Goal: Task Accomplishment & Management: Manage account settings

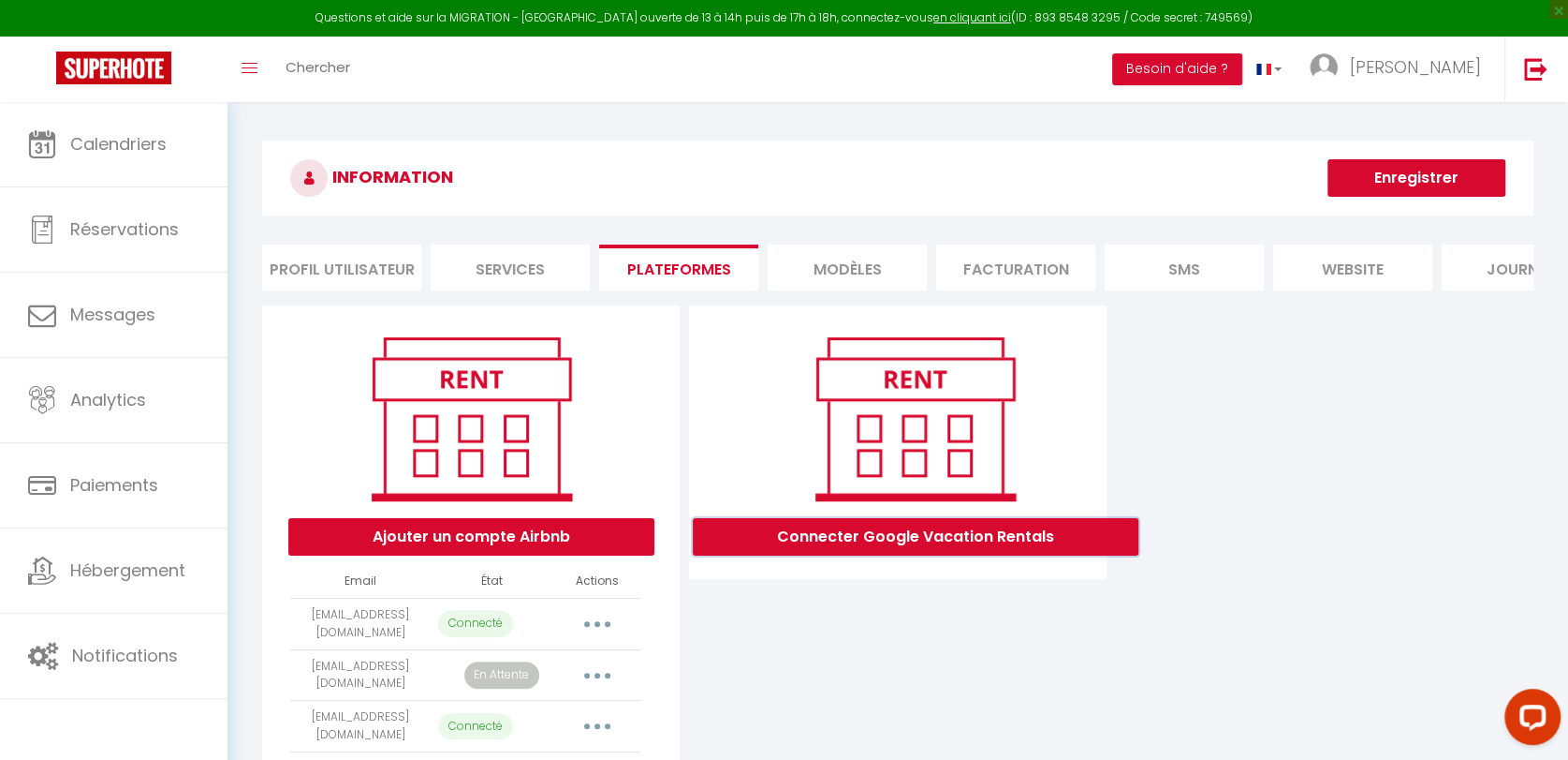
click at [948, 548] on button "Connecter Google Vacation Rentals" at bounding box center [916, 537] width 446 height 38
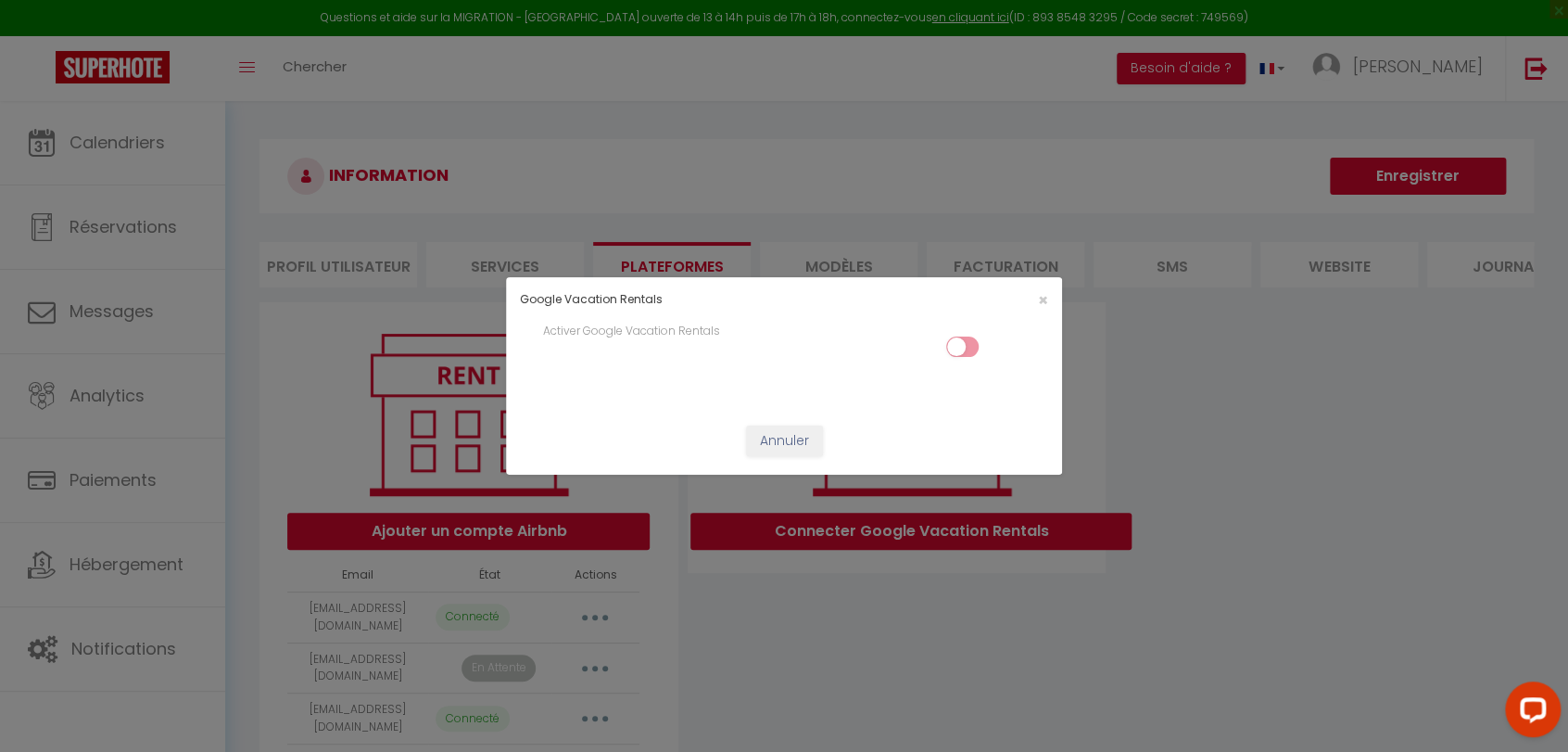
click at [961, 349] on input "checkbox" at bounding box center [961, 350] width 32 height 27
click at [1046, 297] on span "×" at bounding box center [1043, 300] width 10 height 24
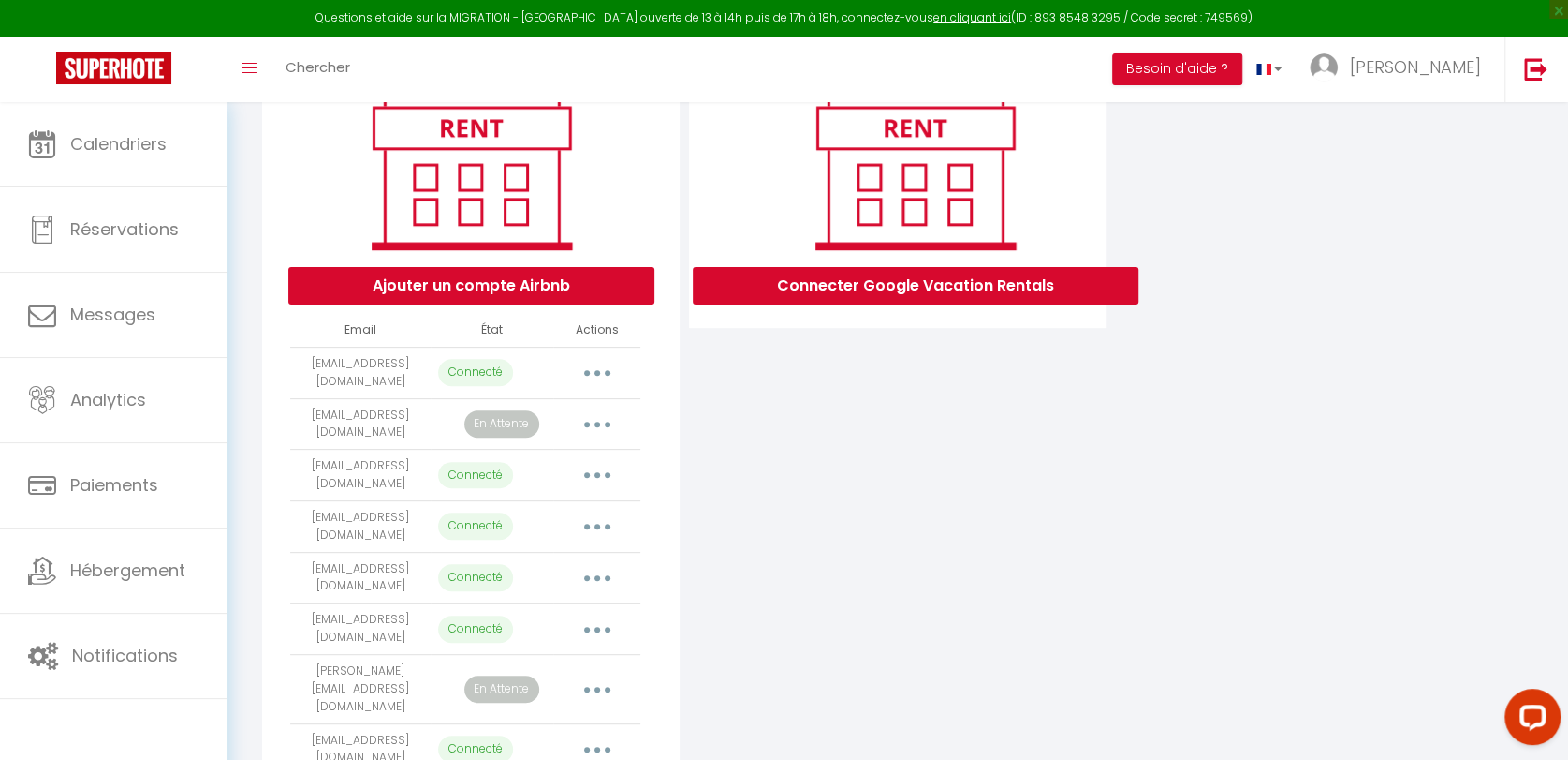
scroll to position [312, 0]
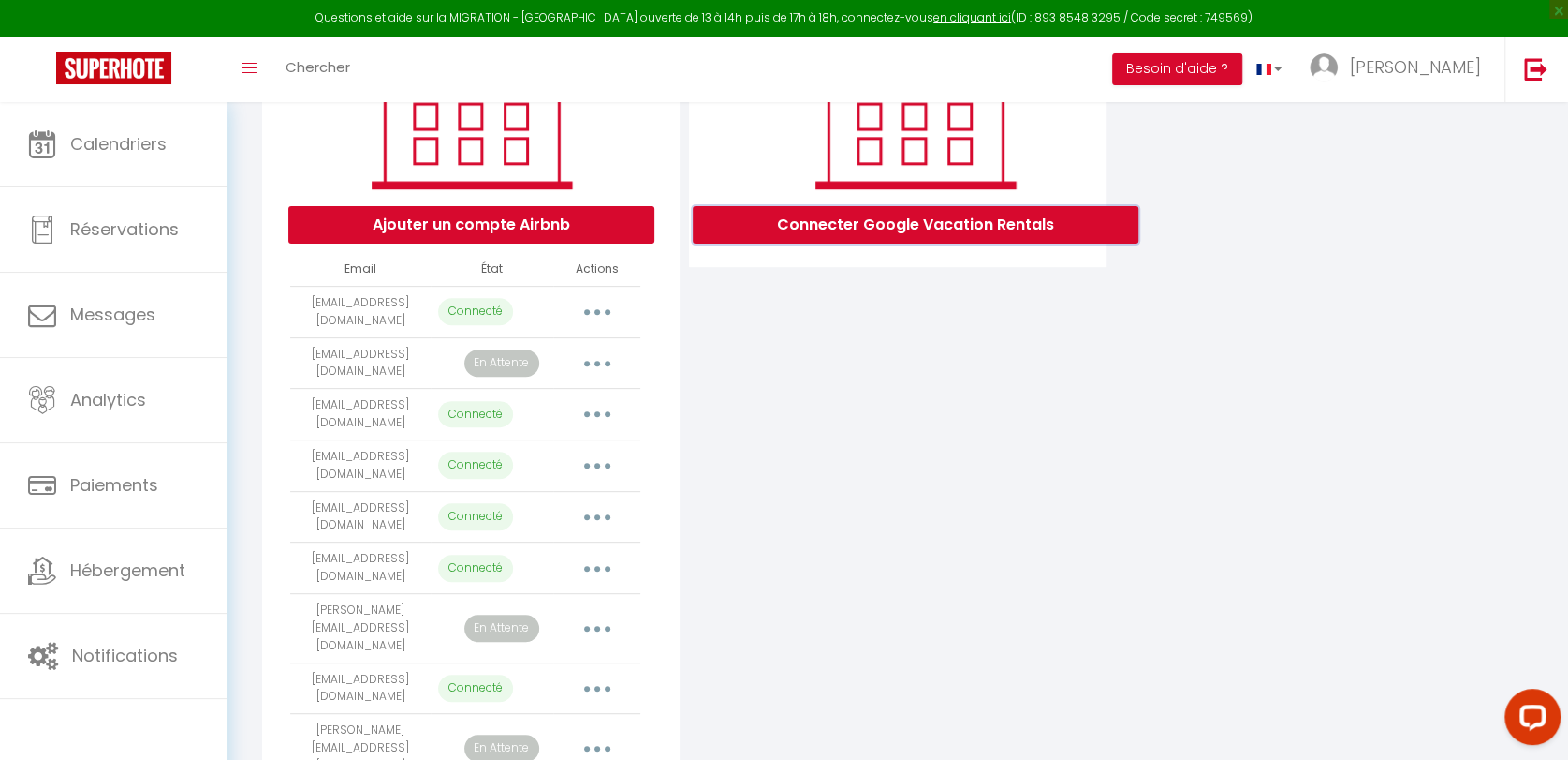
click at [904, 244] on button "Connecter Google Vacation Rentals" at bounding box center [916, 225] width 446 height 38
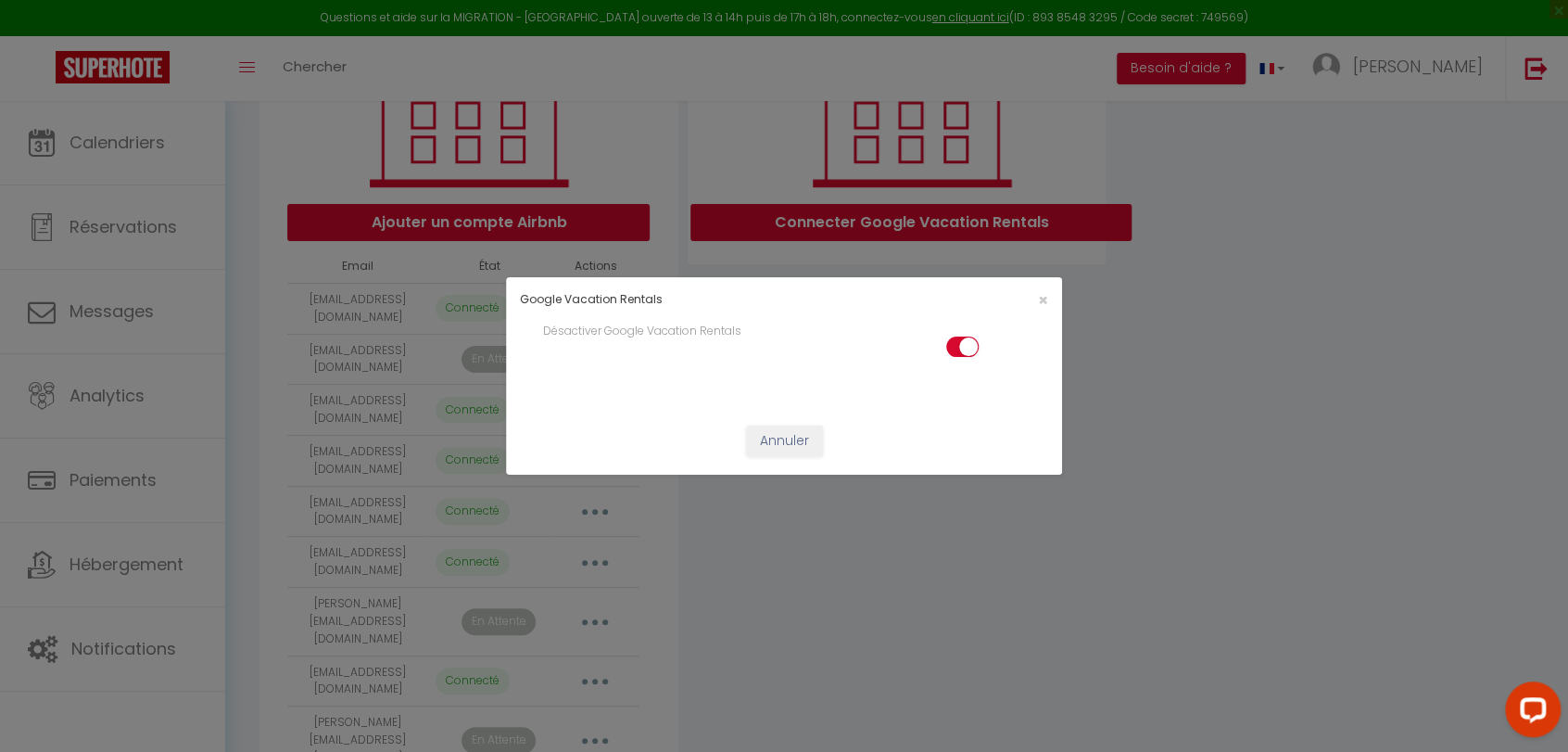
click at [961, 343] on input "checkbox" at bounding box center [961, 350] width 32 height 27
checkbox input "false"
click at [1041, 305] on span "×" at bounding box center [1043, 300] width 10 height 24
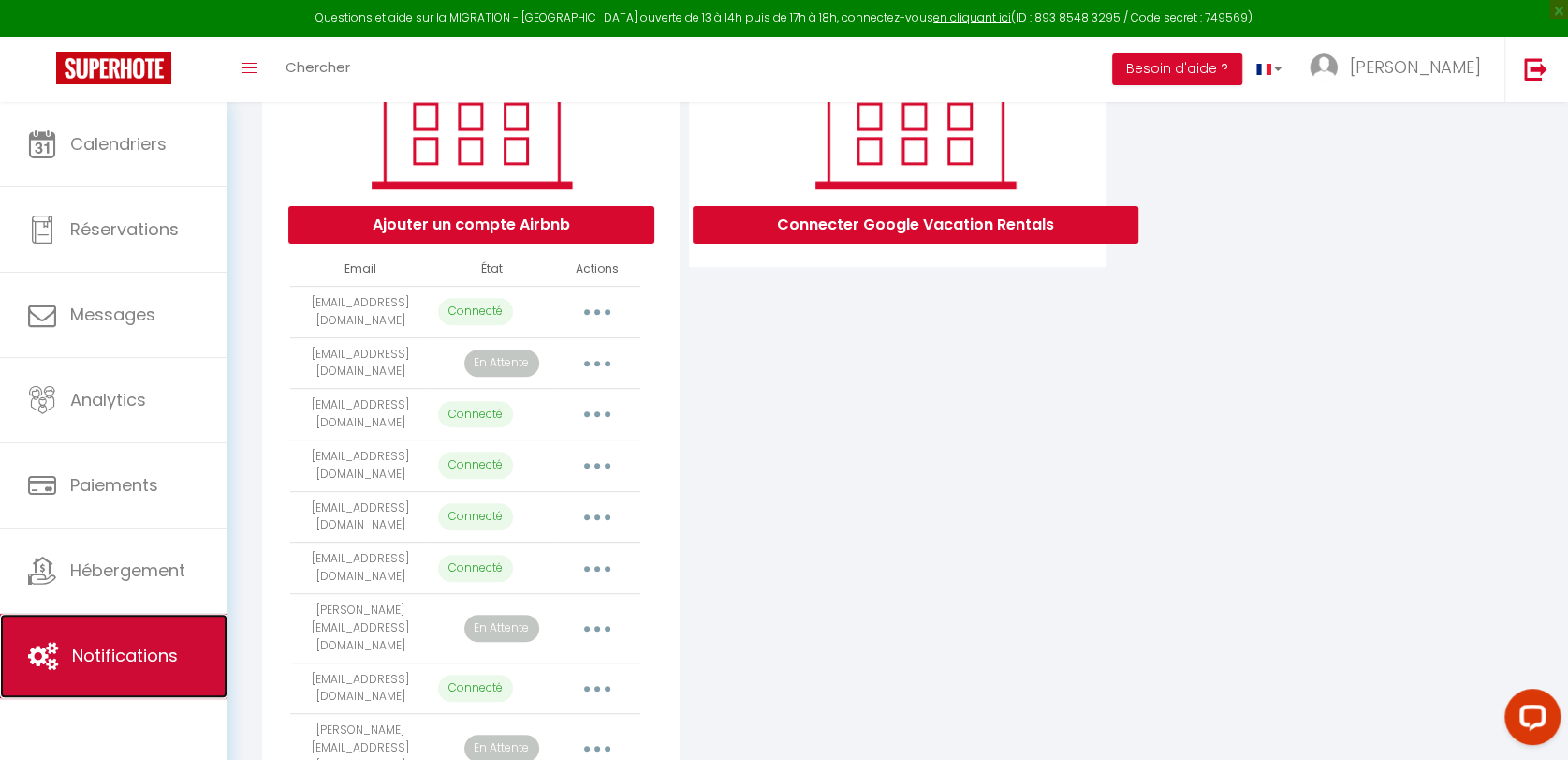
click at [160, 654] on span "Notifications" at bounding box center [125, 655] width 106 height 24
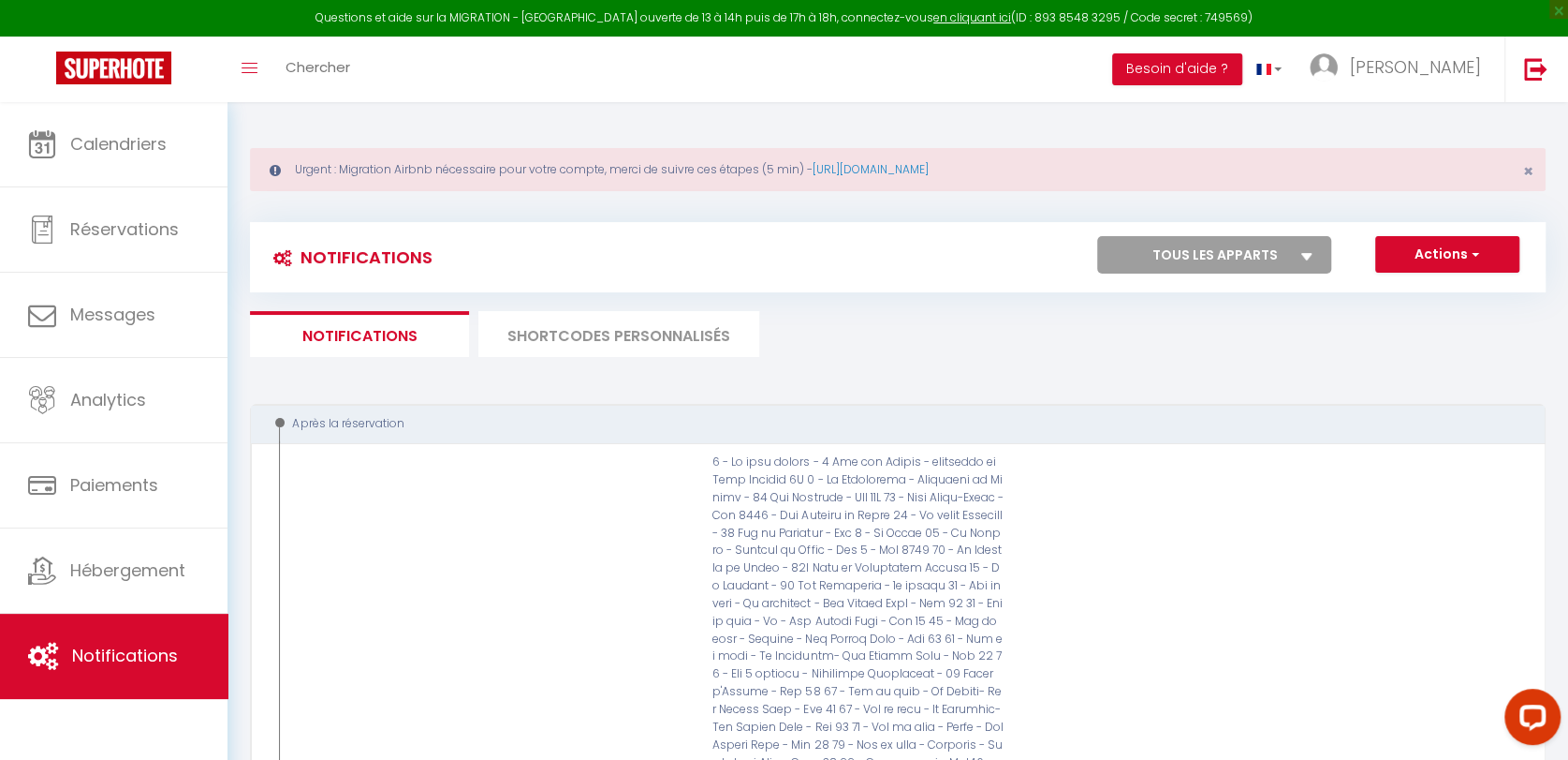
click at [629, 328] on li "SHORTCODES PERSONNALISÉS" at bounding box center [619, 334] width 281 height 46
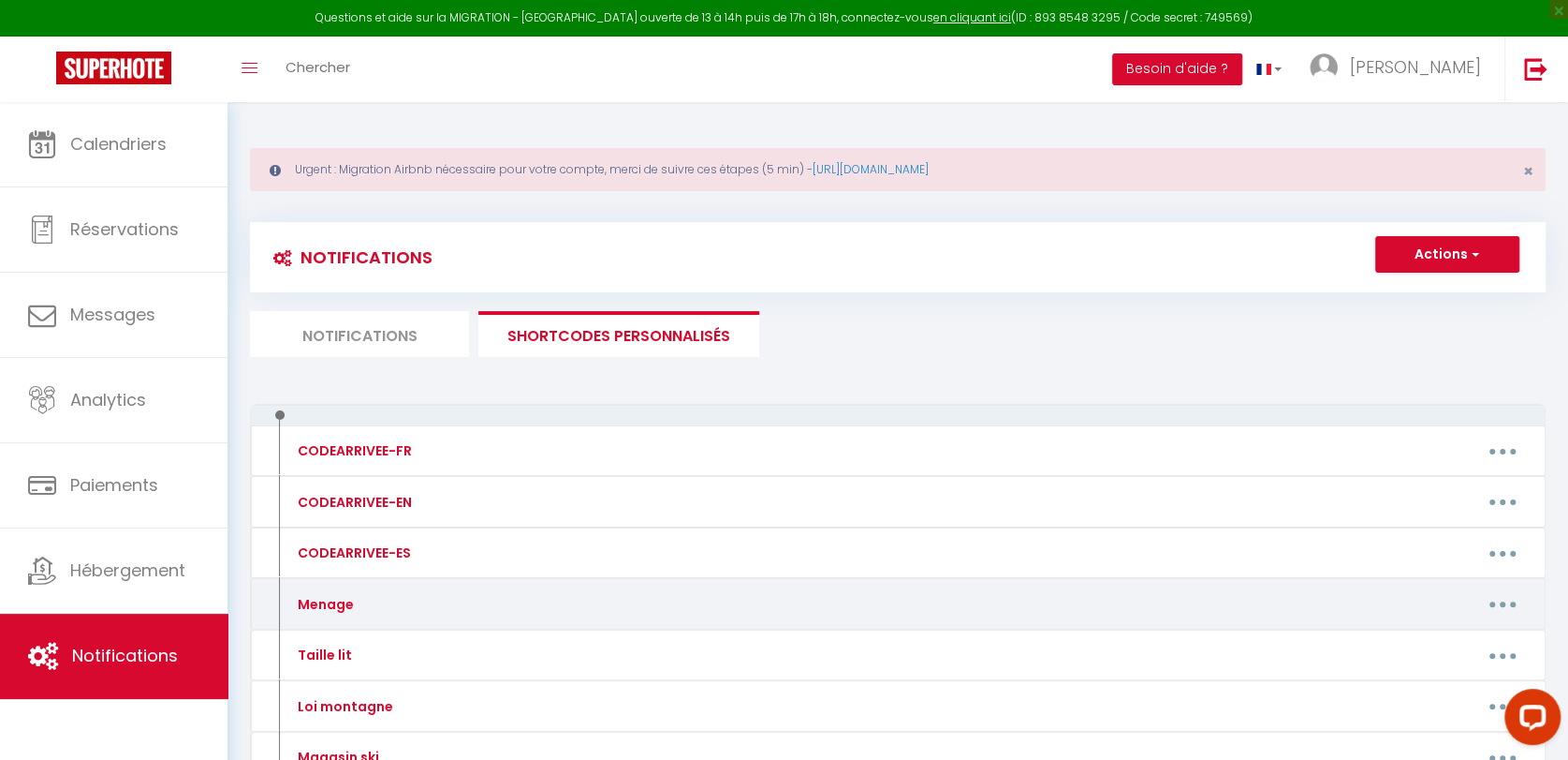
click at [389, 609] on div "Menage" at bounding box center [439, 604] width 316 height 30
click at [1498, 602] on button "button" at bounding box center [1503, 604] width 52 height 30
click at [1432, 639] on link "Editer" at bounding box center [1454, 646] width 139 height 32
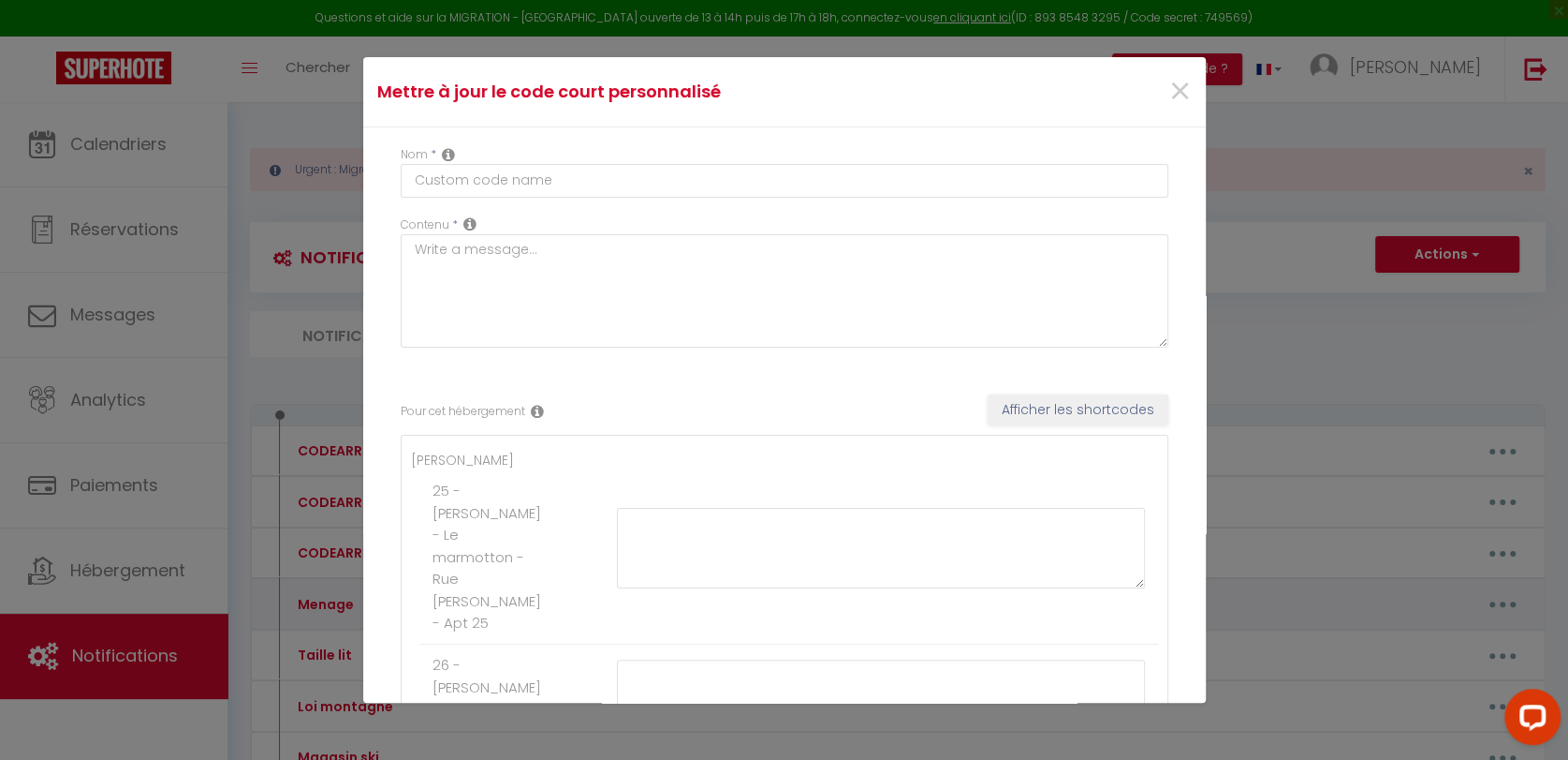
type input "Menage"
type textarea "a"
type textarea "50 €"
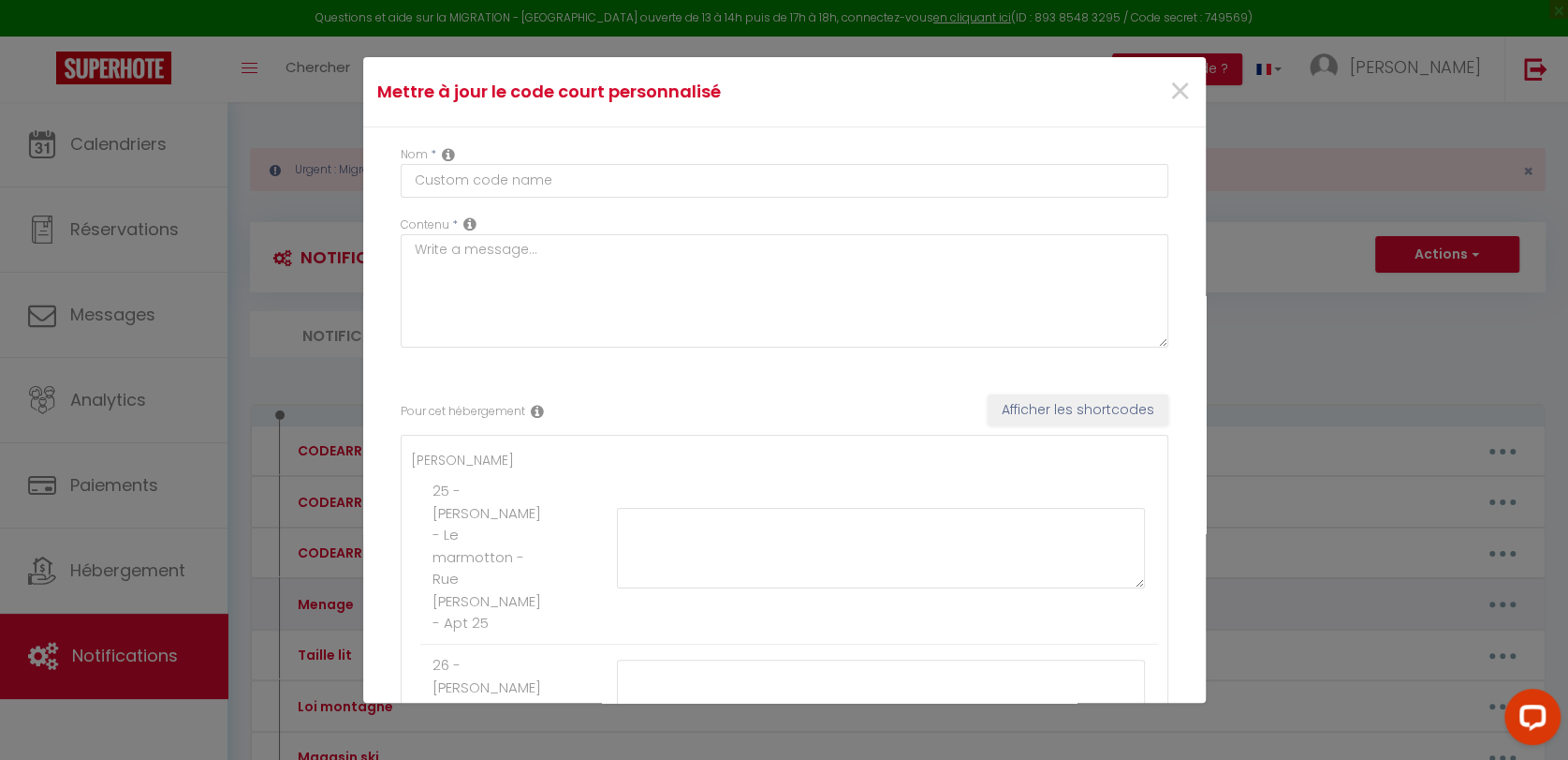
type textarea "50 €"
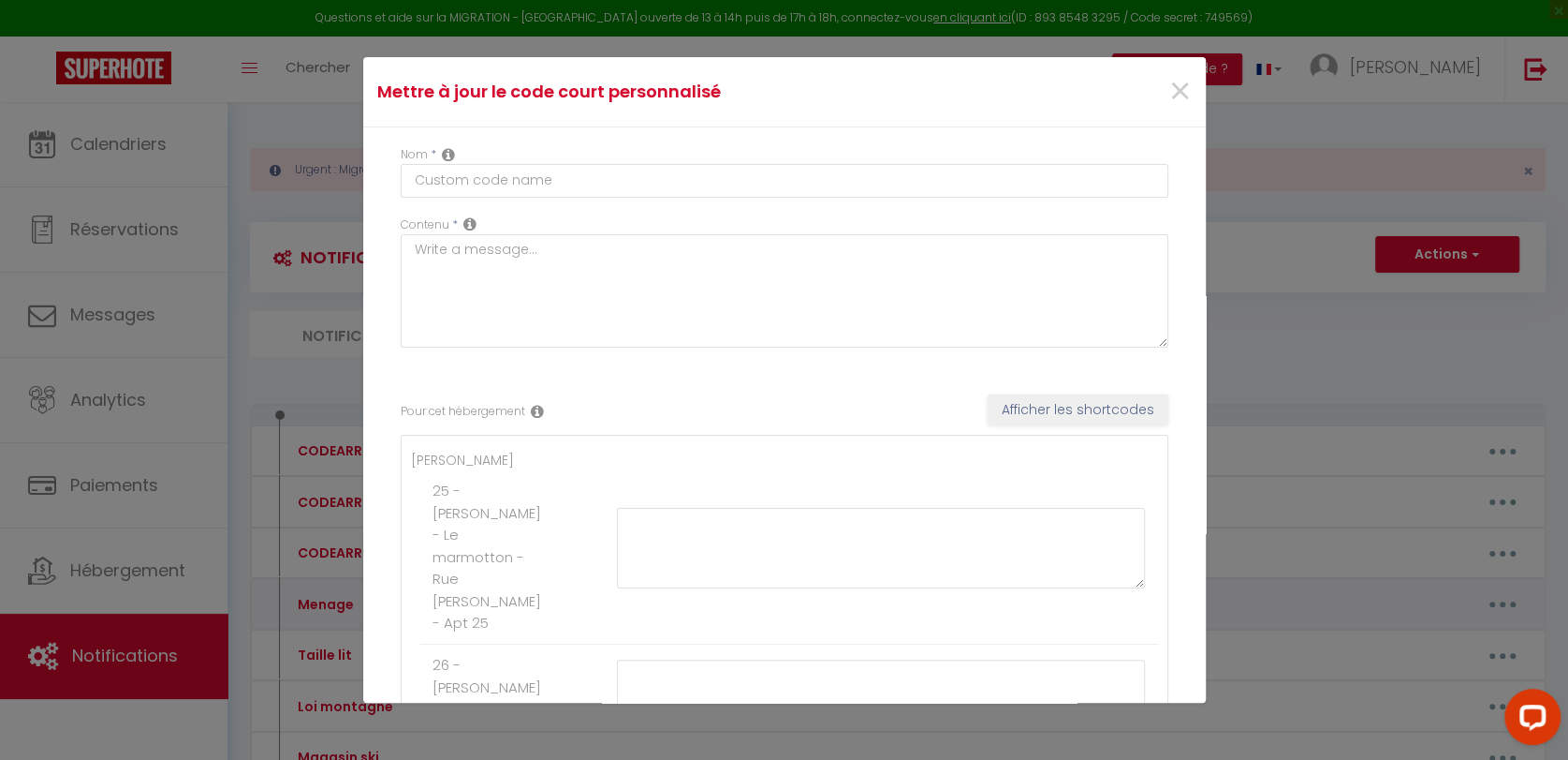
type textarea "50 €"
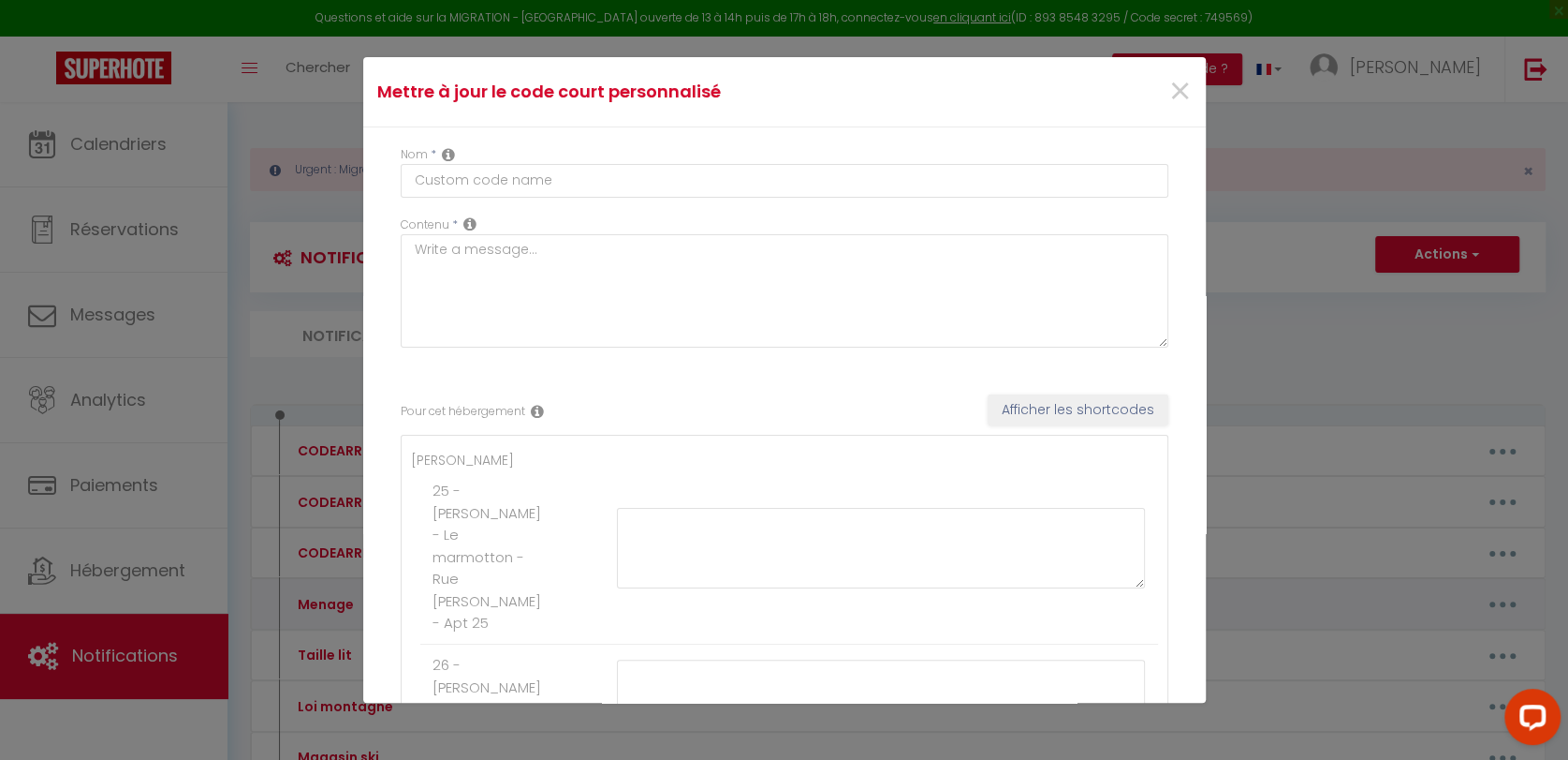
type textarea "50 €"
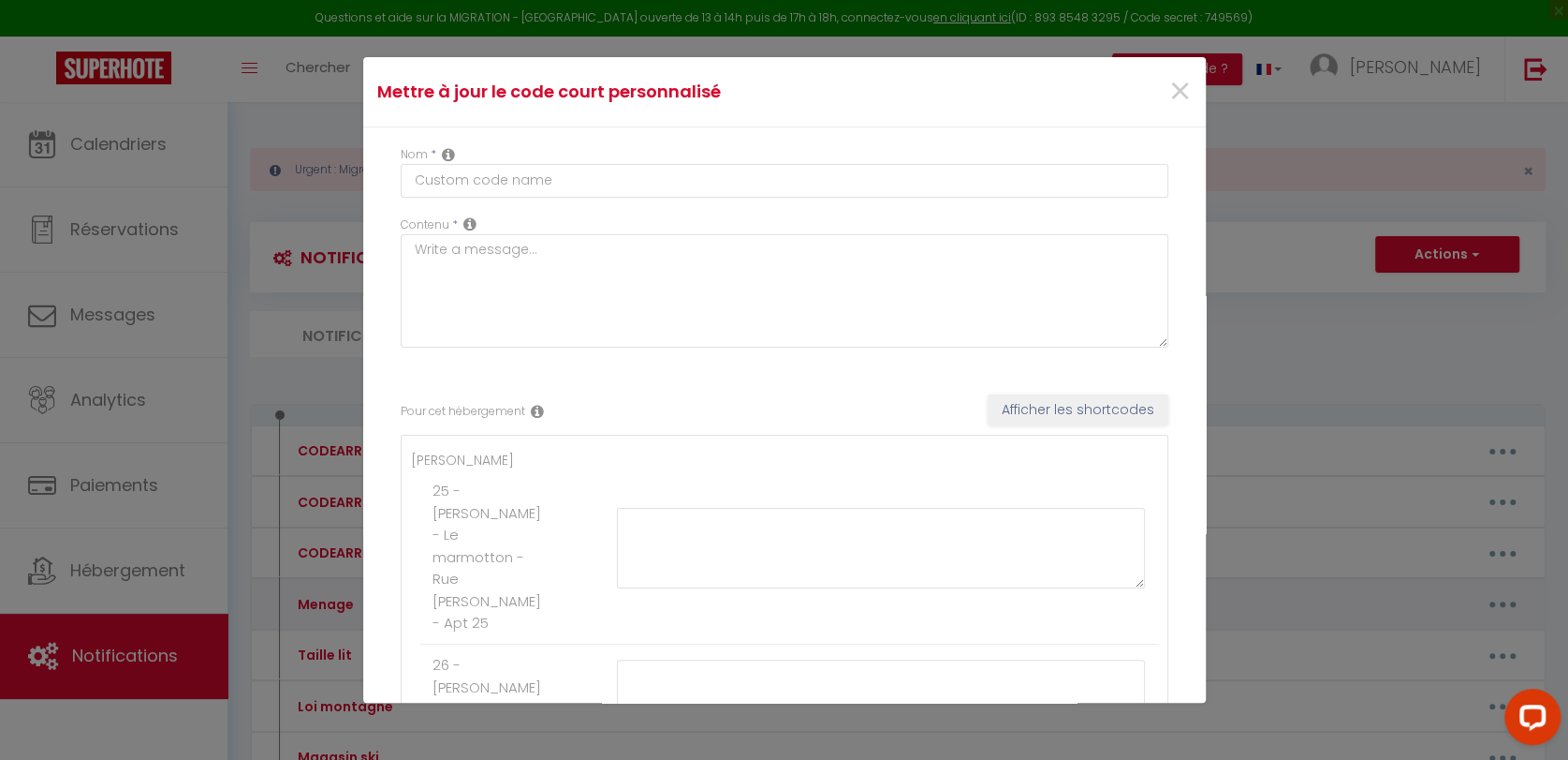
type textarea "50 €"
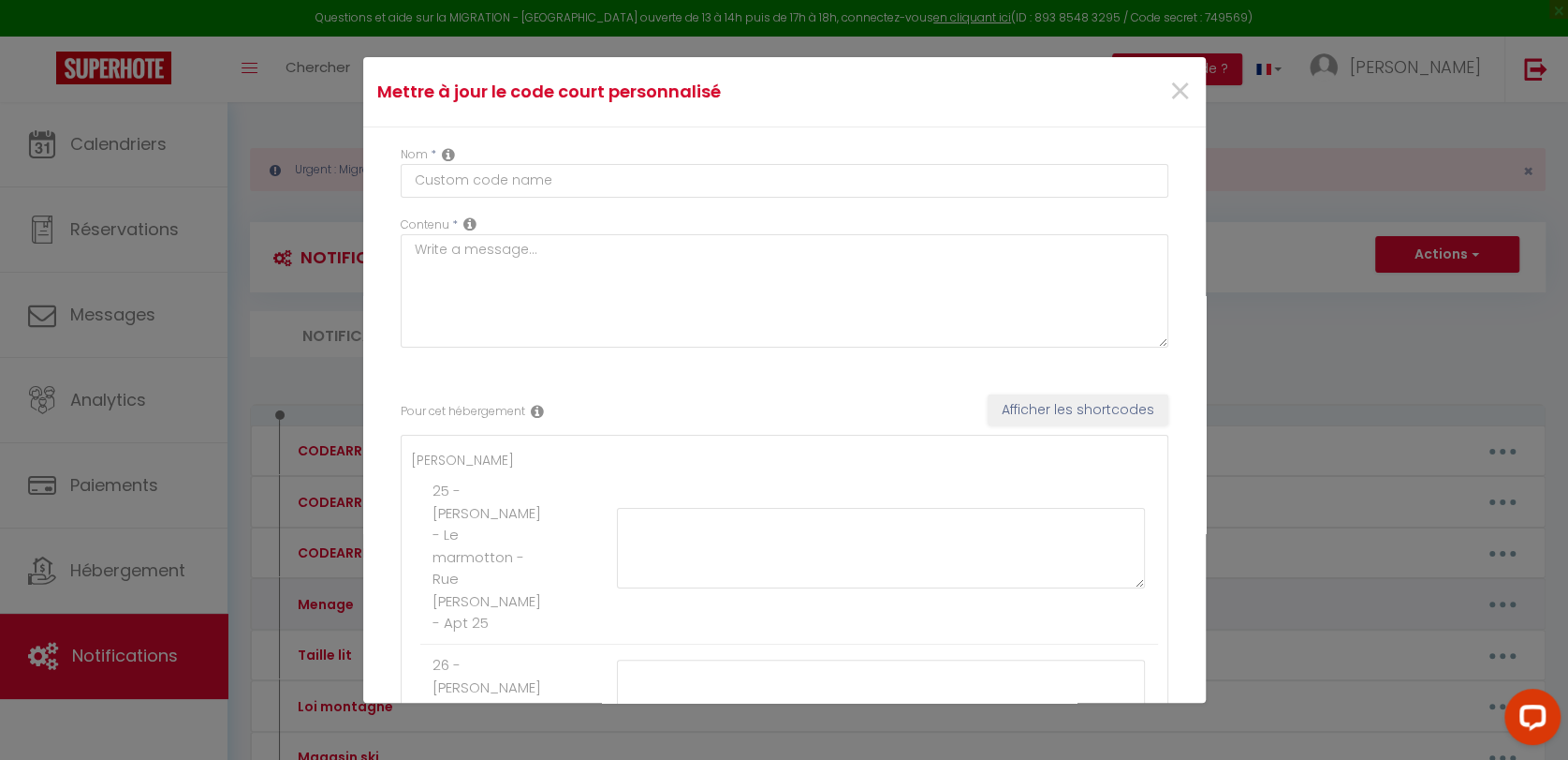
type textarea "50 €"
type textarea "60 €"
type textarea "50 €"
type textarea "90 €"
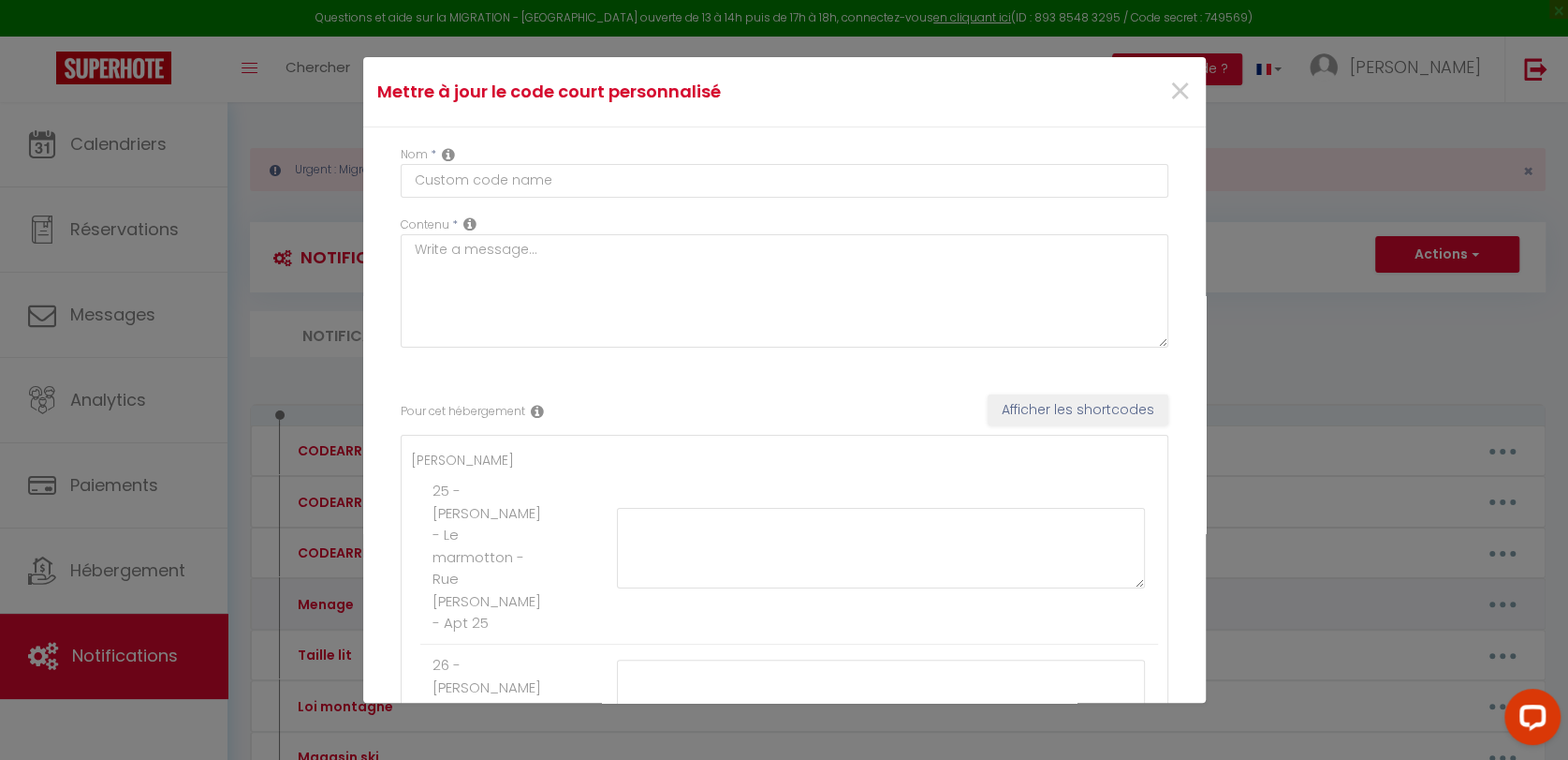
type textarea "50 €"
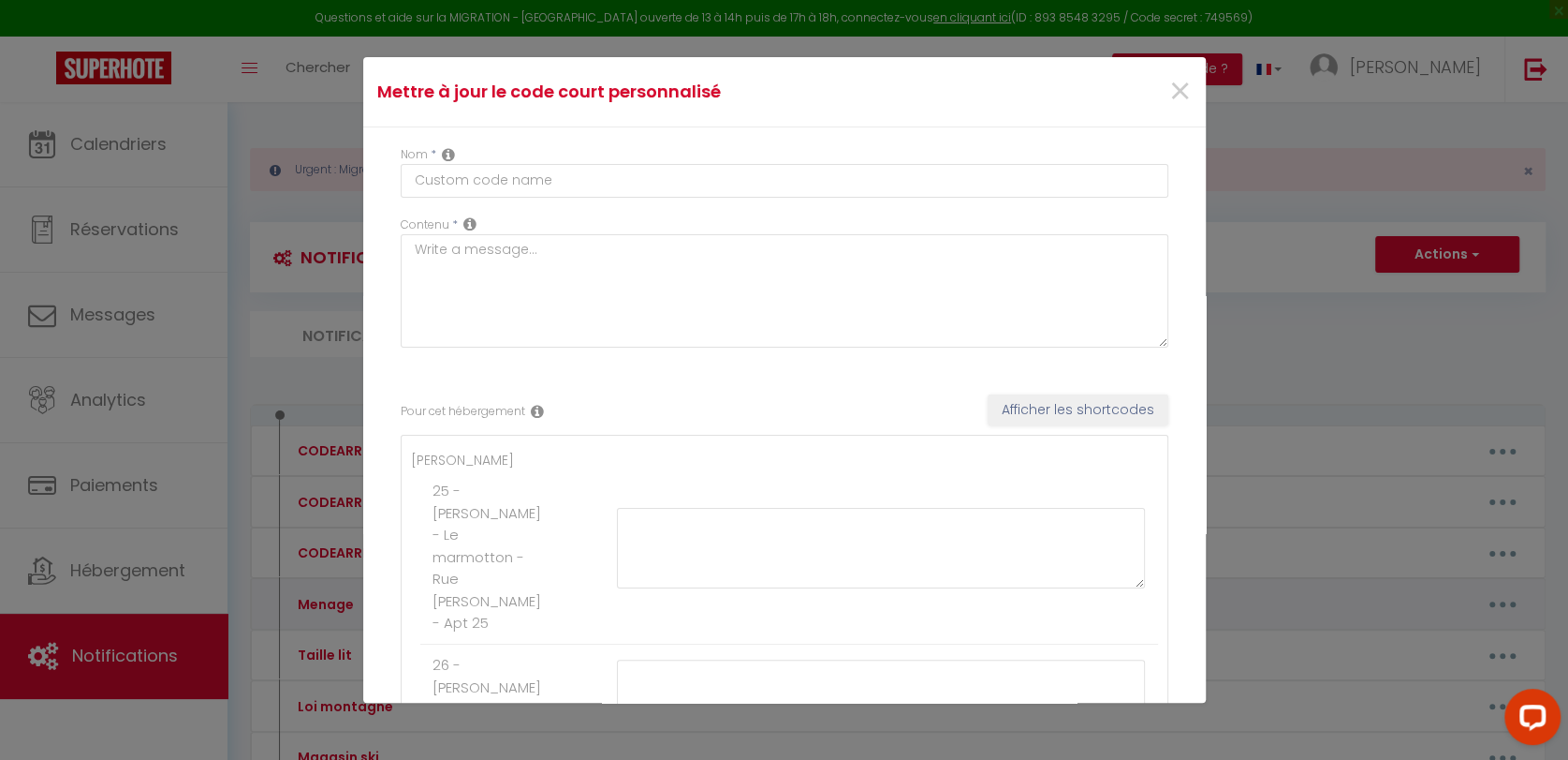
type textarea "60 €"
type textarea "100 €"
type textarea "60 €"
type textarea "55€"
type textarea "50 €"
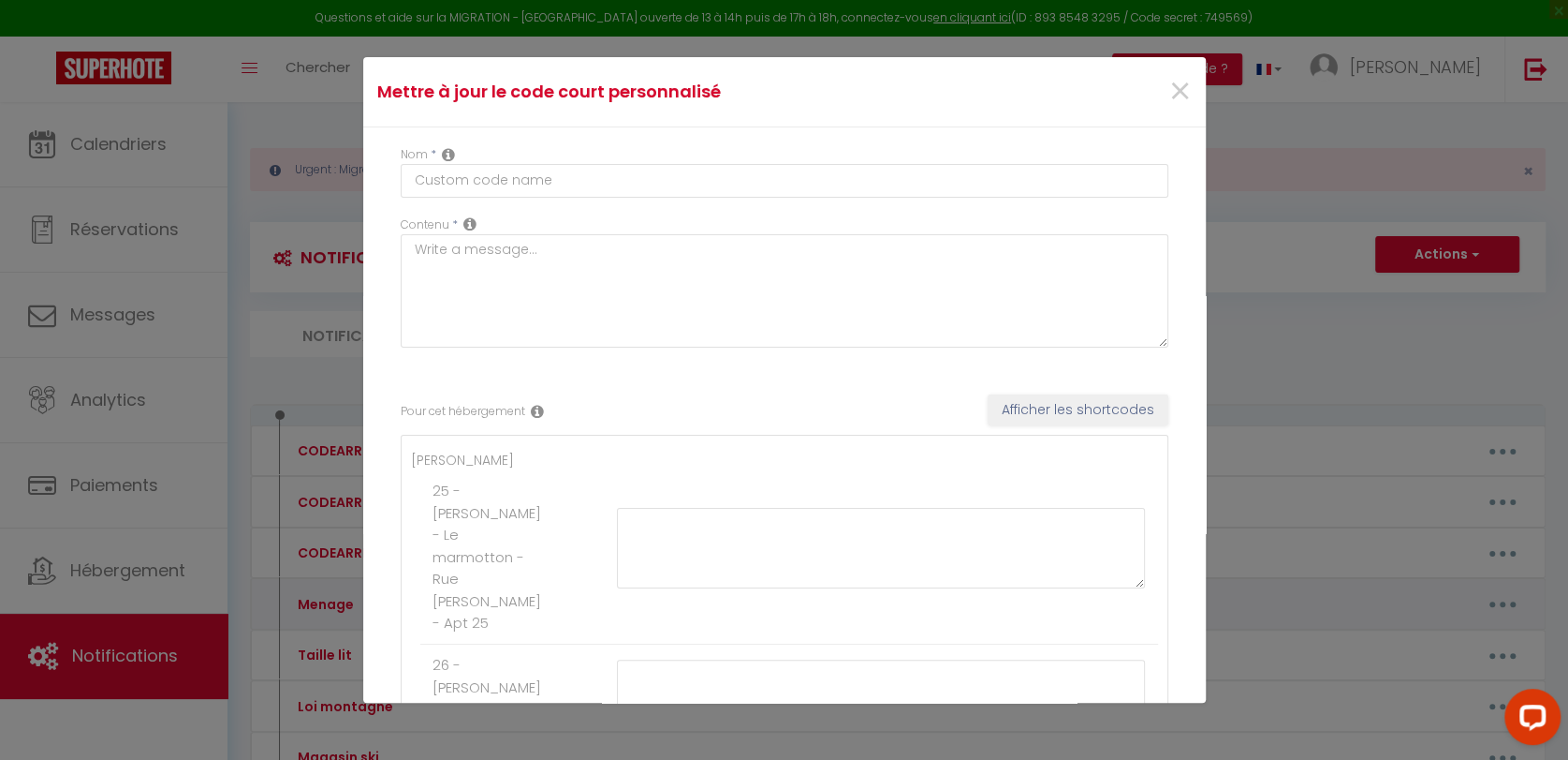
type textarea "80 €"
type textarea "50 €"
type textarea "40 €"
type textarea "55 €"
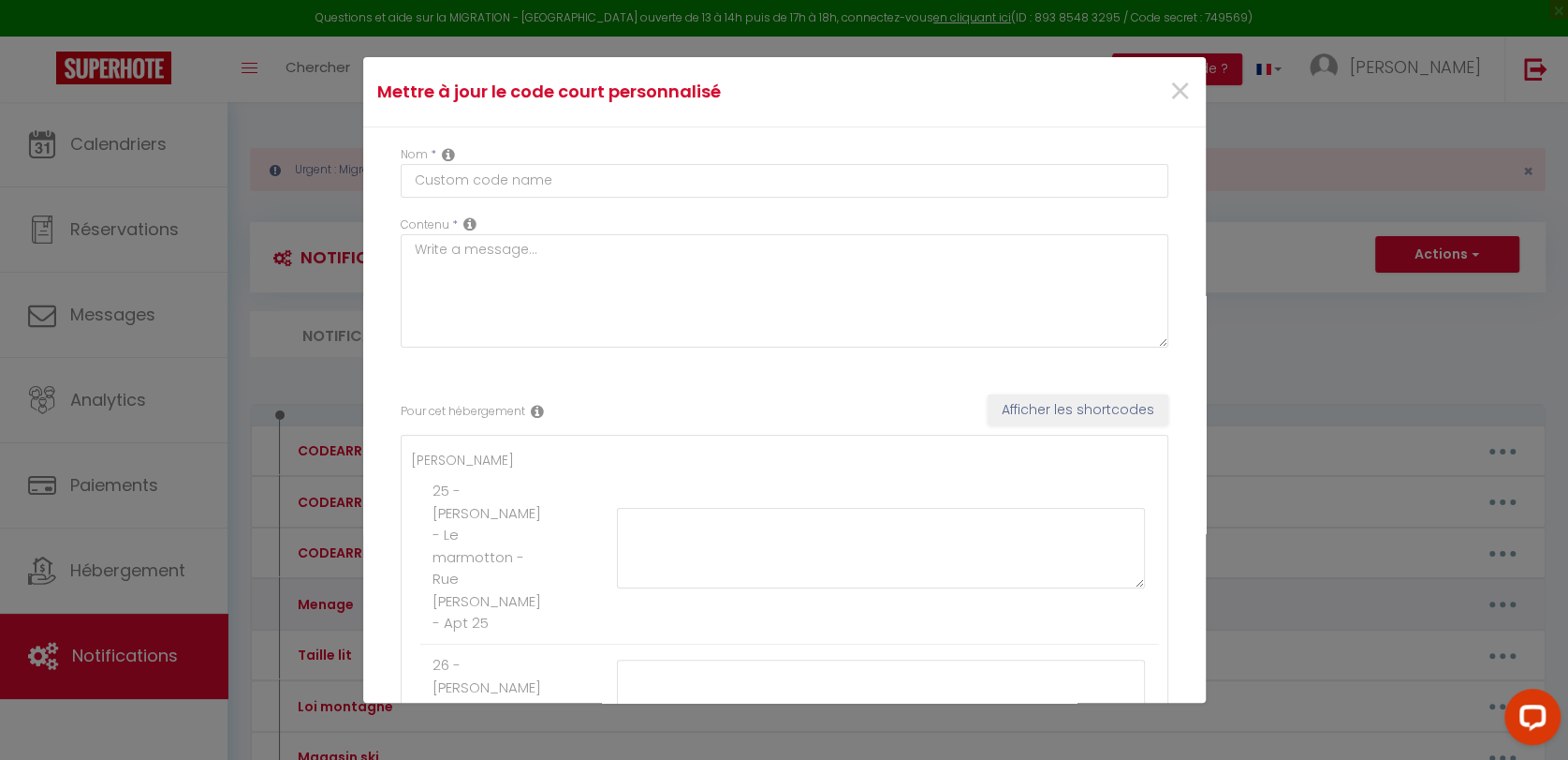
type textarea "70 €"
type textarea "60 €"
type textarea "70€"
type textarea "50 €"
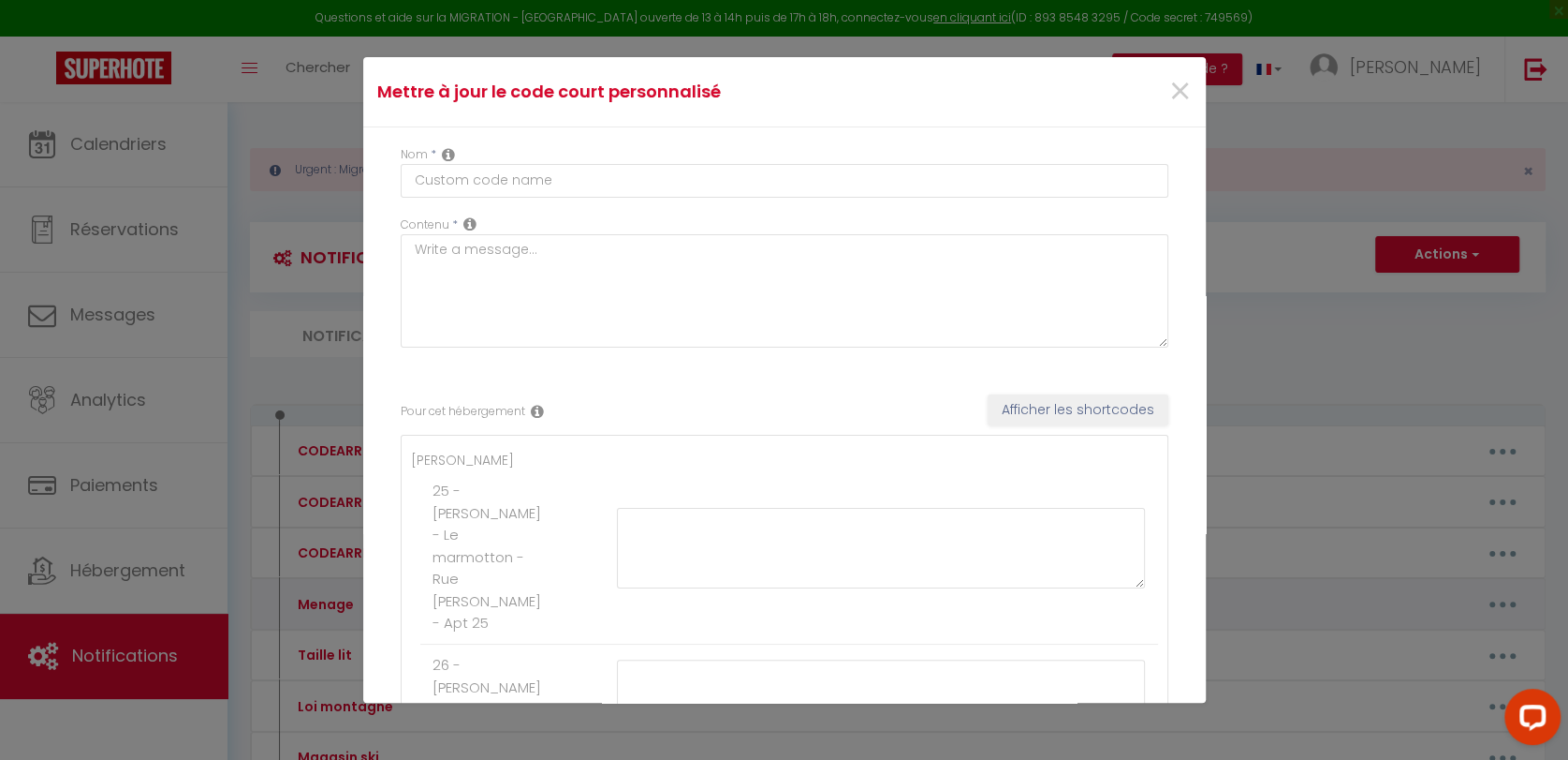
type textarea "60 €"
type textarea "65 €"
type textarea "50 €"
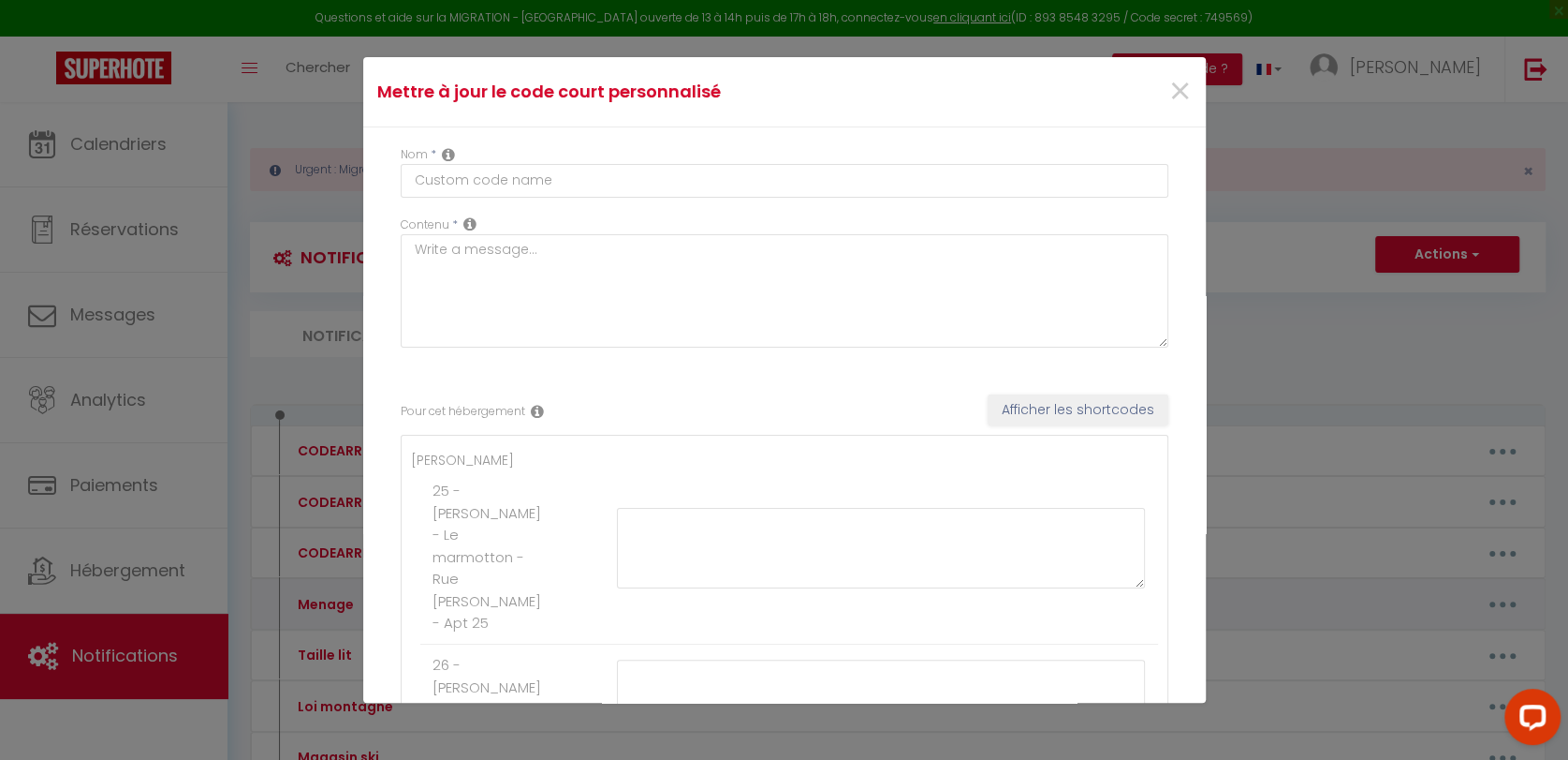
type textarea "60 €"
type textarea "50 €"
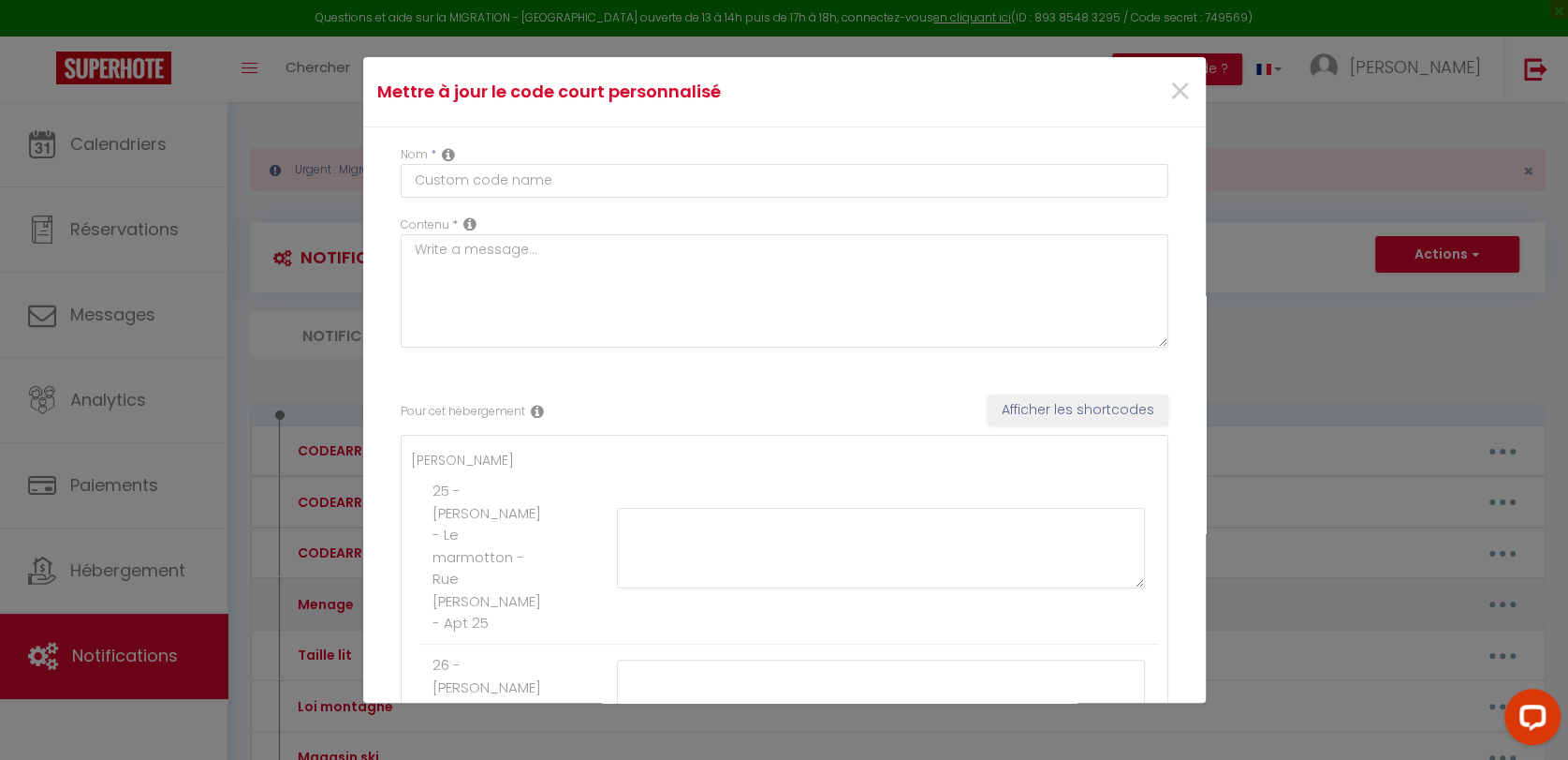
type textarea "50 €"
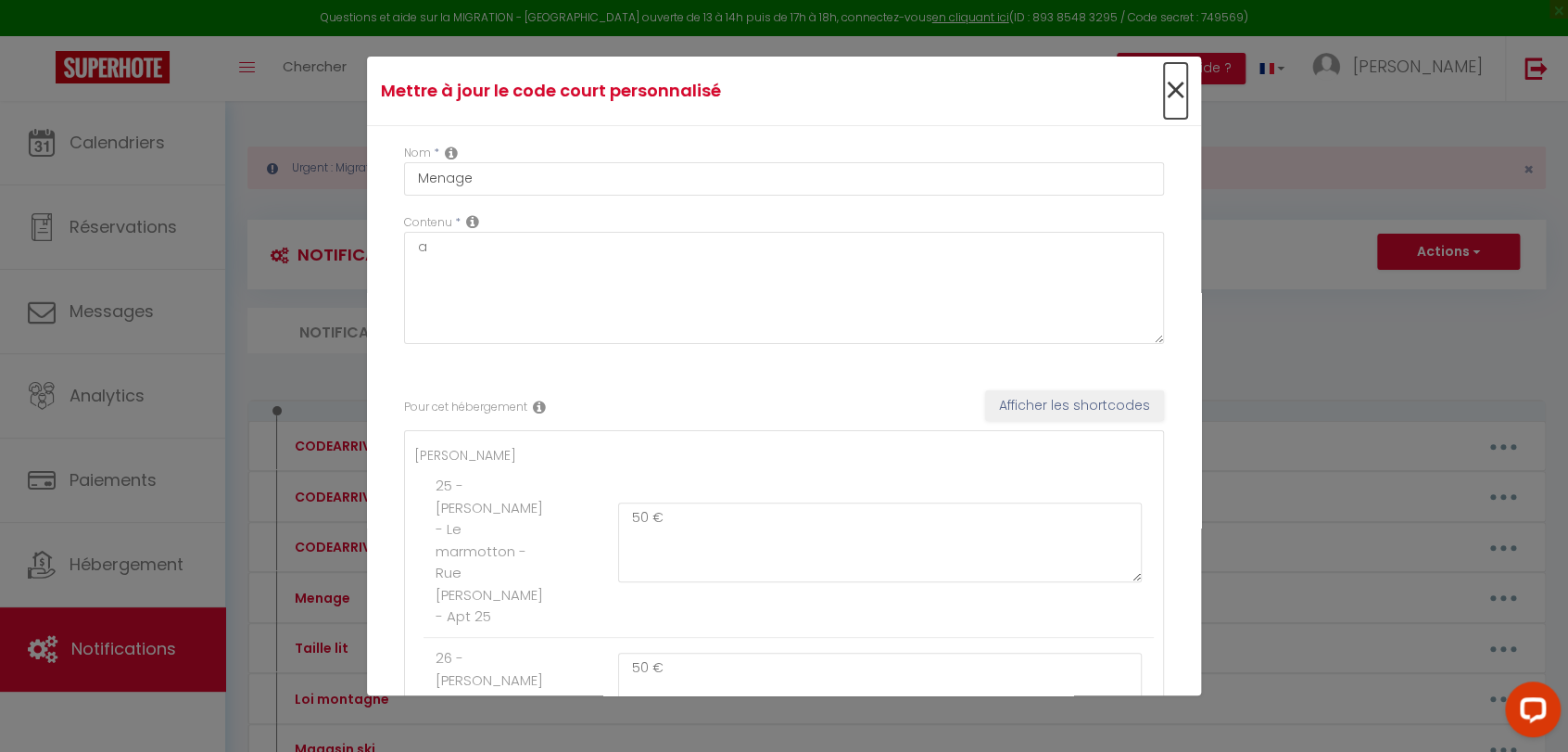
click at [1163, 87] on span "×" at bounding box center [1175, 90] width 24 height 56
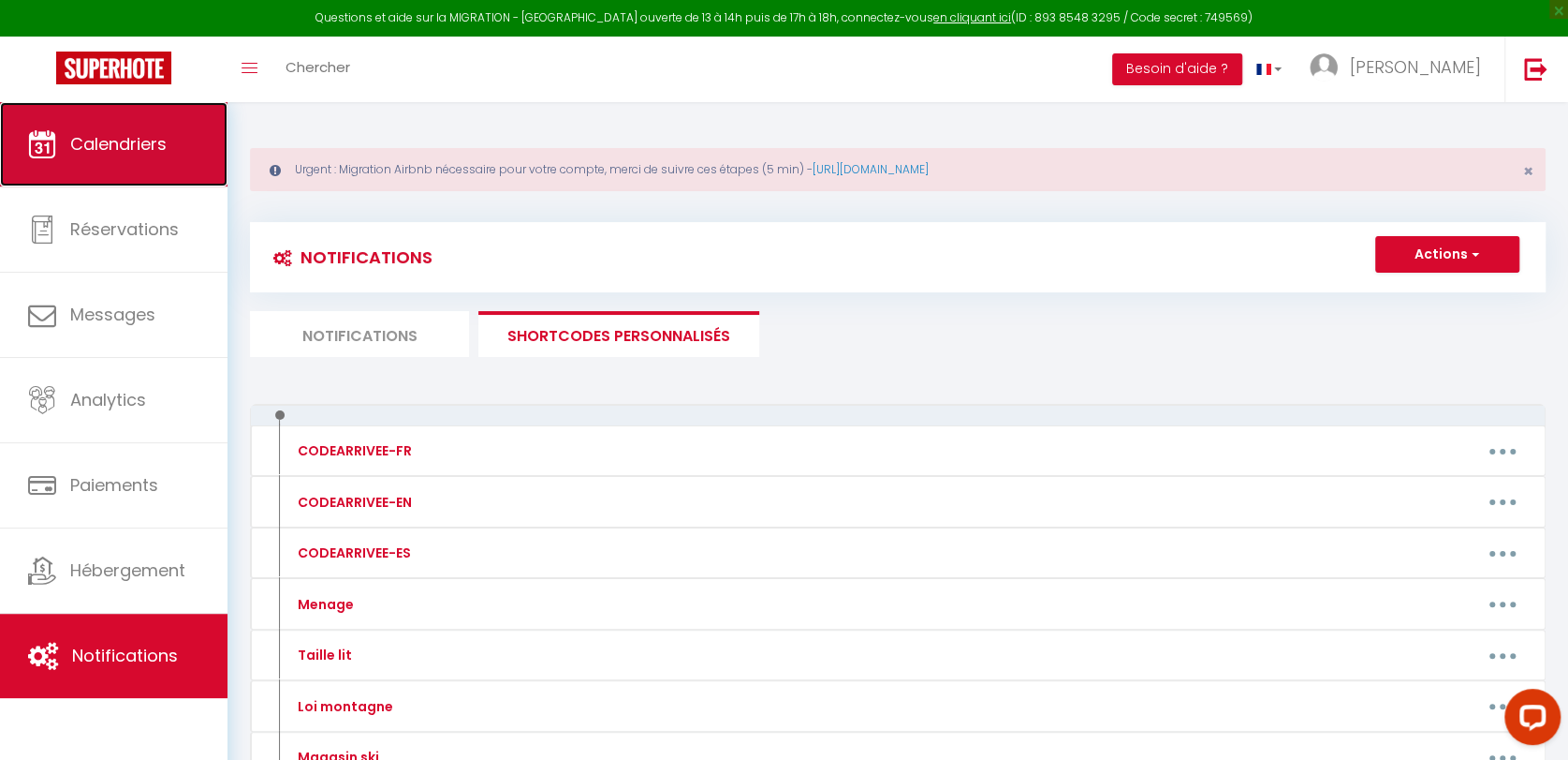
click at [161, 144] on span "Calendriers" at bounding box center [118, 144] width 96 height 24
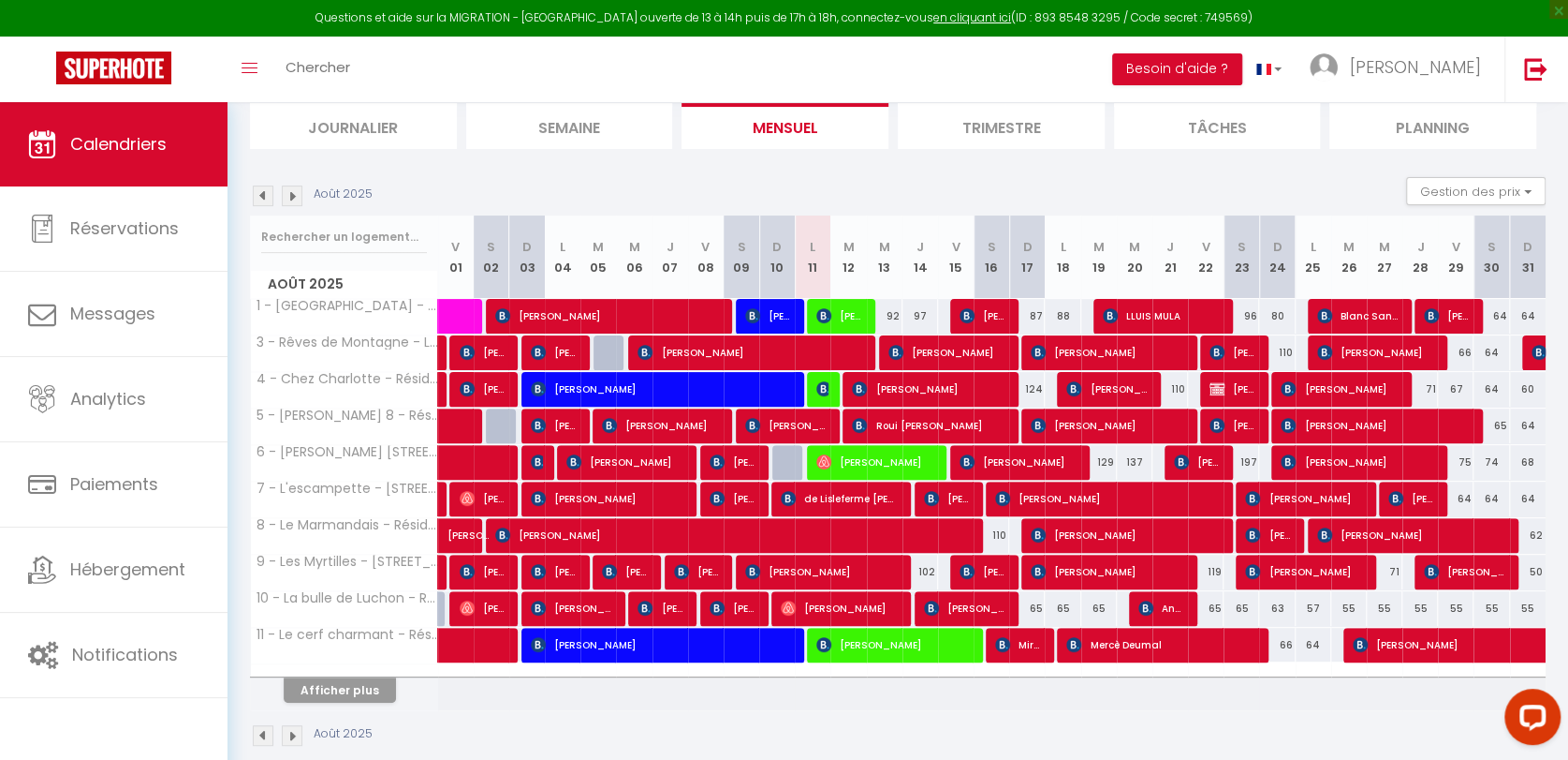
scroll to position [232, 0]
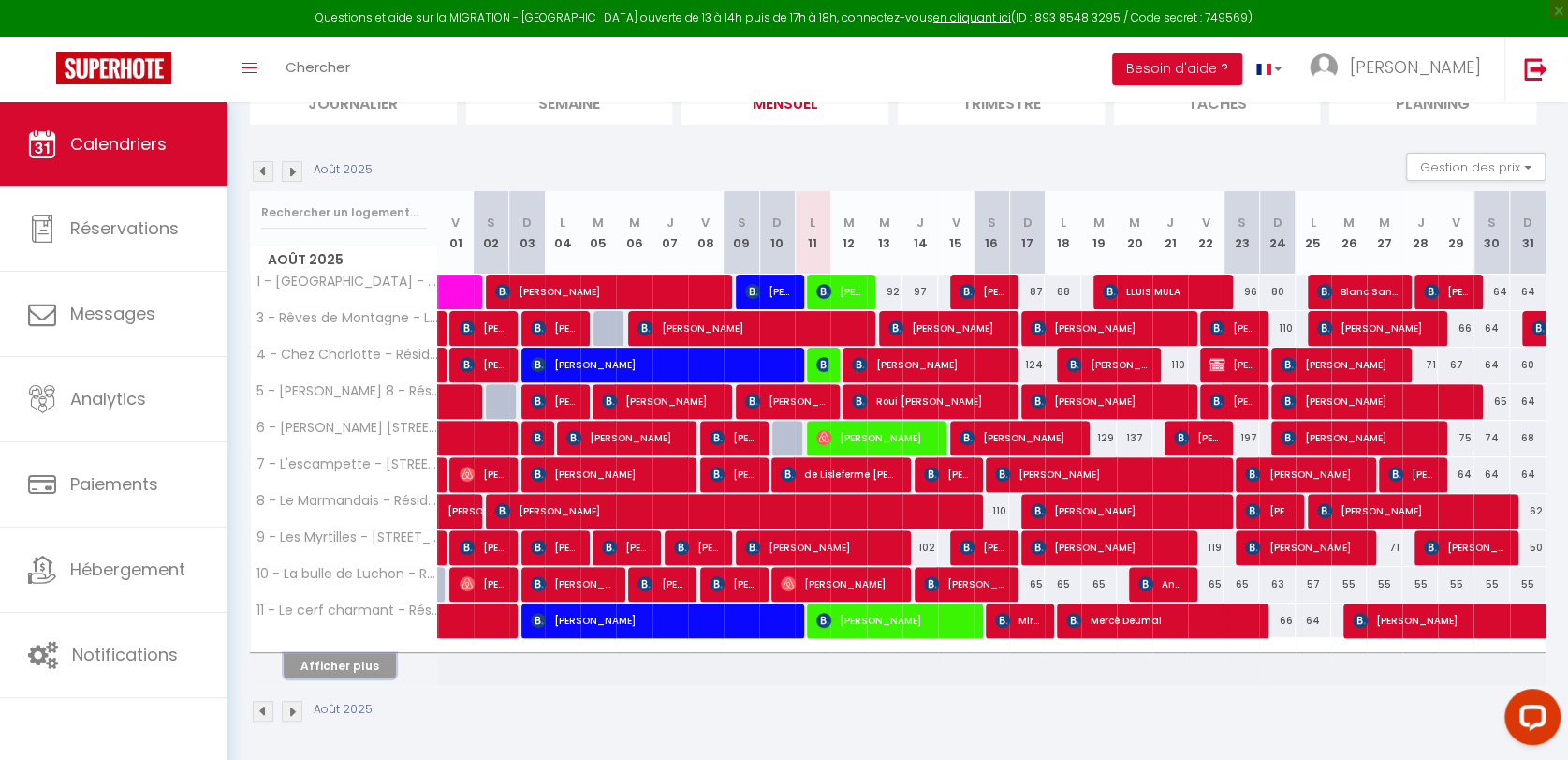
click at [366, 658] on button "Afficher plus" at bounding box center [339, 666] width 112 height 26
select select
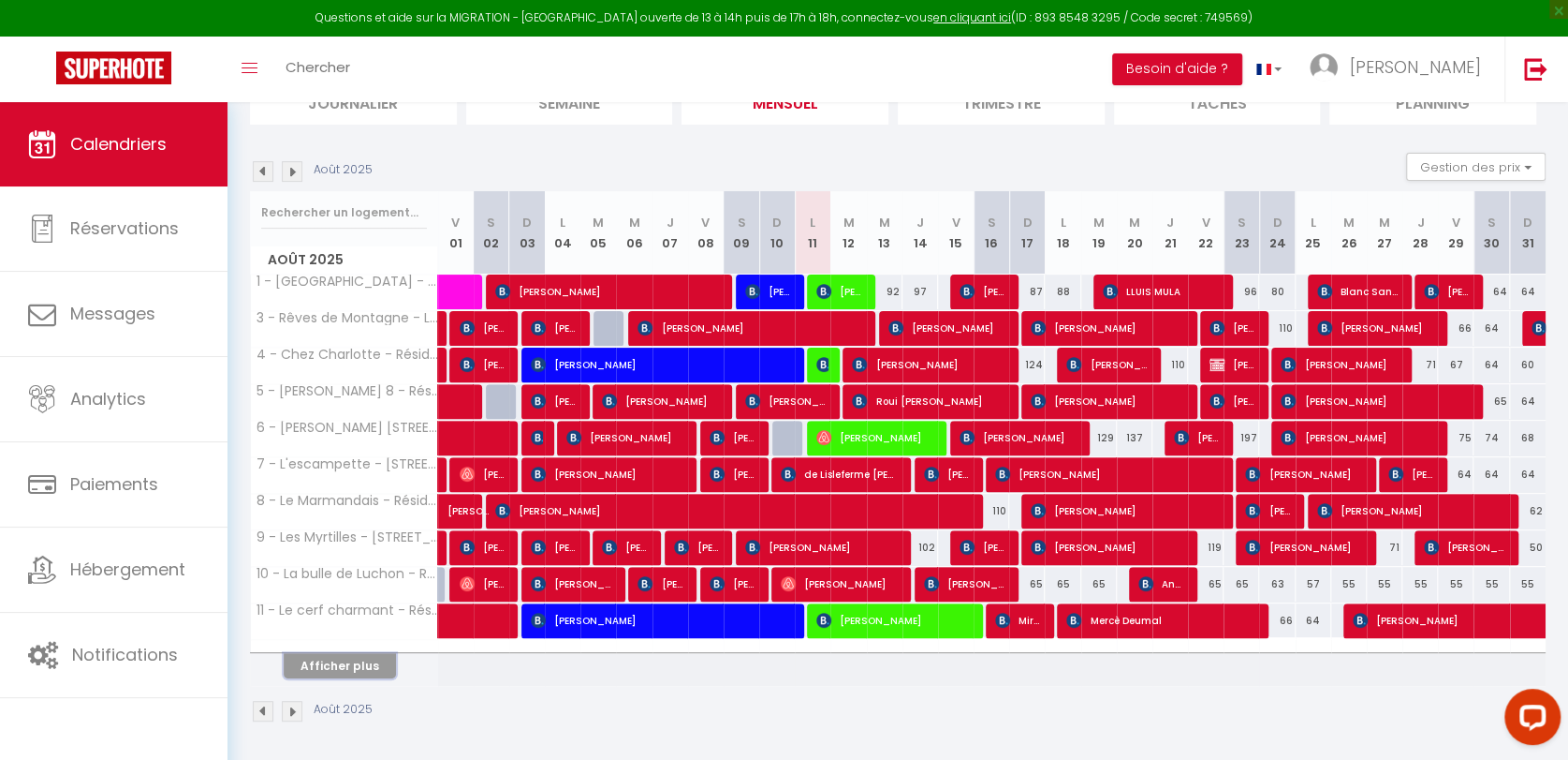
select select
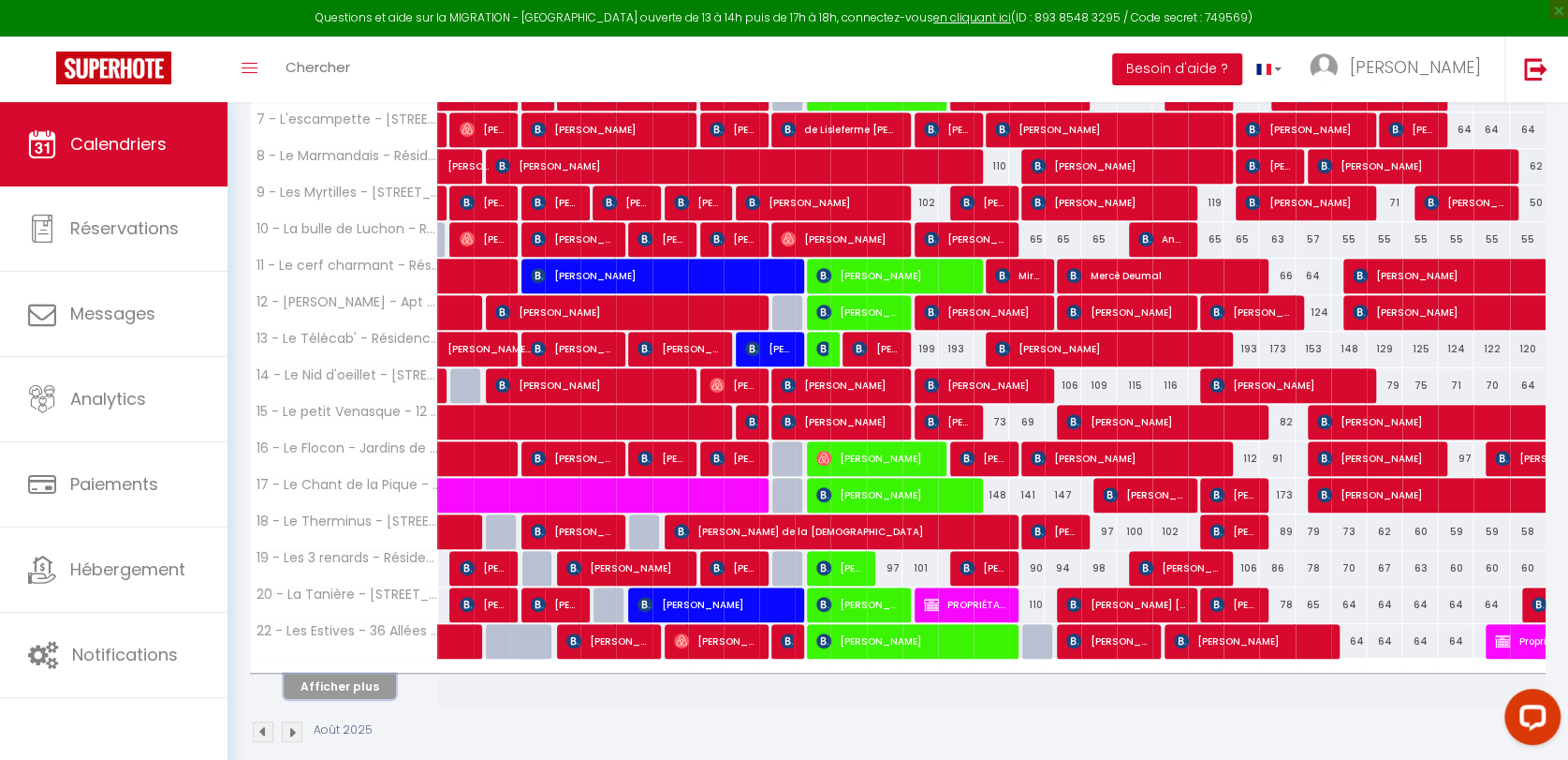
scroll to position [597, 0]
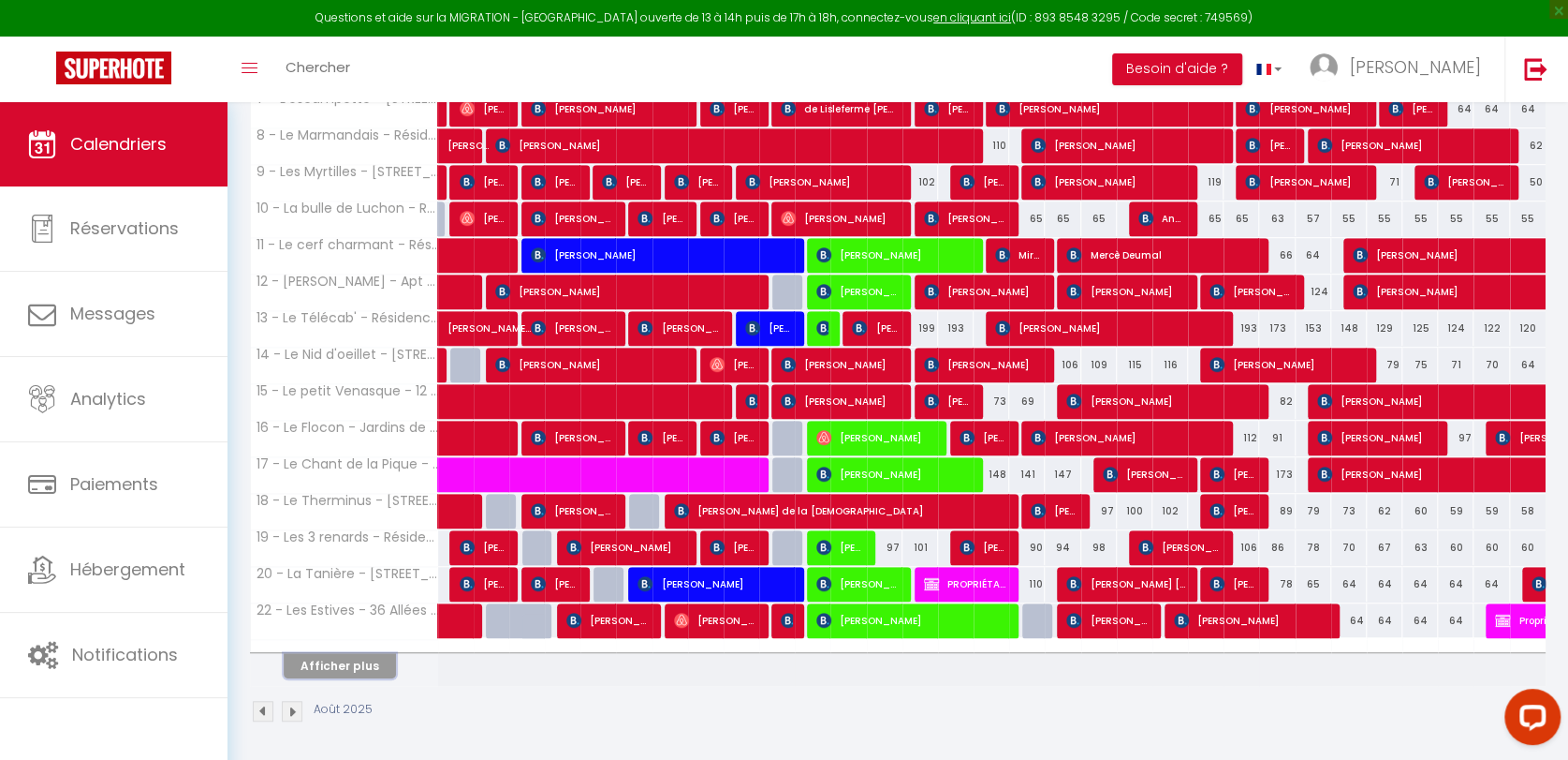
click at [366, 658] on button "Afficher plus" at bounding box center [339, 666] width 112 height 26
select select
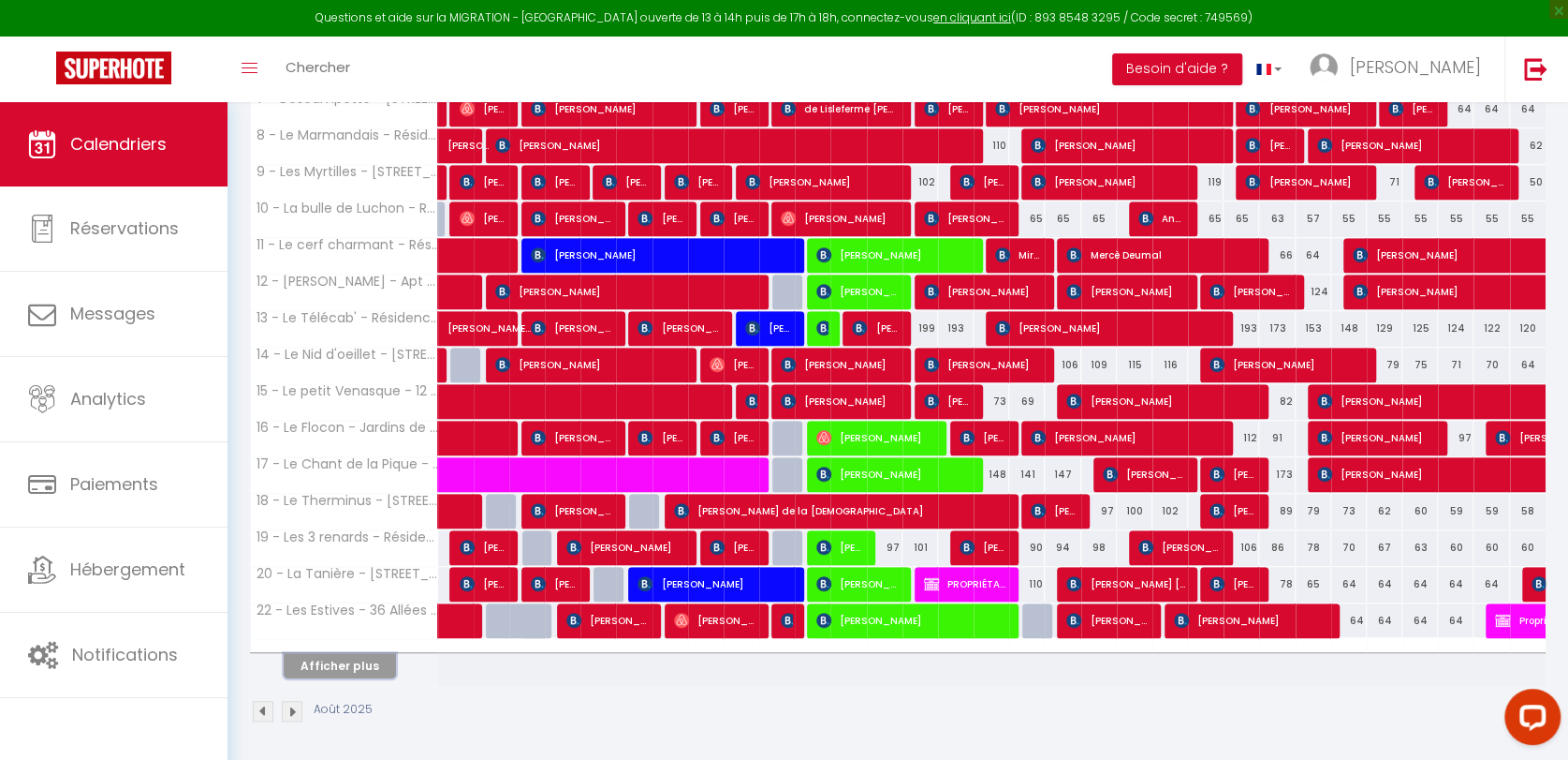
select select
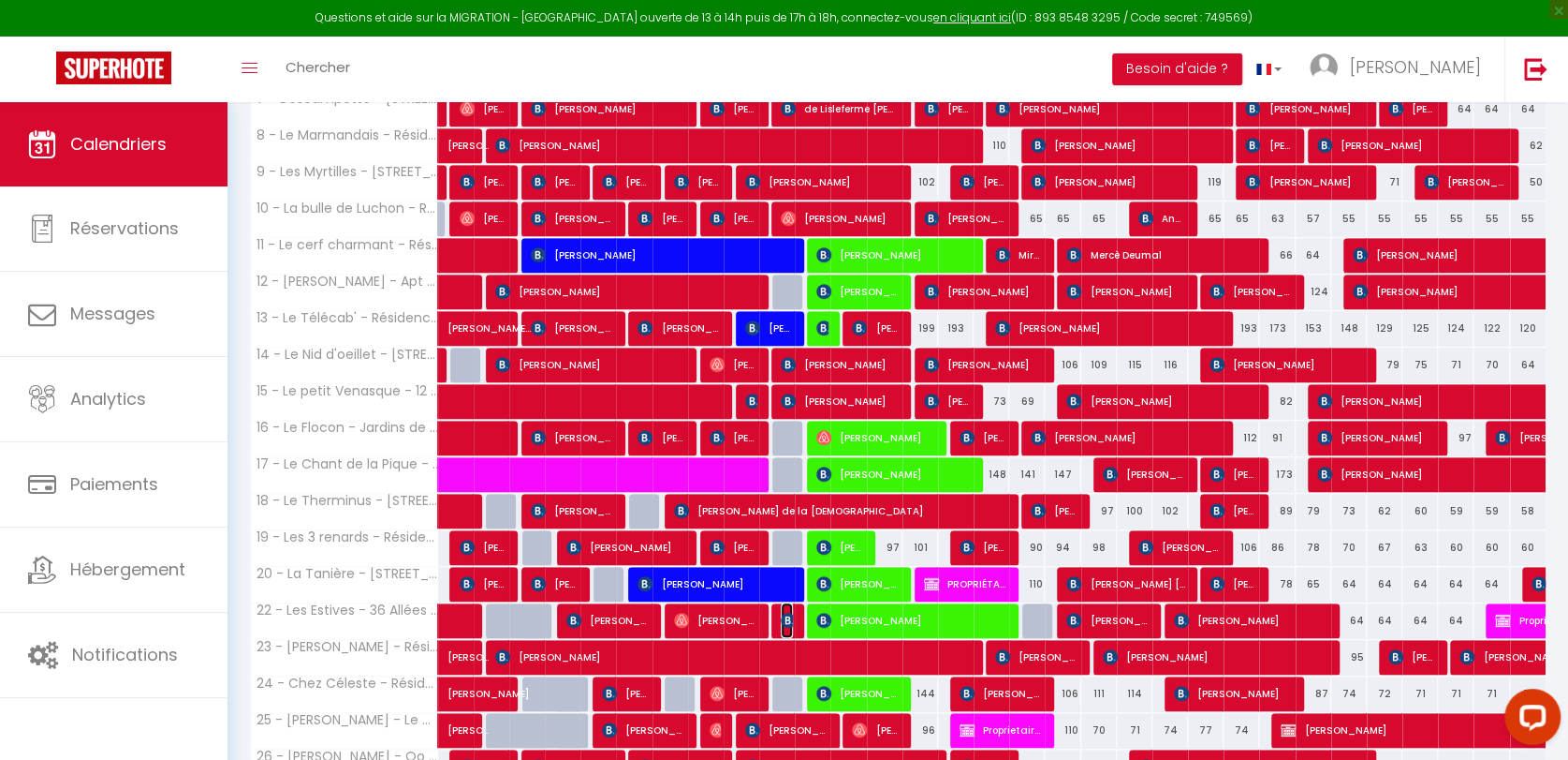
click at [788, 616] on img at bounding box center [787, 619] width 15 height 15
select select "OK"
select select "1"
select select "0"
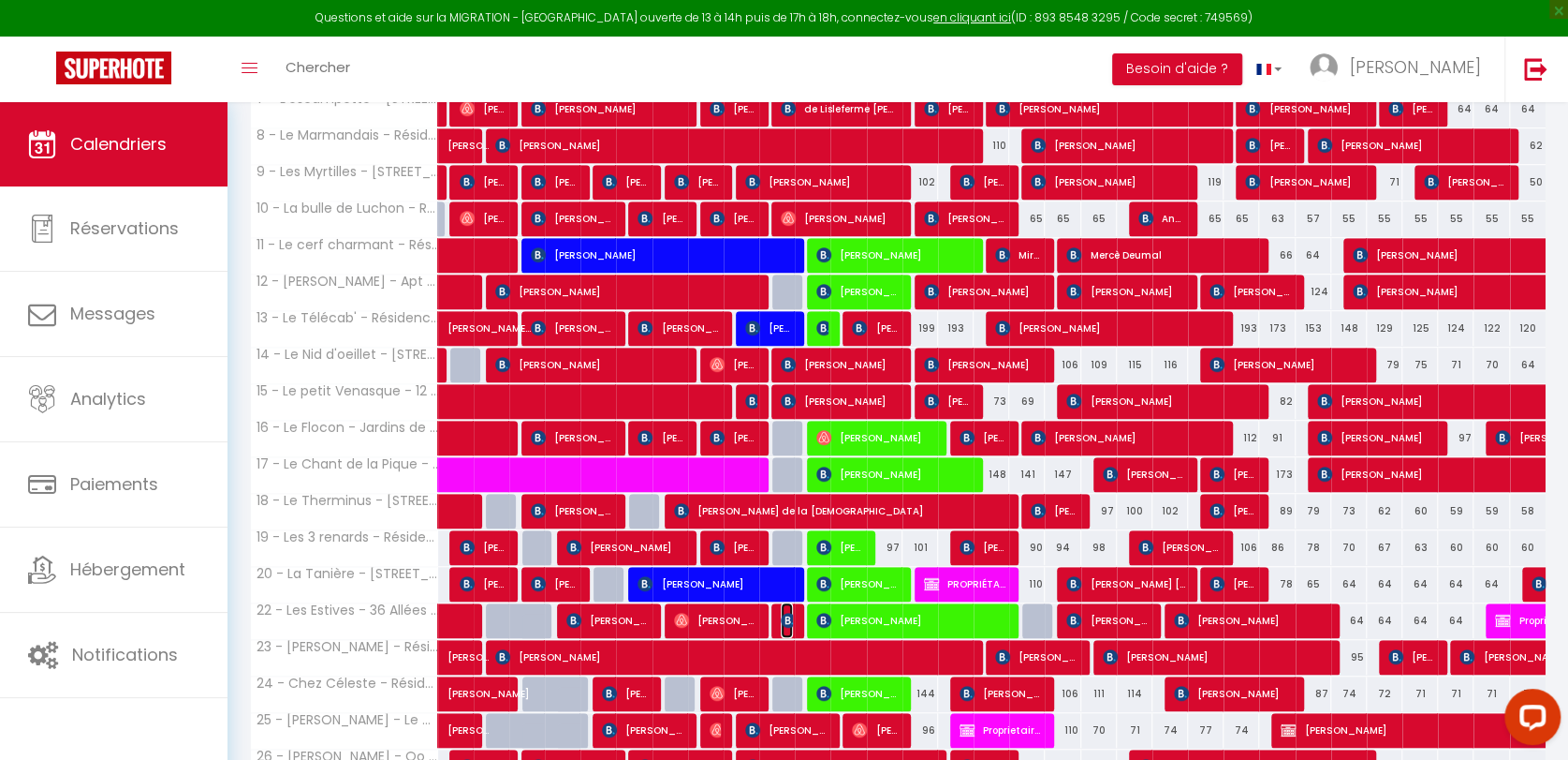
select select "1"
select select
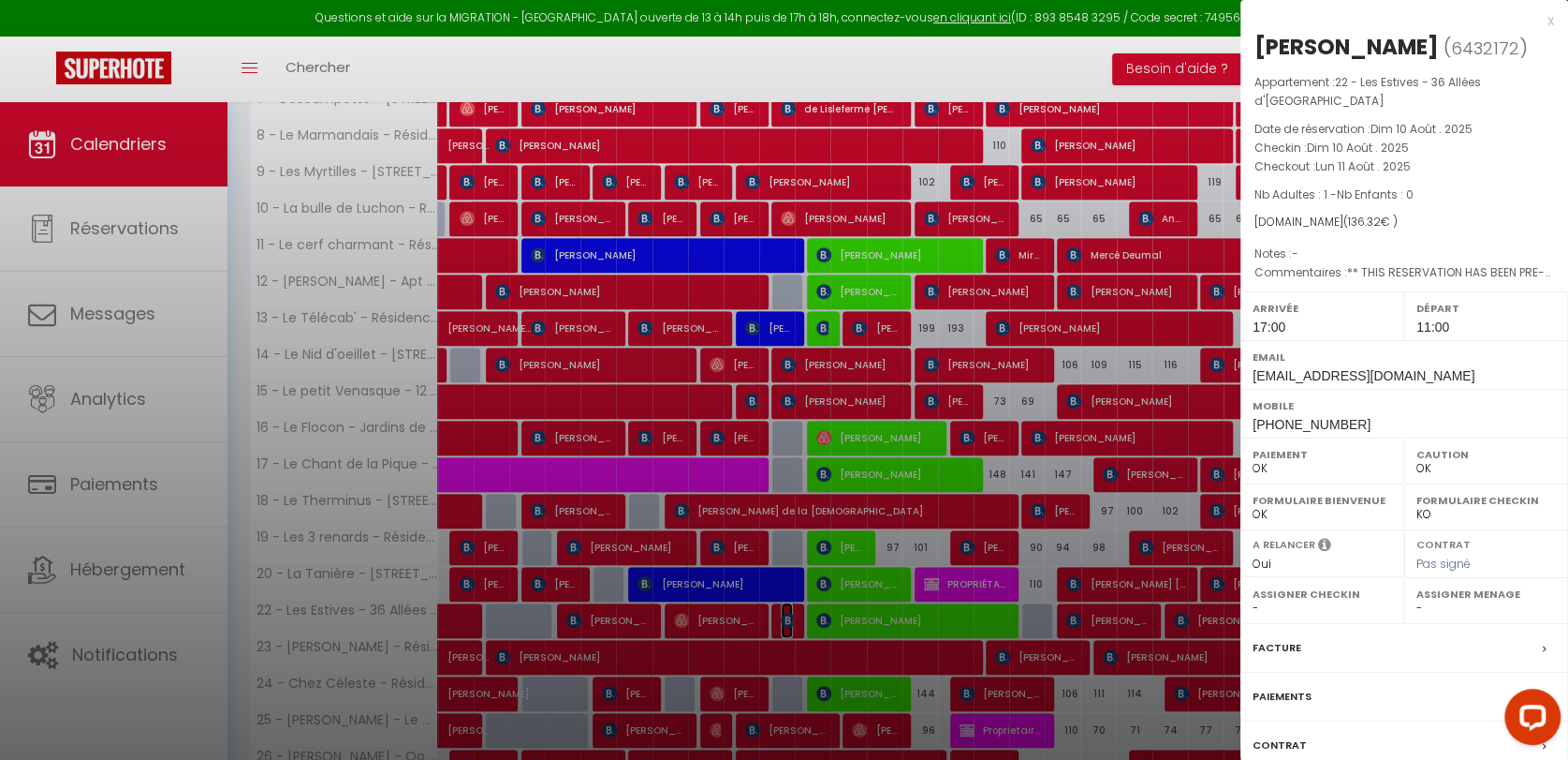
select select "27221"
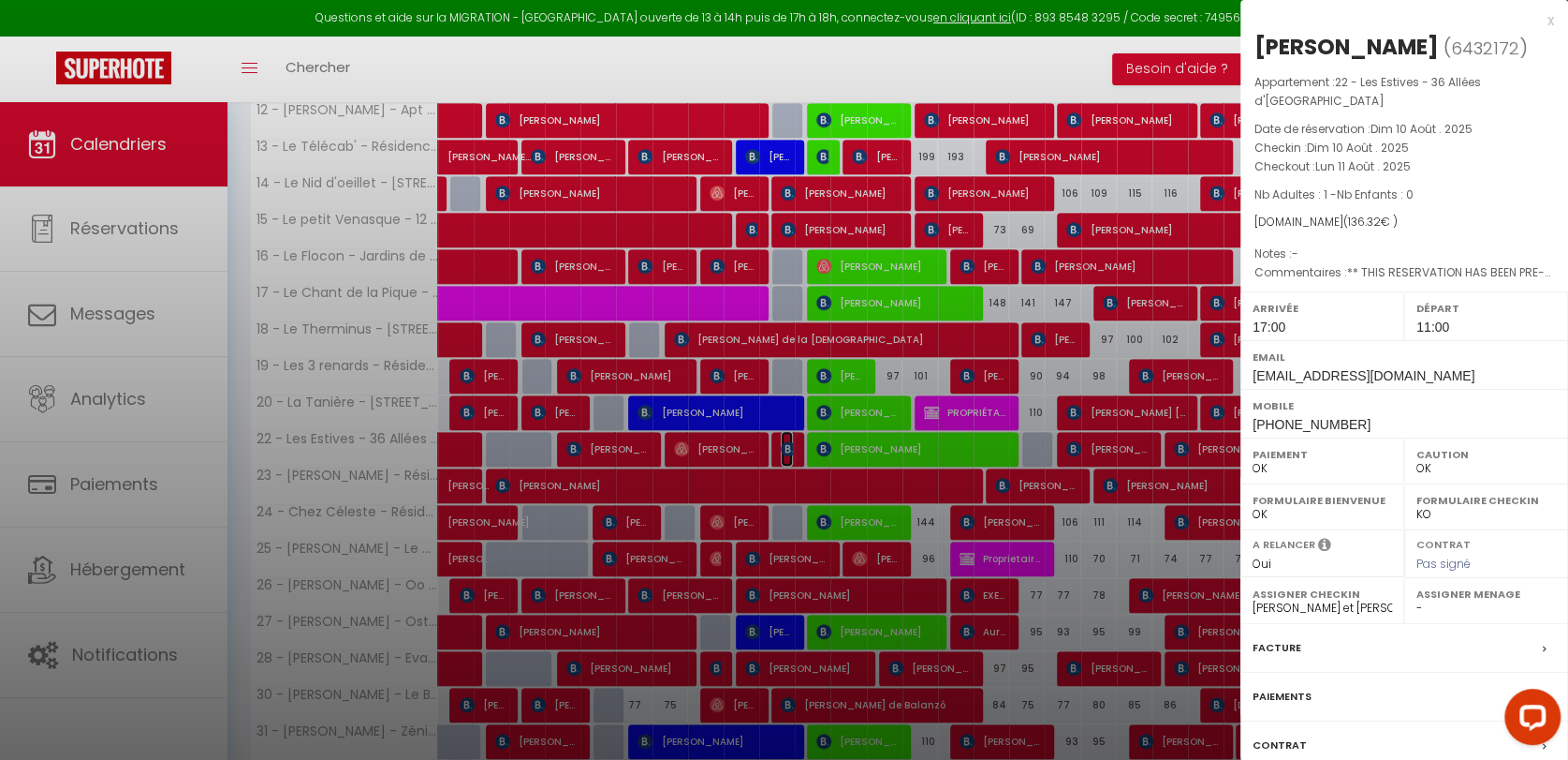
scroll to position [806, 0]
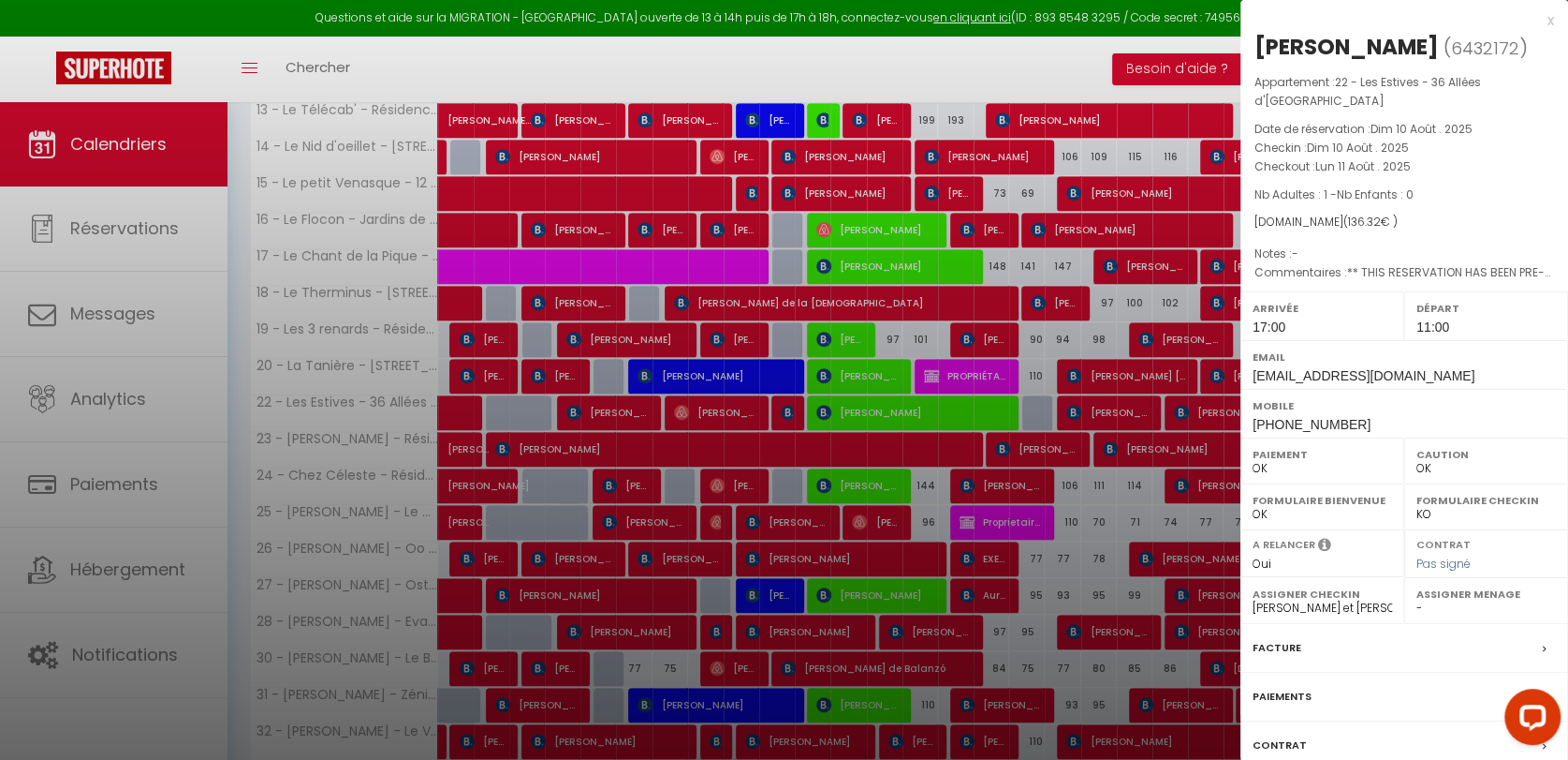
click at [1553, 24] on div "x" at bounding box center [1398, 20] width 314 height 23
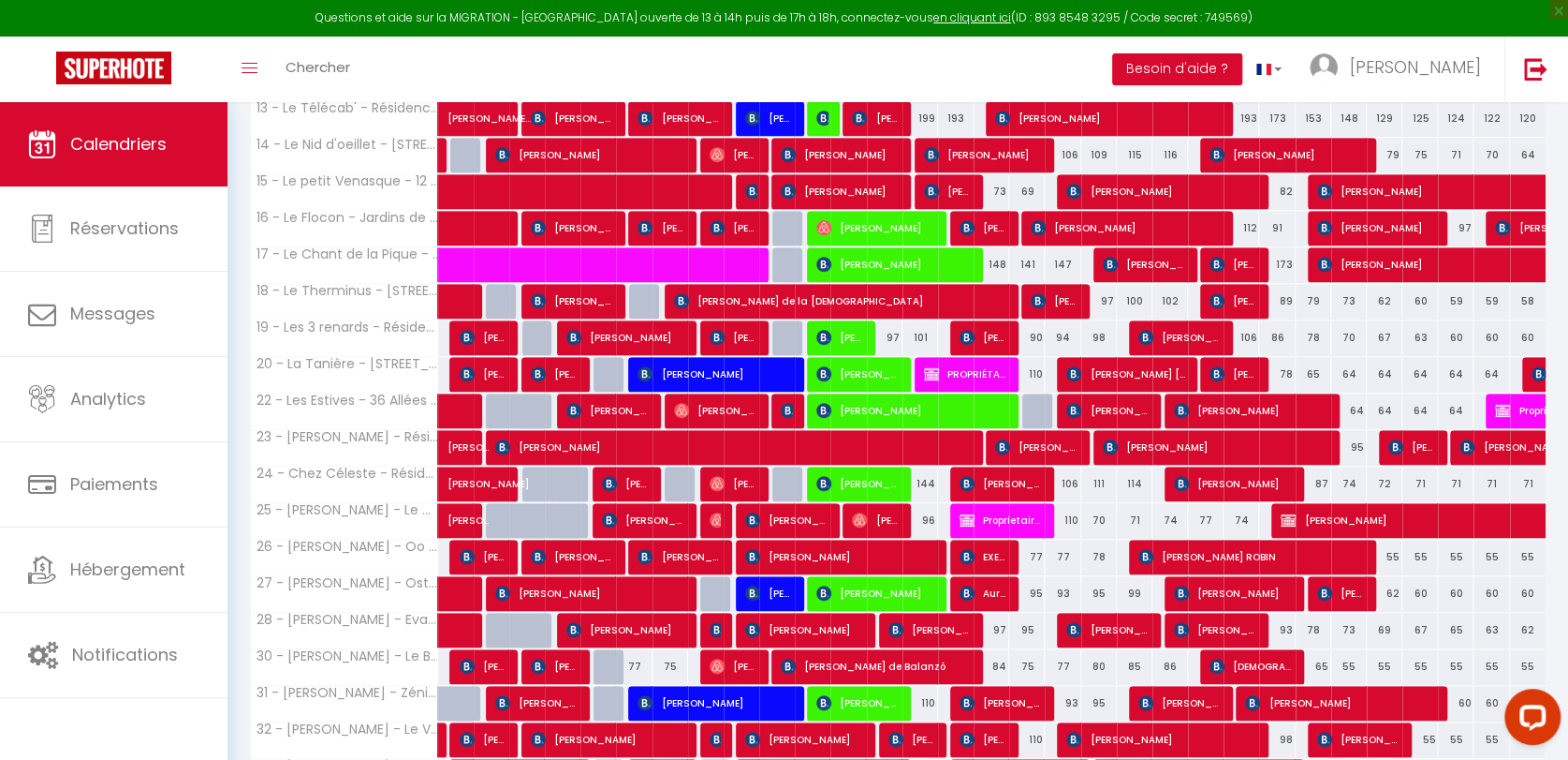
scroll to position [961, 0]
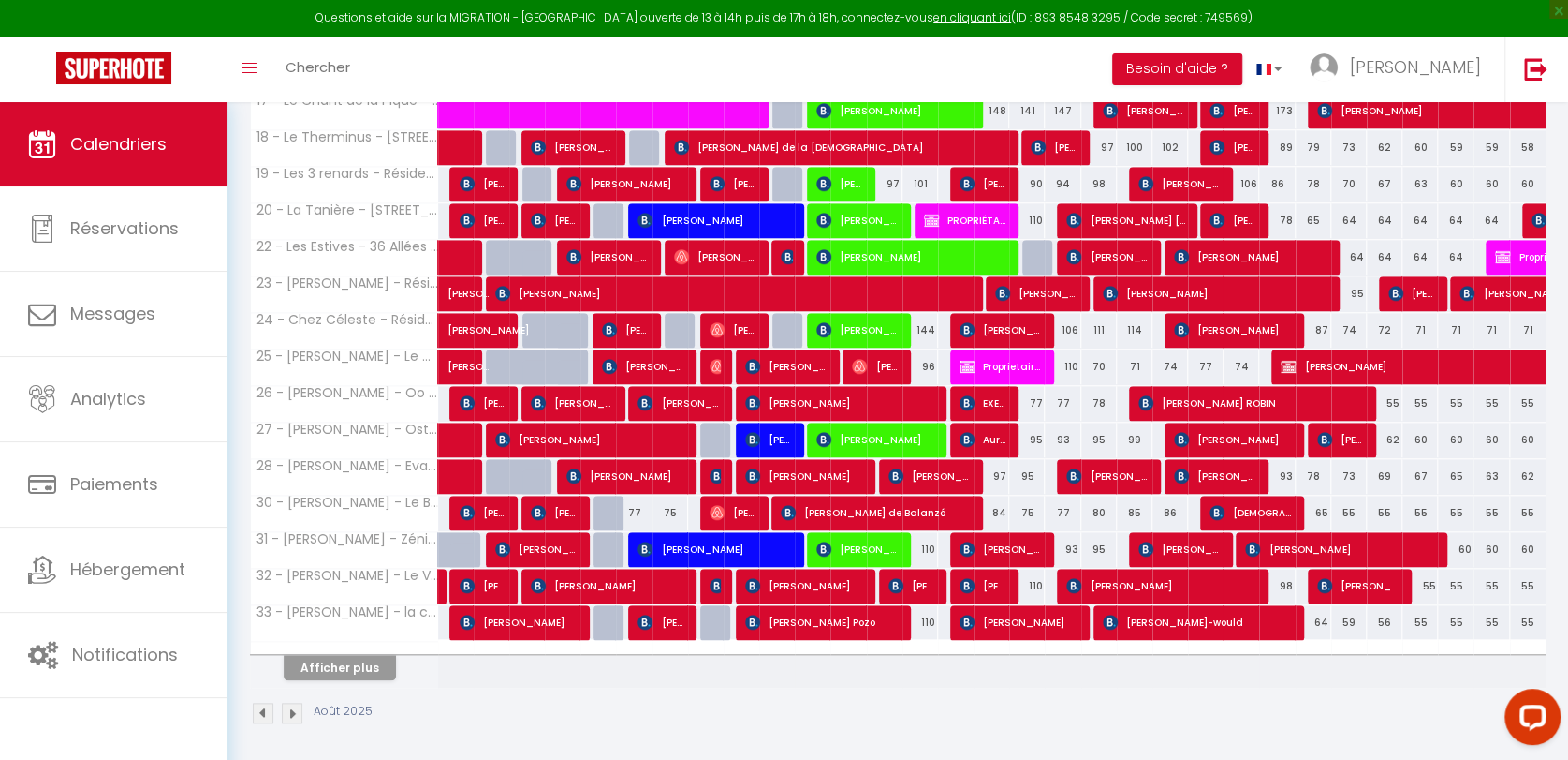
click at [396, 663] on div "Afficher plus" at bounding box center [340, 667] width 197 height 26
click at [378, 663] on button "Afficher plus" at bounding box center [339, 668] width 112 height 26
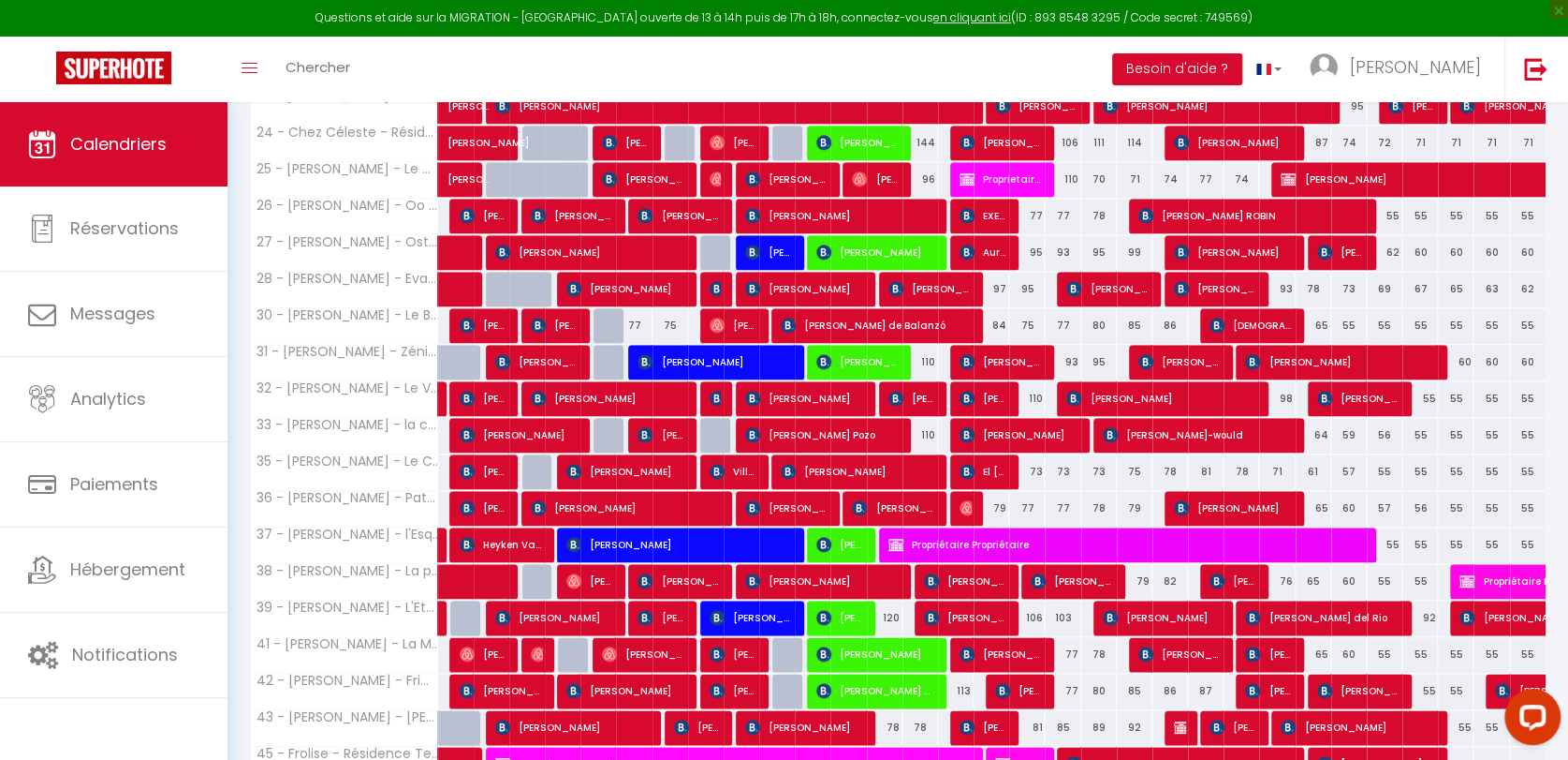
scroll to position [1327, 0]
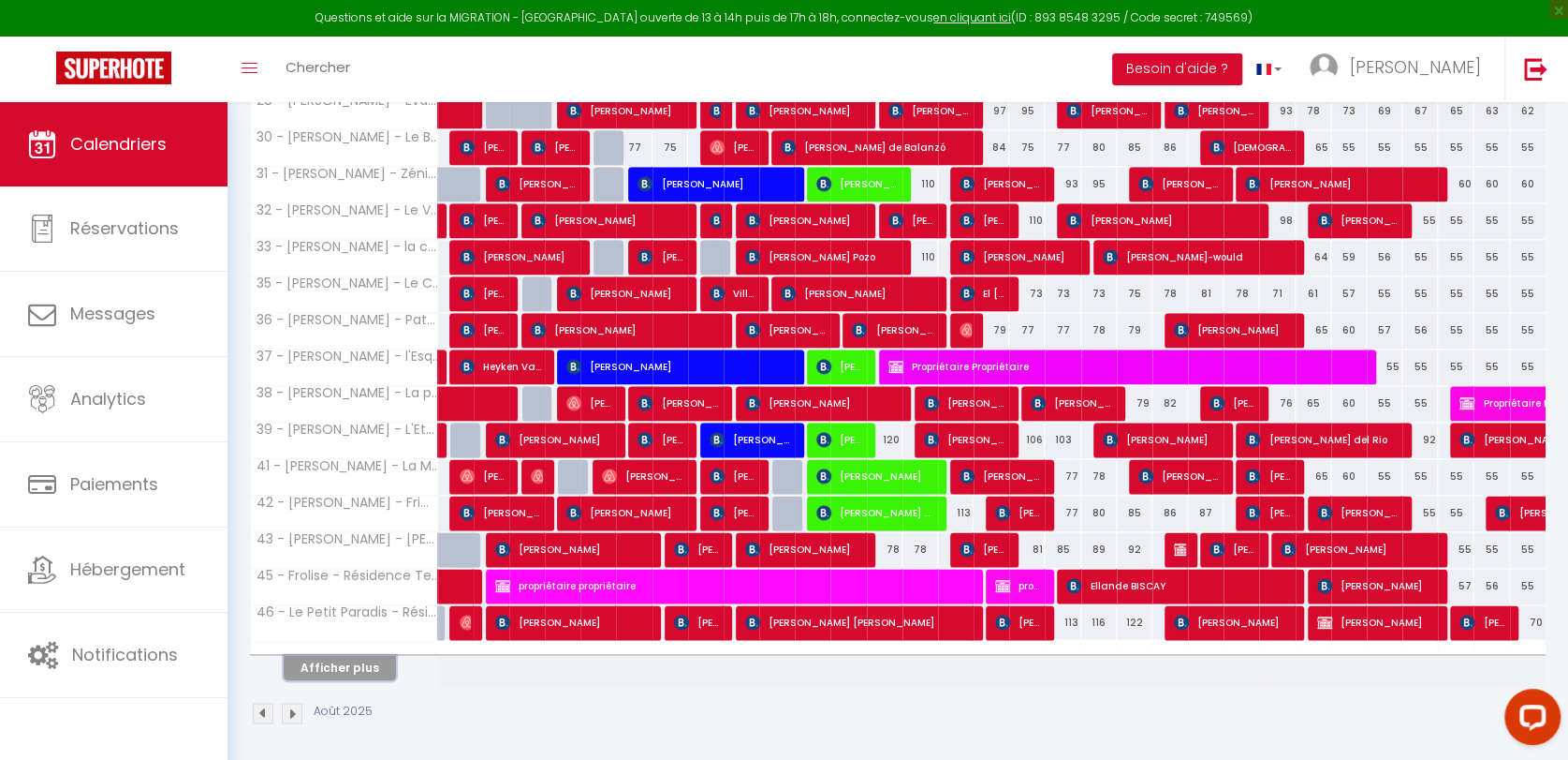
click at [378, 663] on button "Afficher plus" at bounding box center [339, 668] width 112 height 26
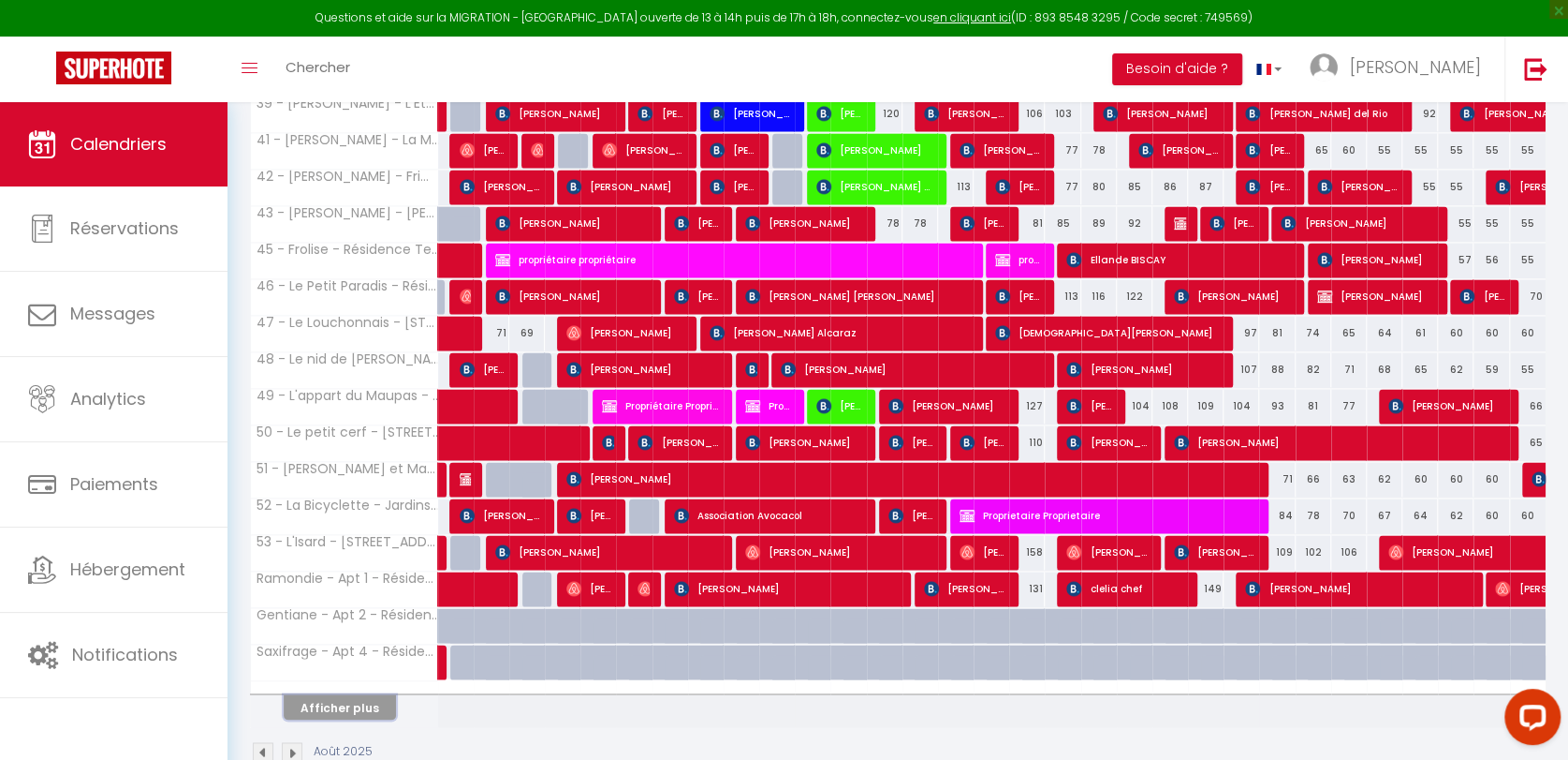
scroll to position [1689, 0]
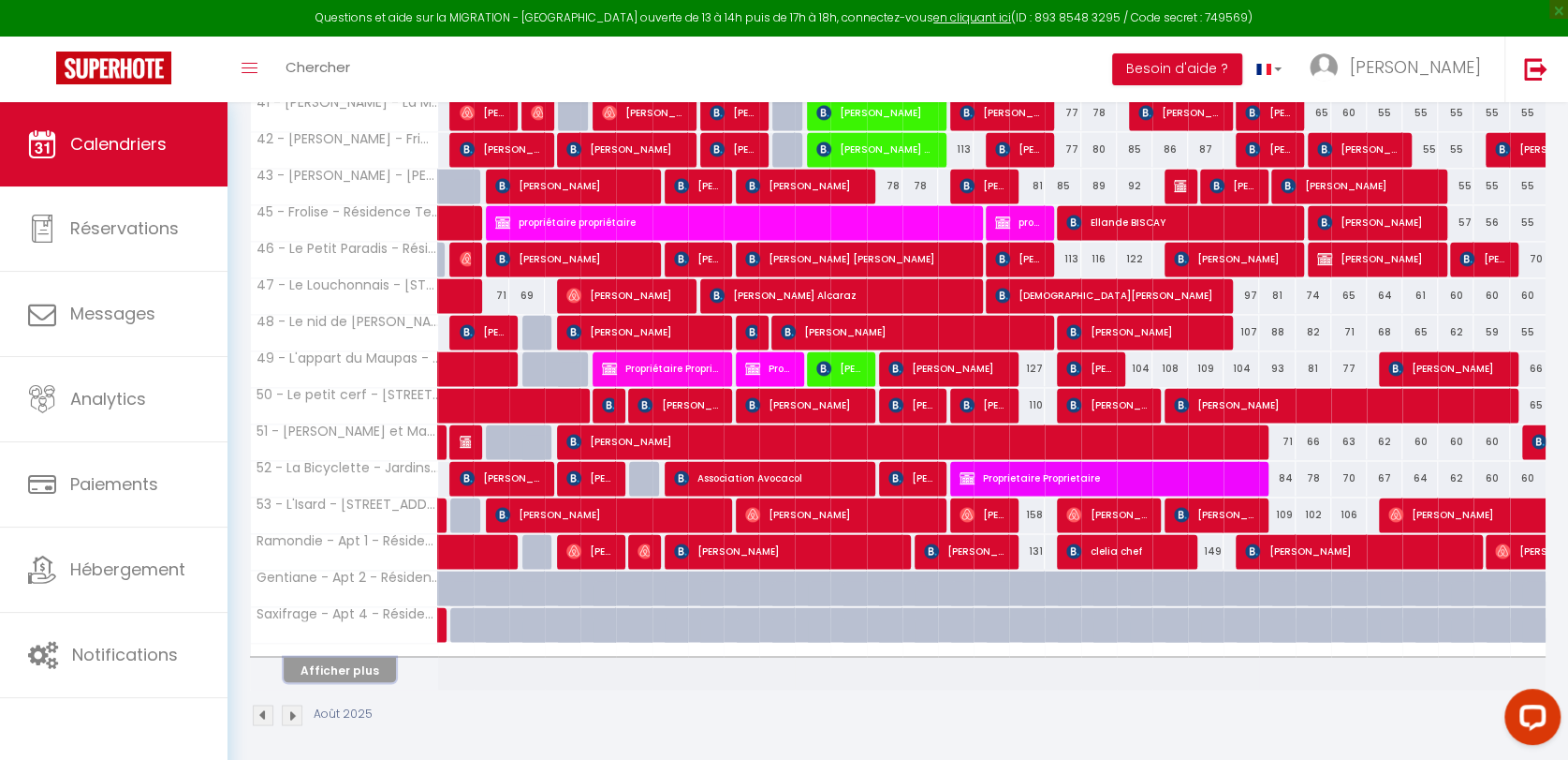
click at [378, 663] on button "Afficher plus" at bounding box center [339, 670] width 112 height 26
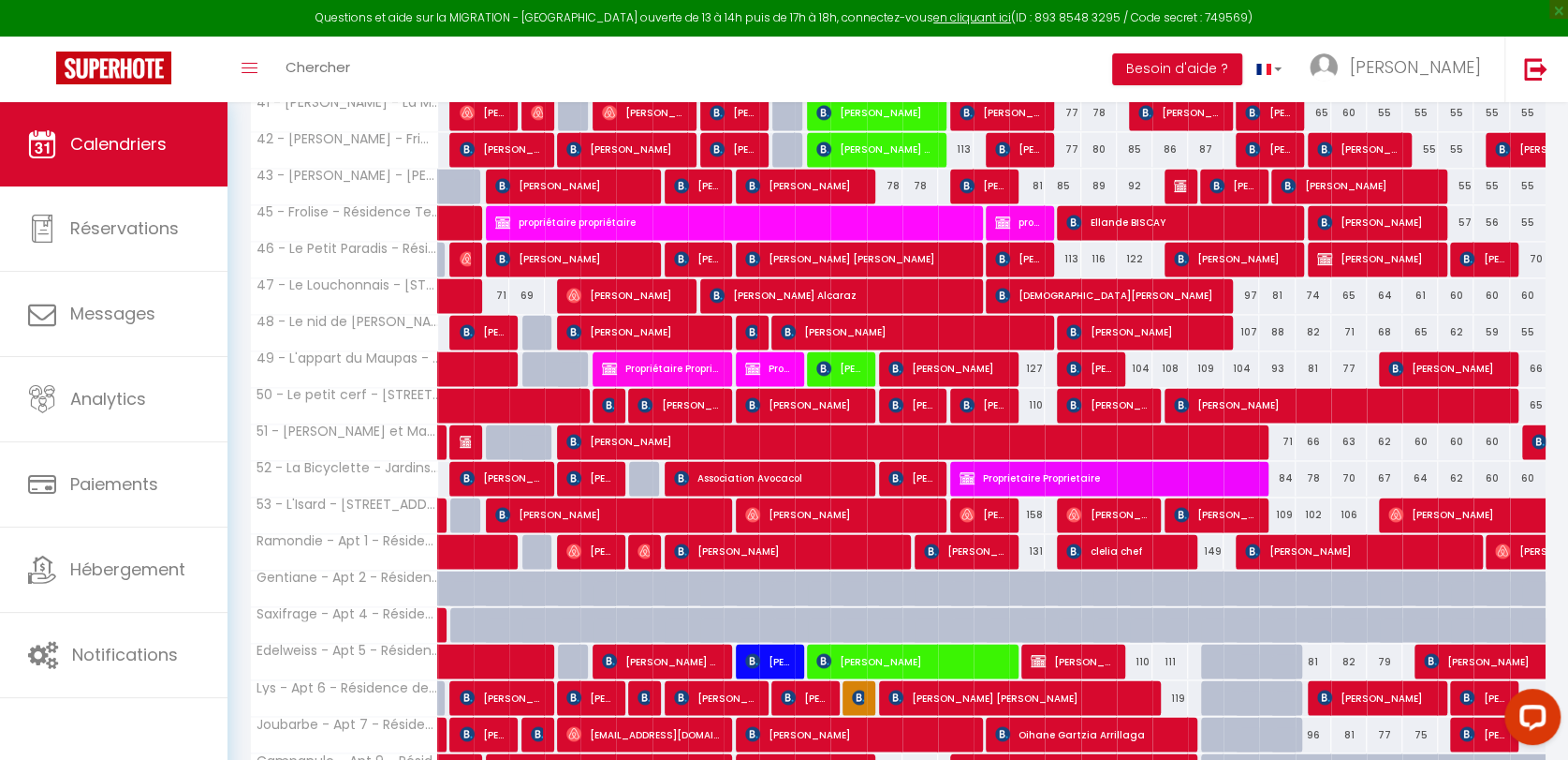
scroll to position [1900, 0]
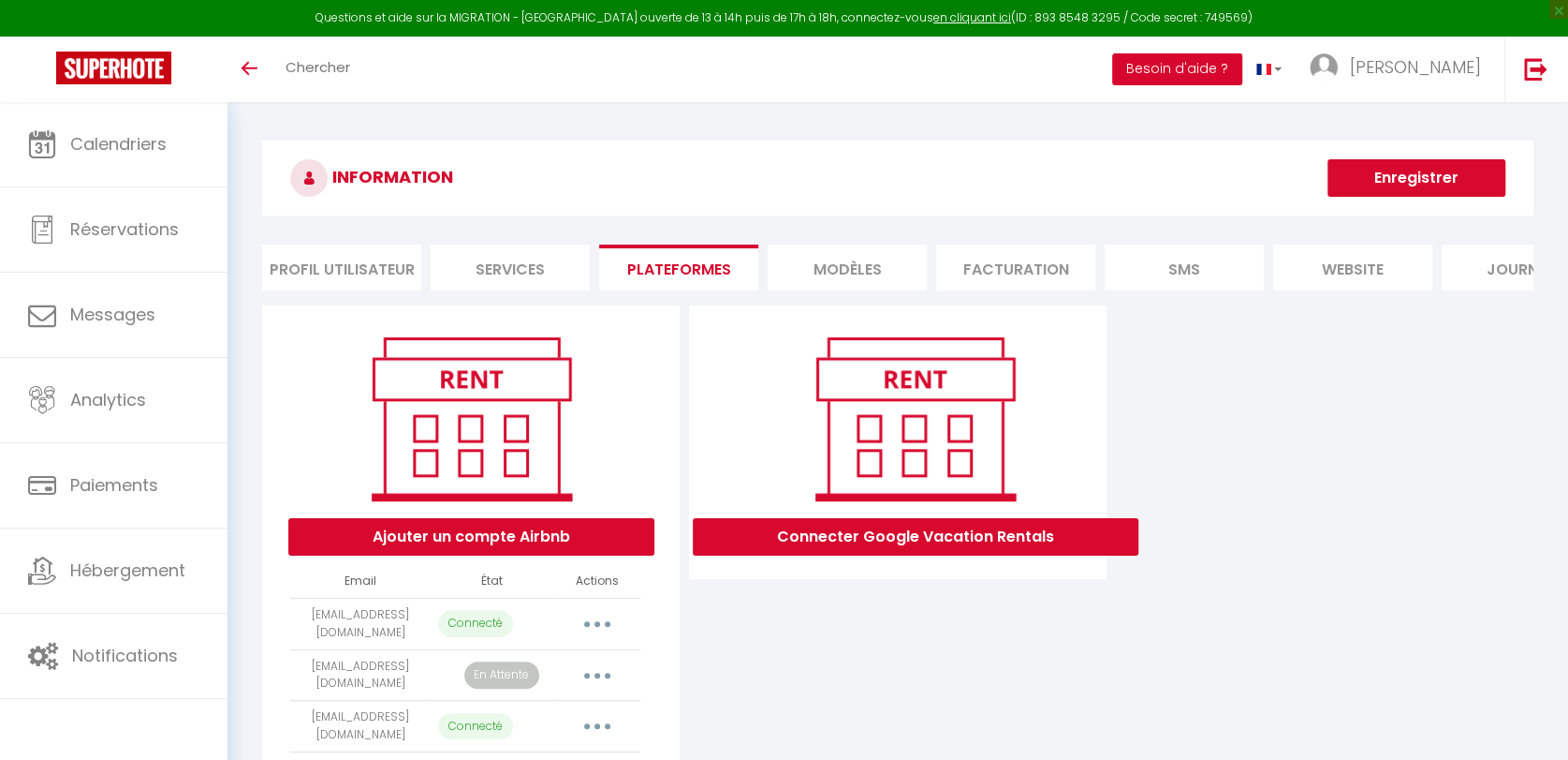
click at [1242, 67] on button "Besoin d'aide ?" at bounding box center [1177, 69] width 130 height 32
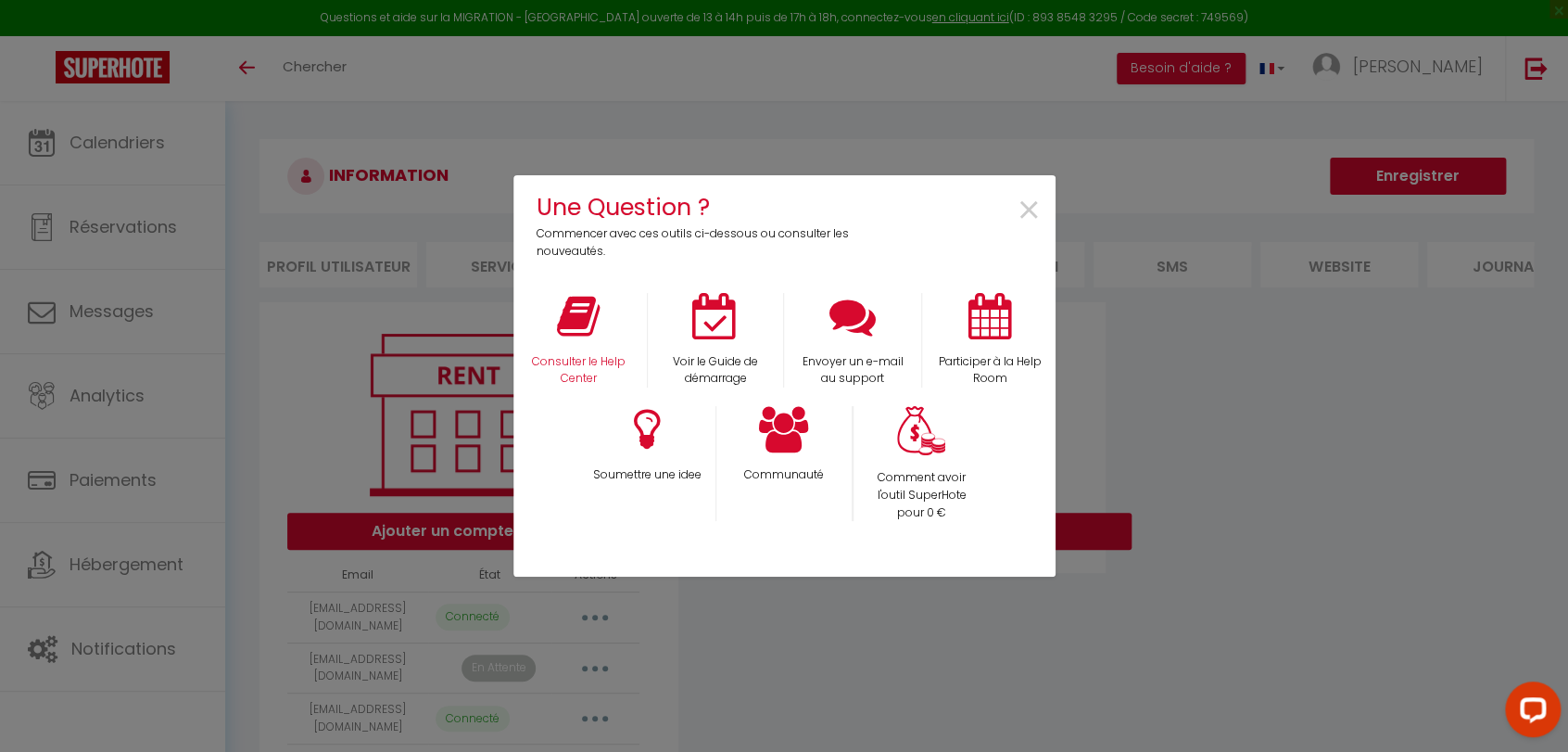
click at [600, 344] on div "Consulter le Help Center" at bounding box center [578, 340] width 137 height 95
click at [564, 357] on p "Consulter le Help Center" at bounding box center [578, 371] width 113 height 35
click at [1027, 209] on span "×" at bounding box center [1029, 211] width 25 height 59
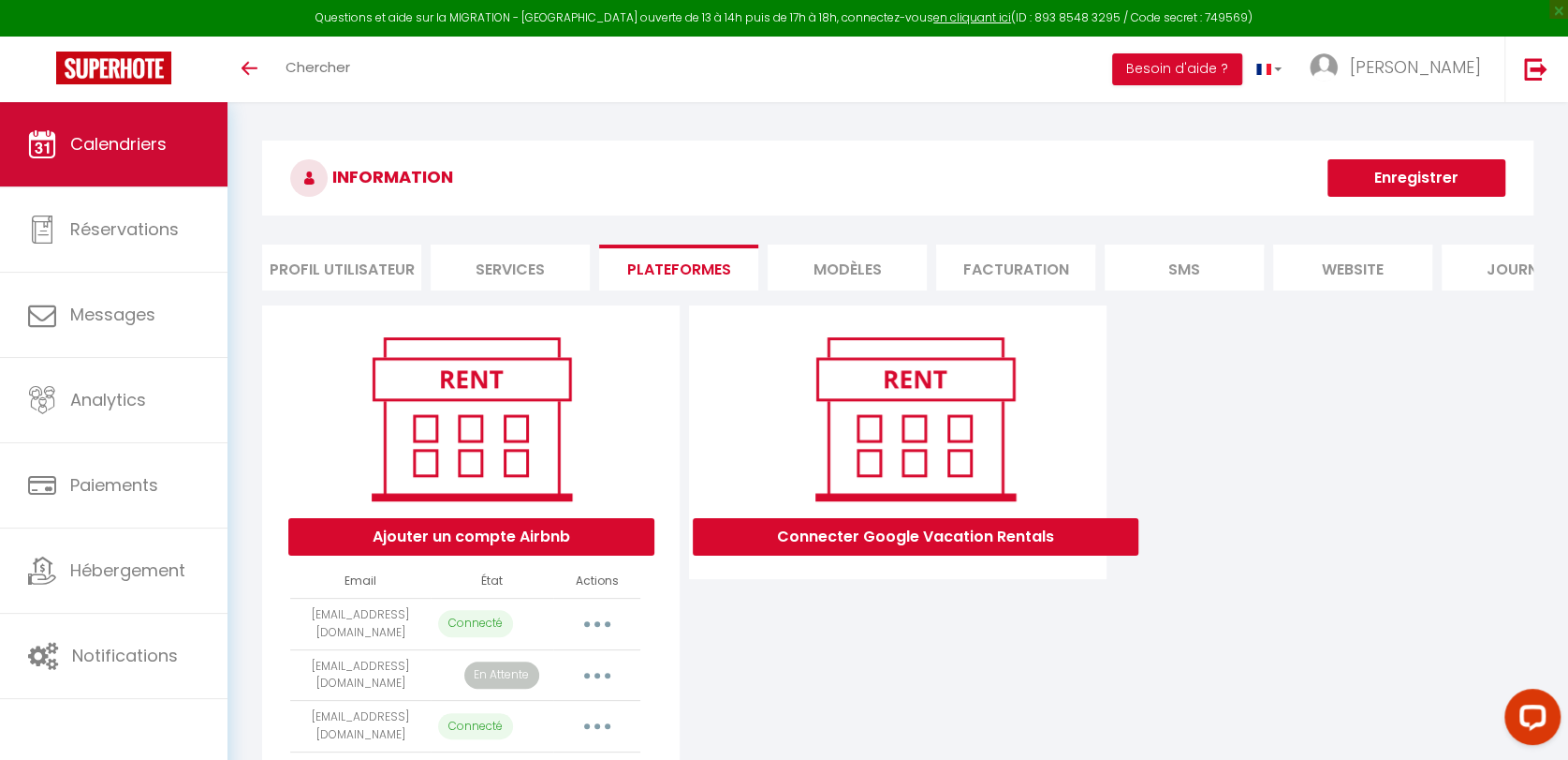
click at [85, 123] on link "Calendriers" at bounding box center [114, 144] width 228 height 84
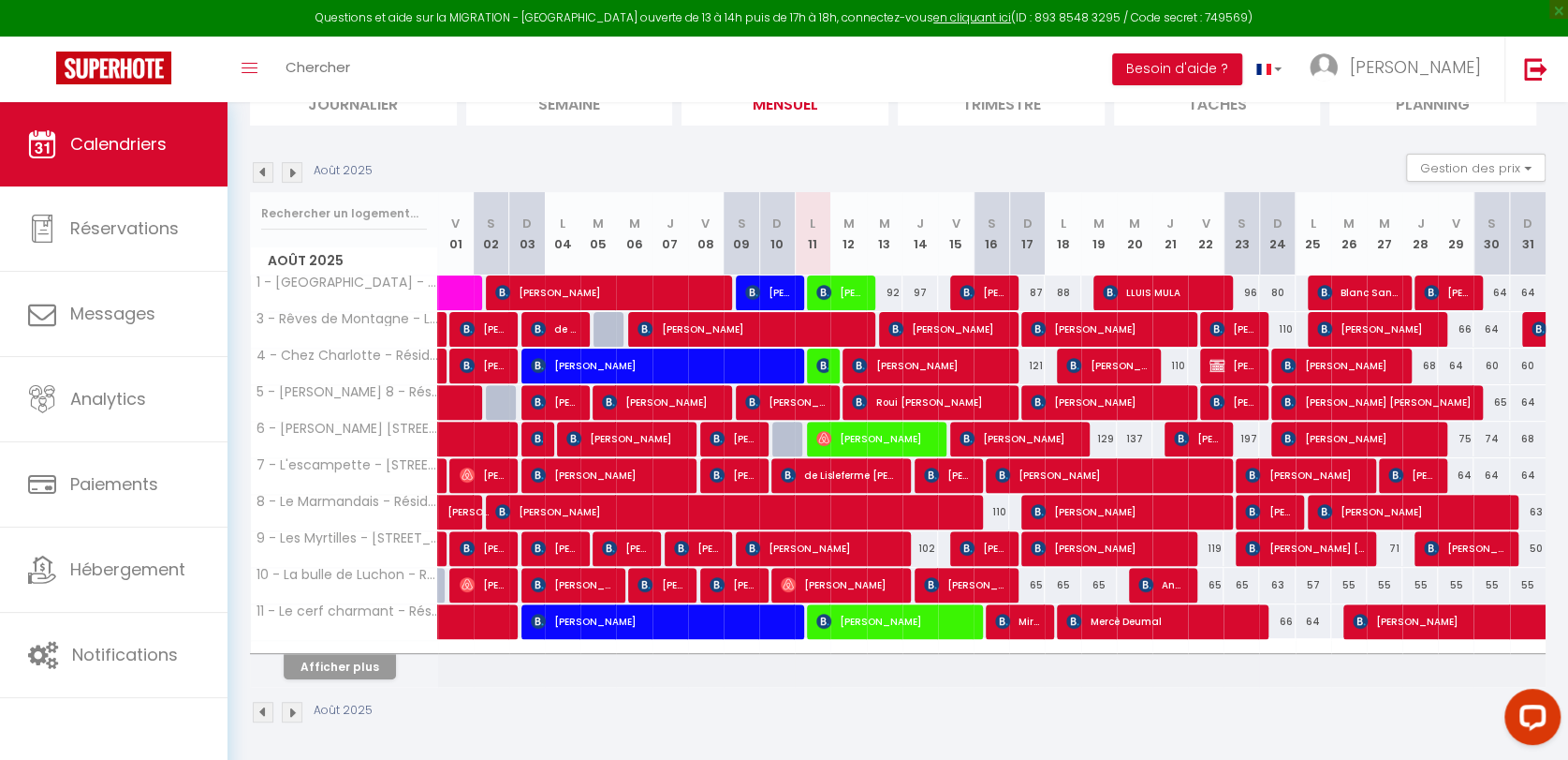
scroll to position [232, 0]
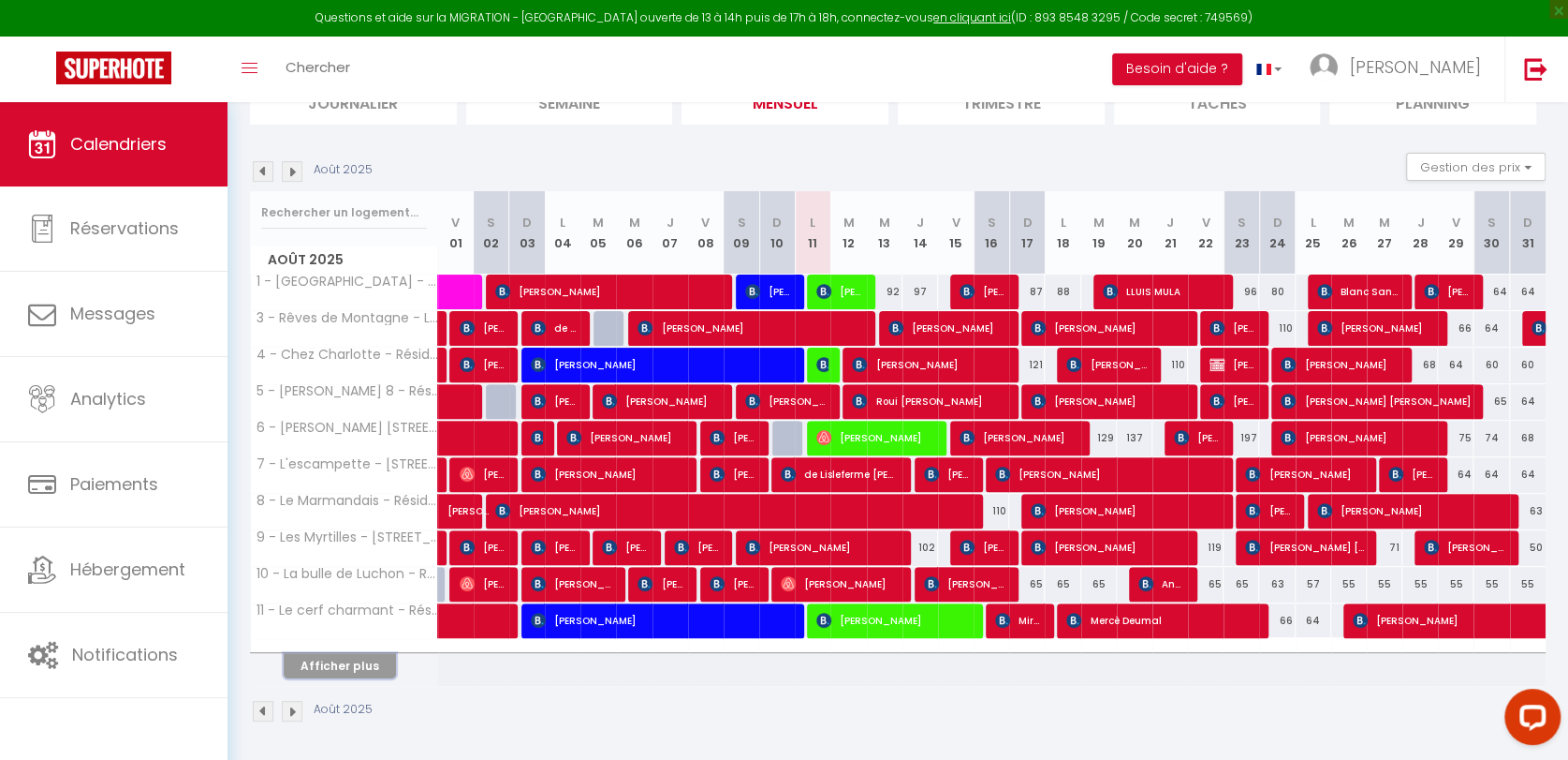
click at [340, 661] on button "Afficher plus" at bounding box center [339, 666] width 112 height 26
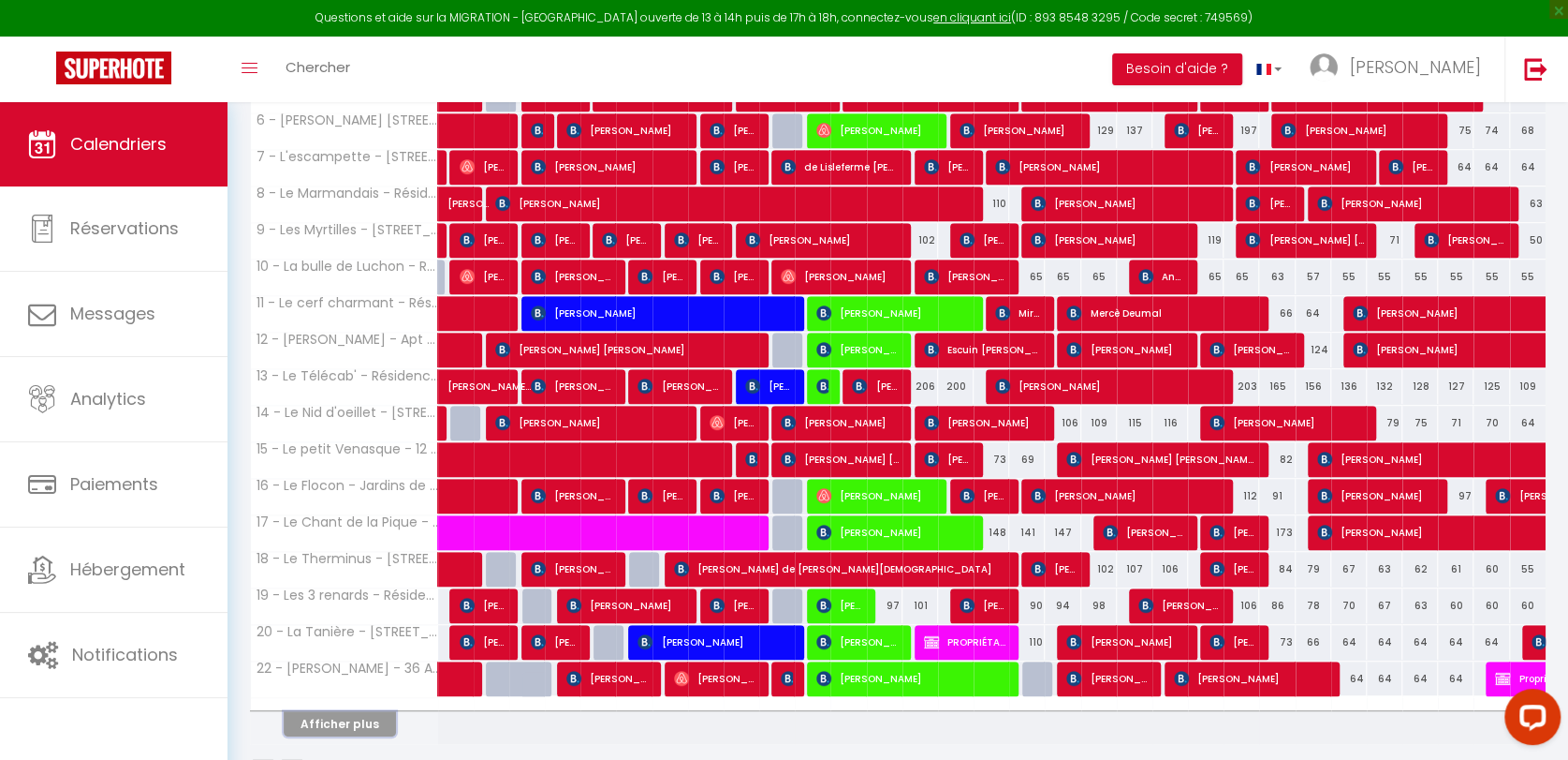
scroll to position [545, 0]
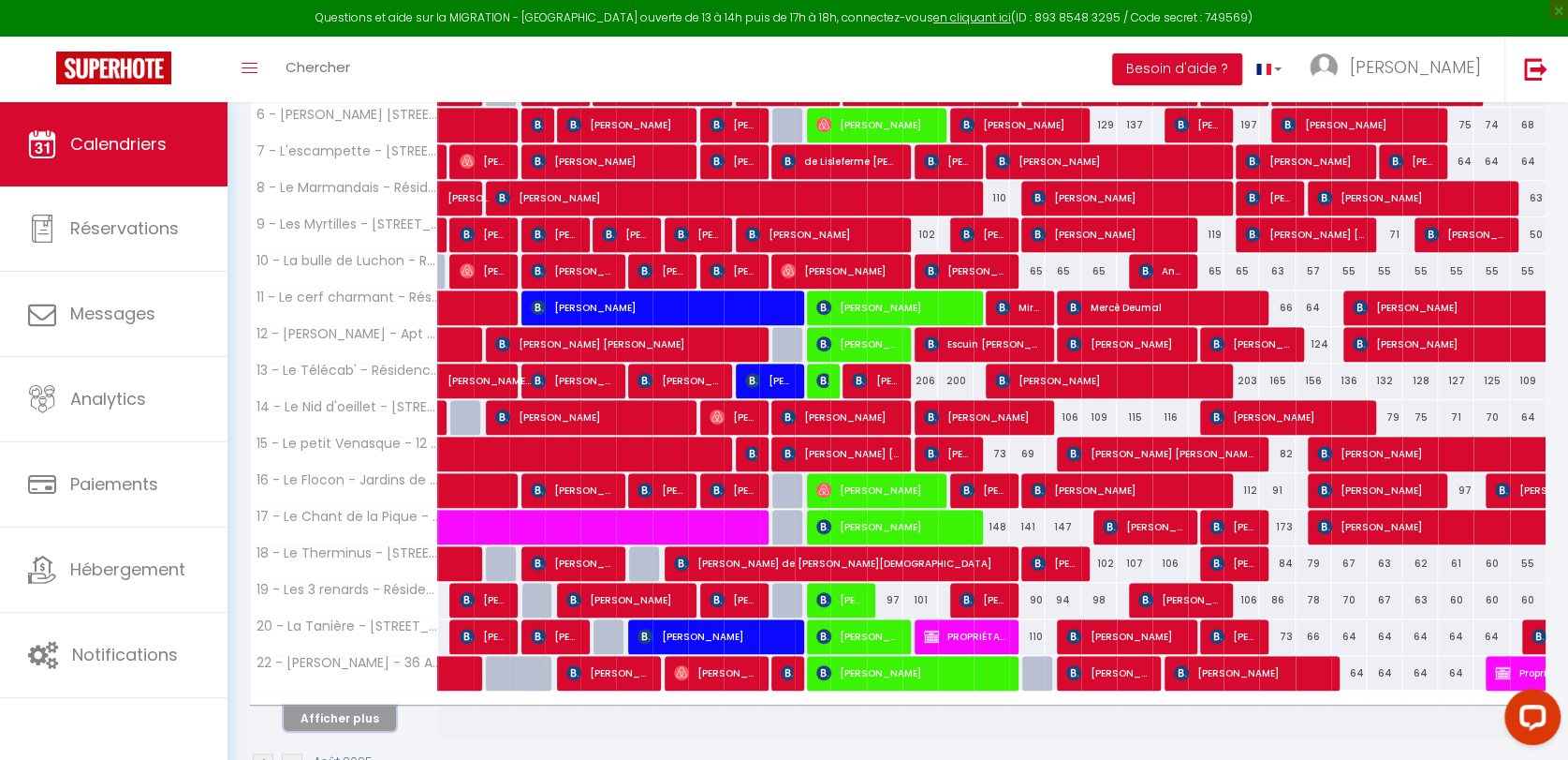
click at [340, 710] on button "Afficher plus" at bounding box center [339, 718] width 112 height 26
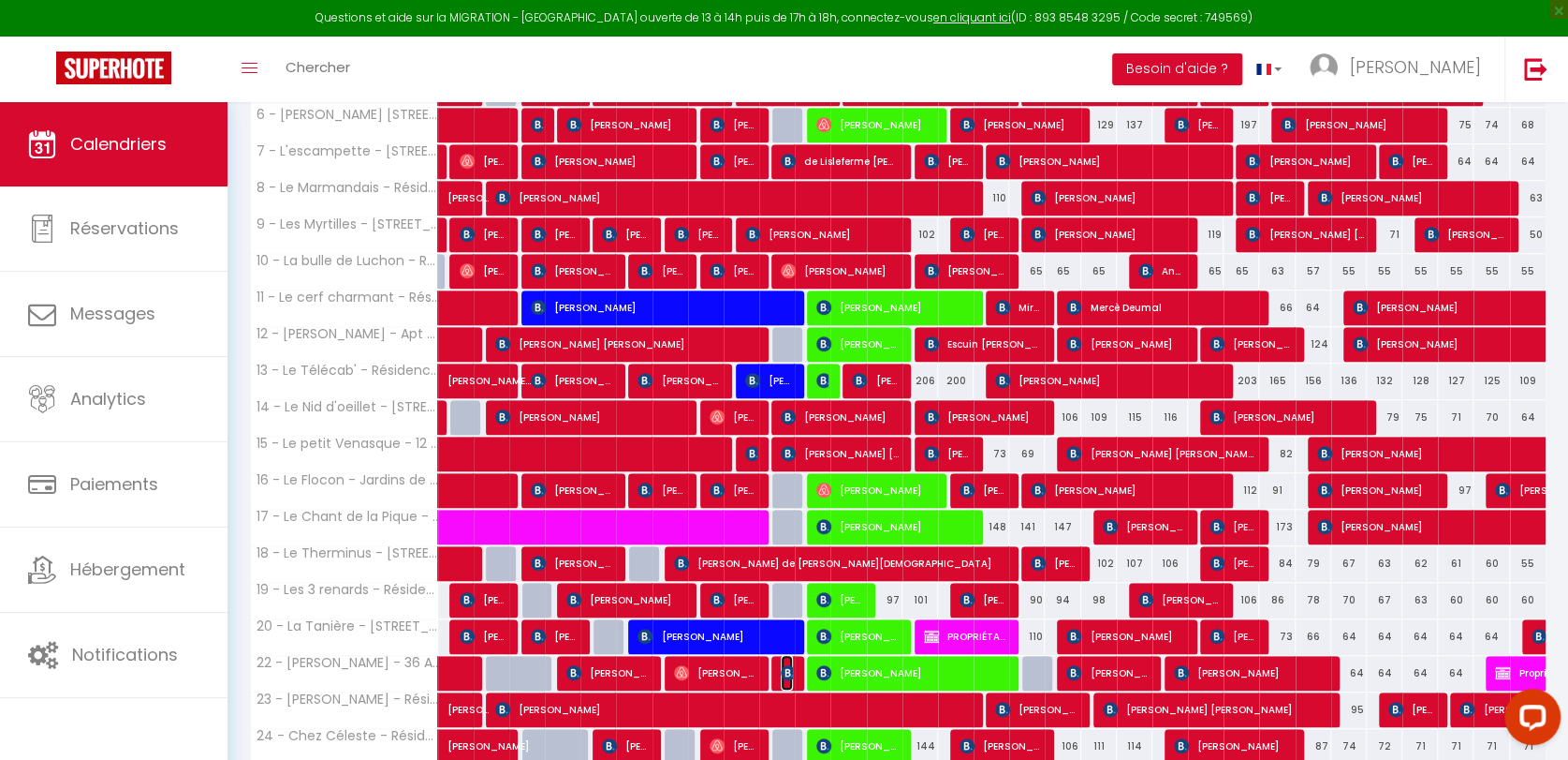
click at [792, 674] on img at bounding box center [787, 672] width 15 height 15
select select "OK"
select select "1"
select select "0"
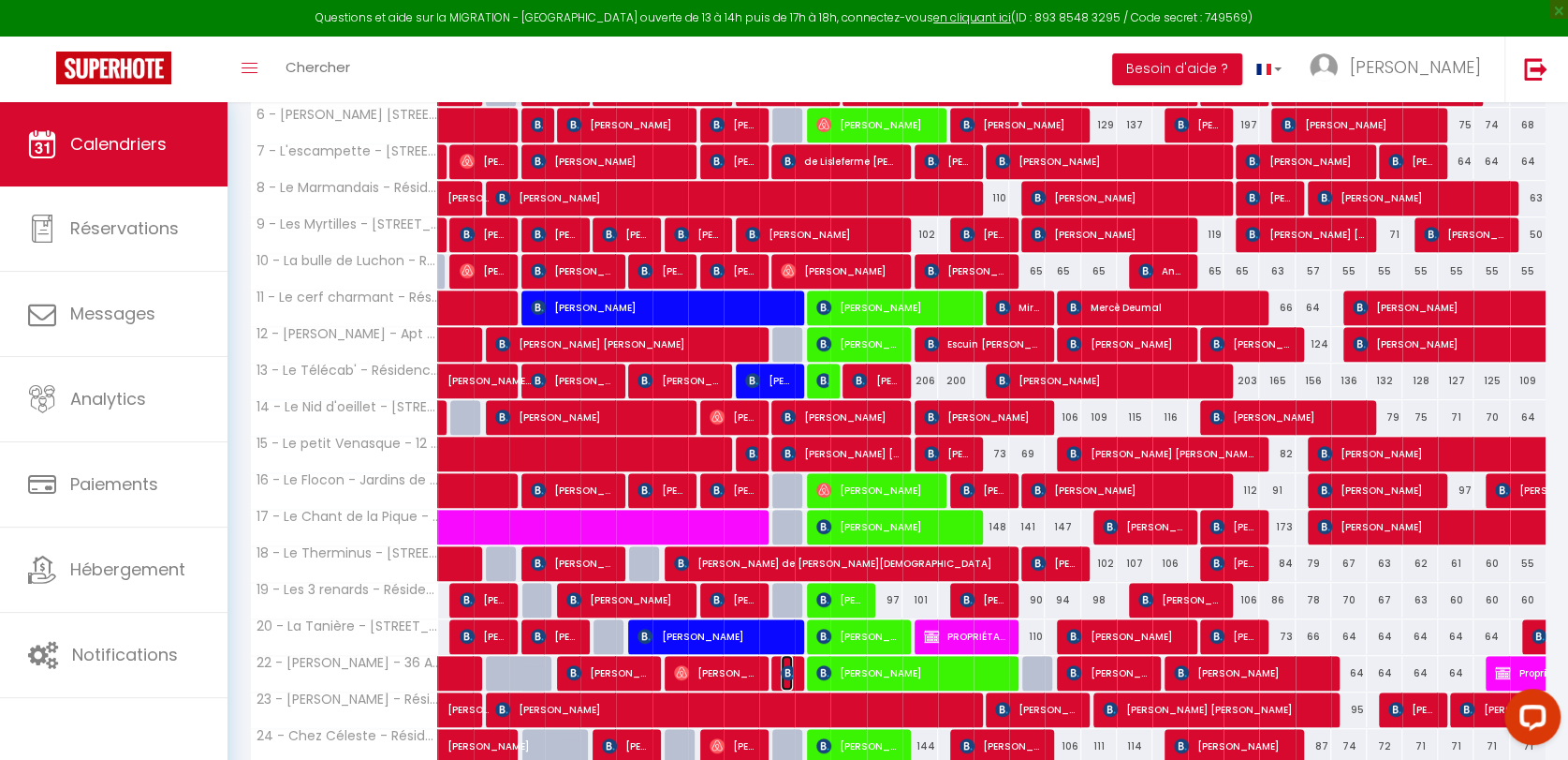
select select "1"
select select
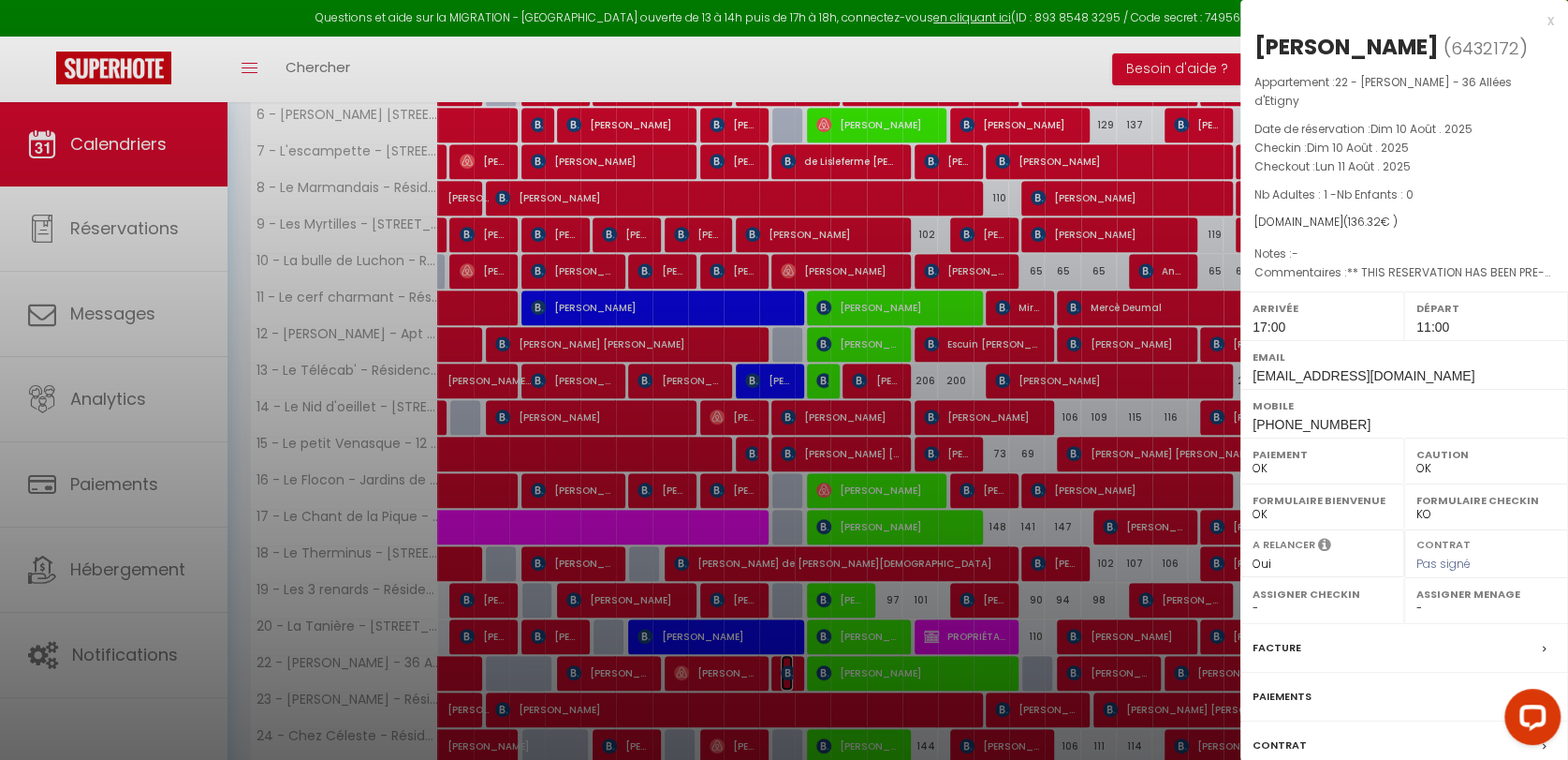
select select "27221"
click at [1548, 24] on div "x" at bounding box center [1398, 20] width 314 height 23
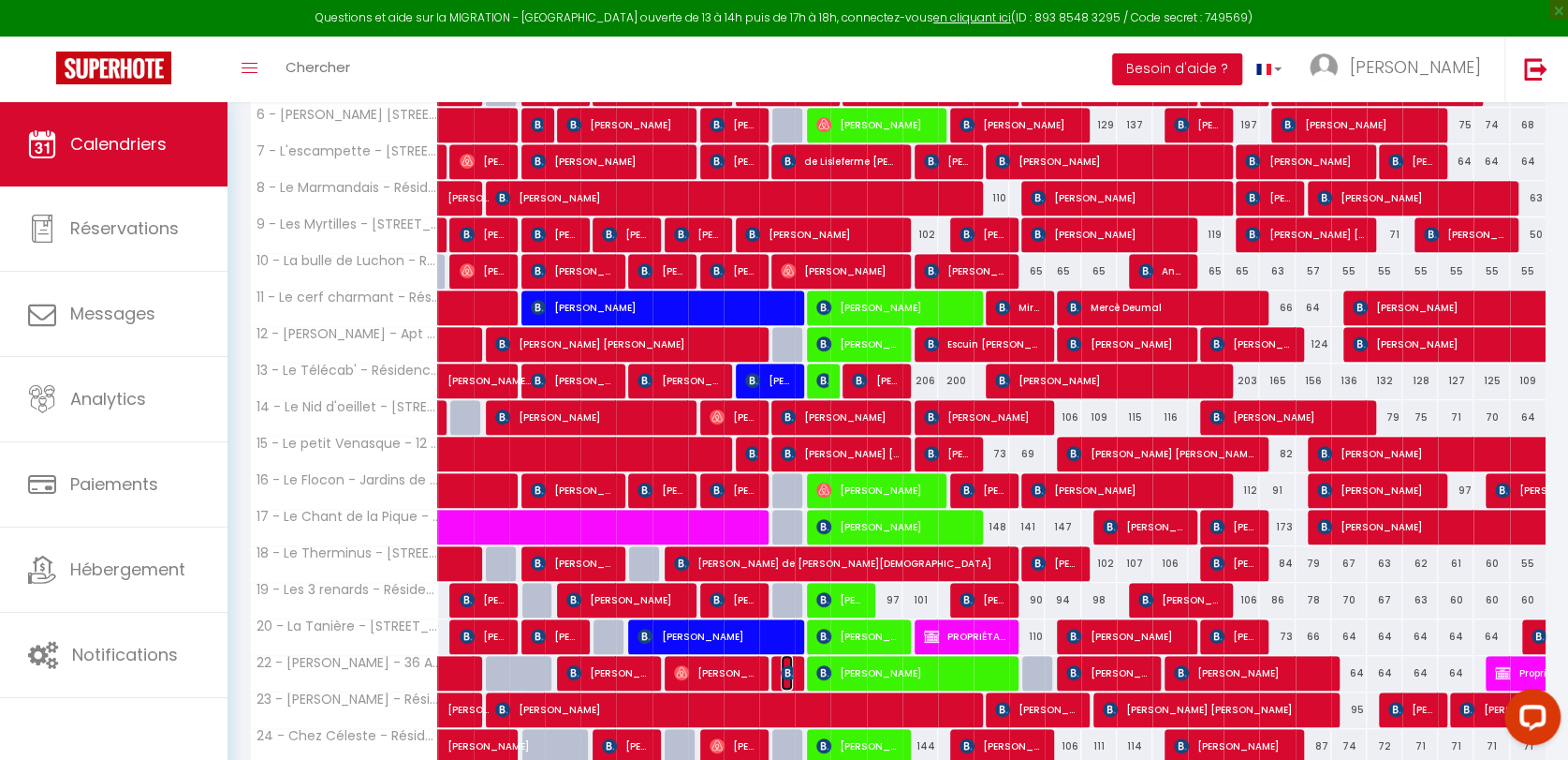
click at [785, 670] on img at bounding box center [787, 672] width 15 height 15
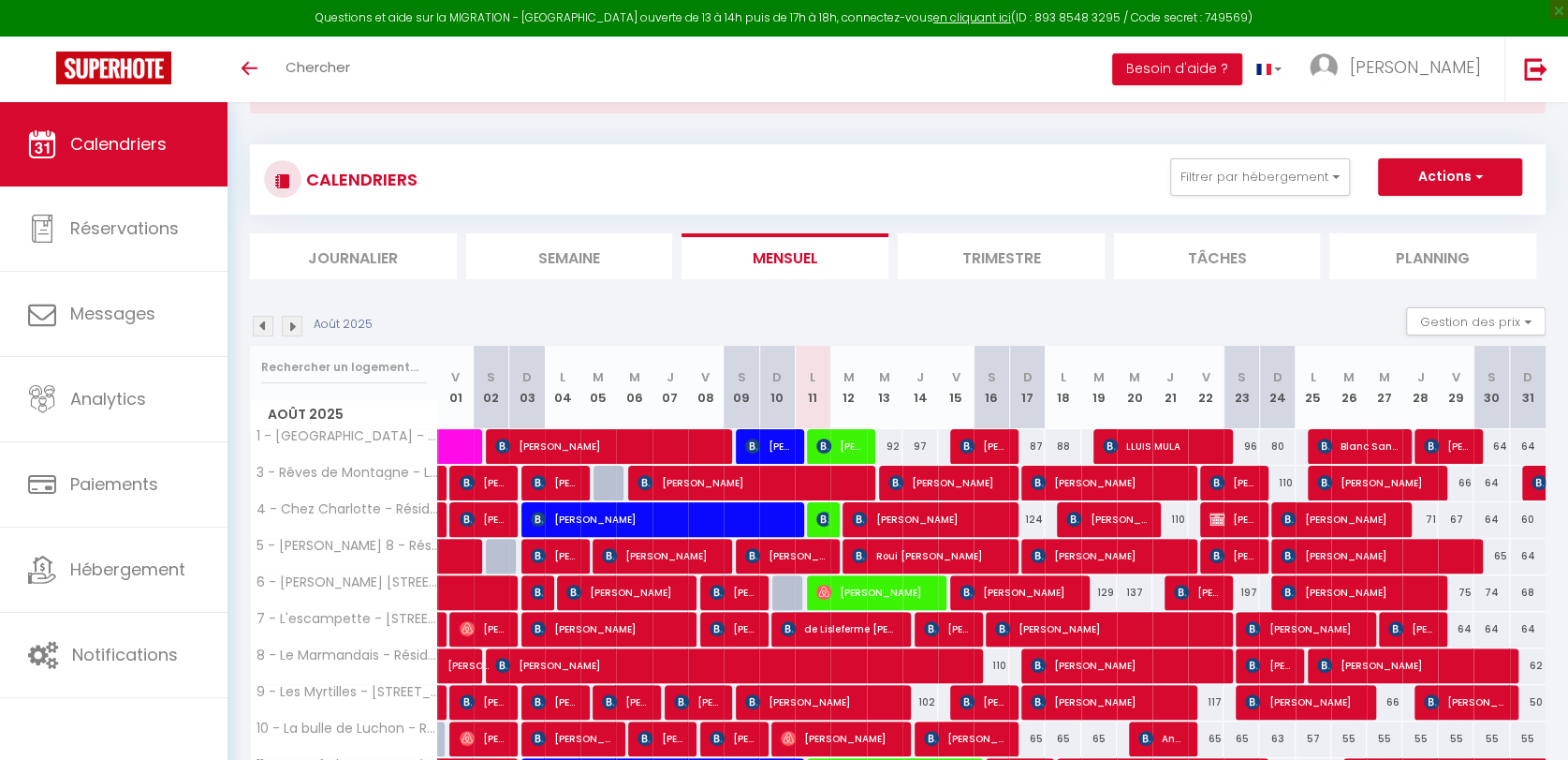
scroll to position [232, 0]
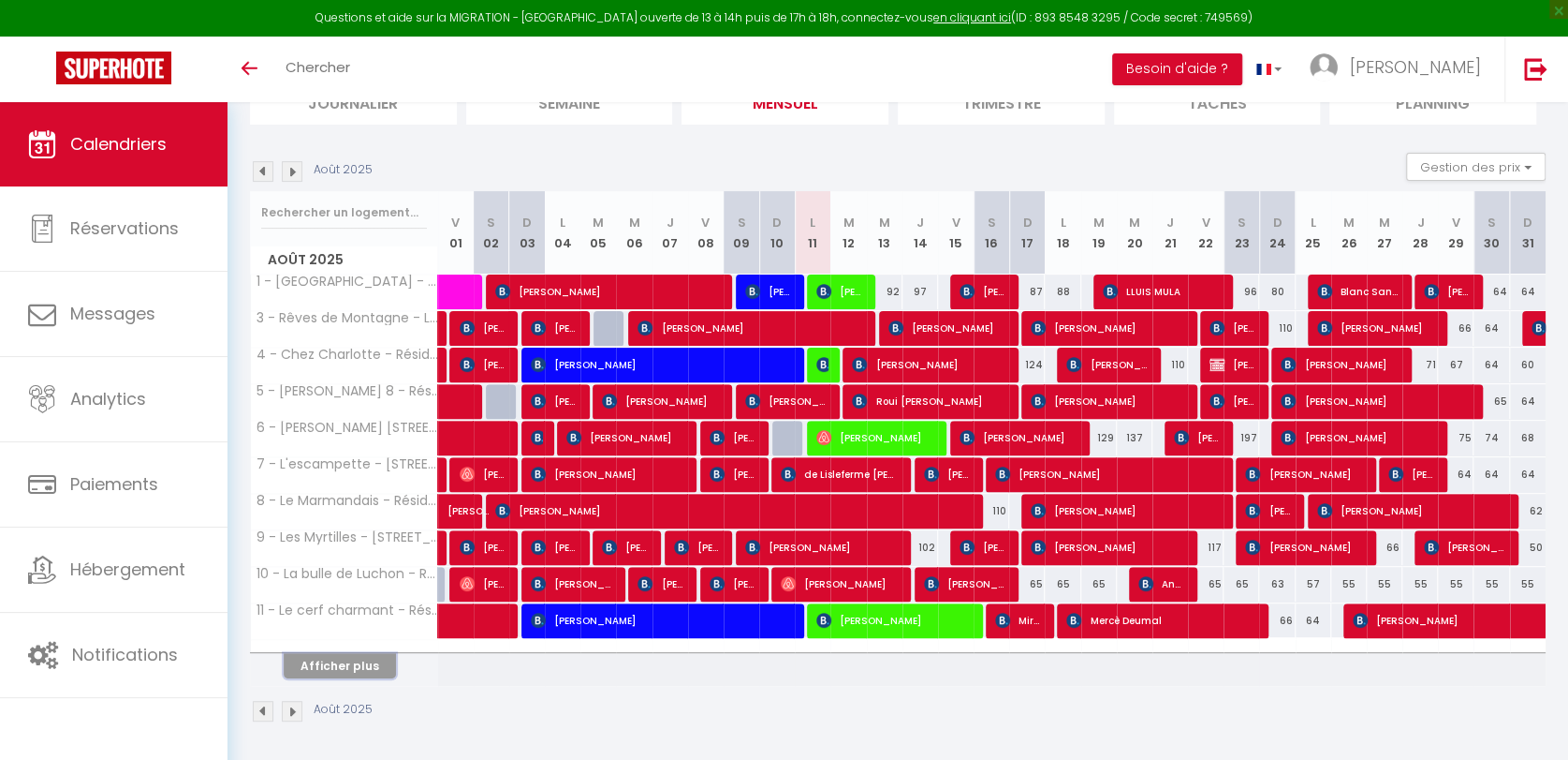
click at [367, 665] on button "Afficher plus" at bounding box center [339, 666] width 112 height 26
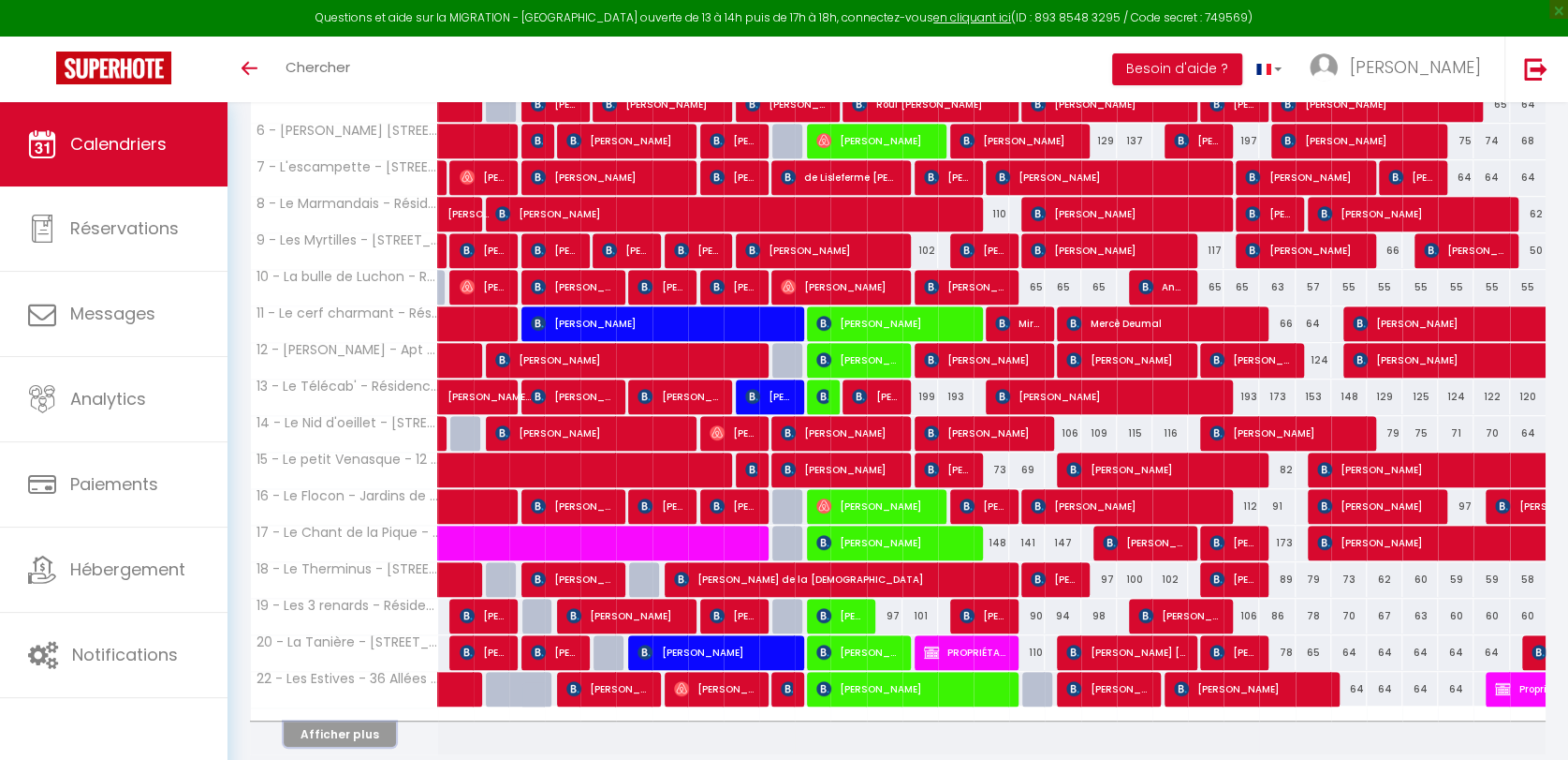
scroll to position [597, 0]
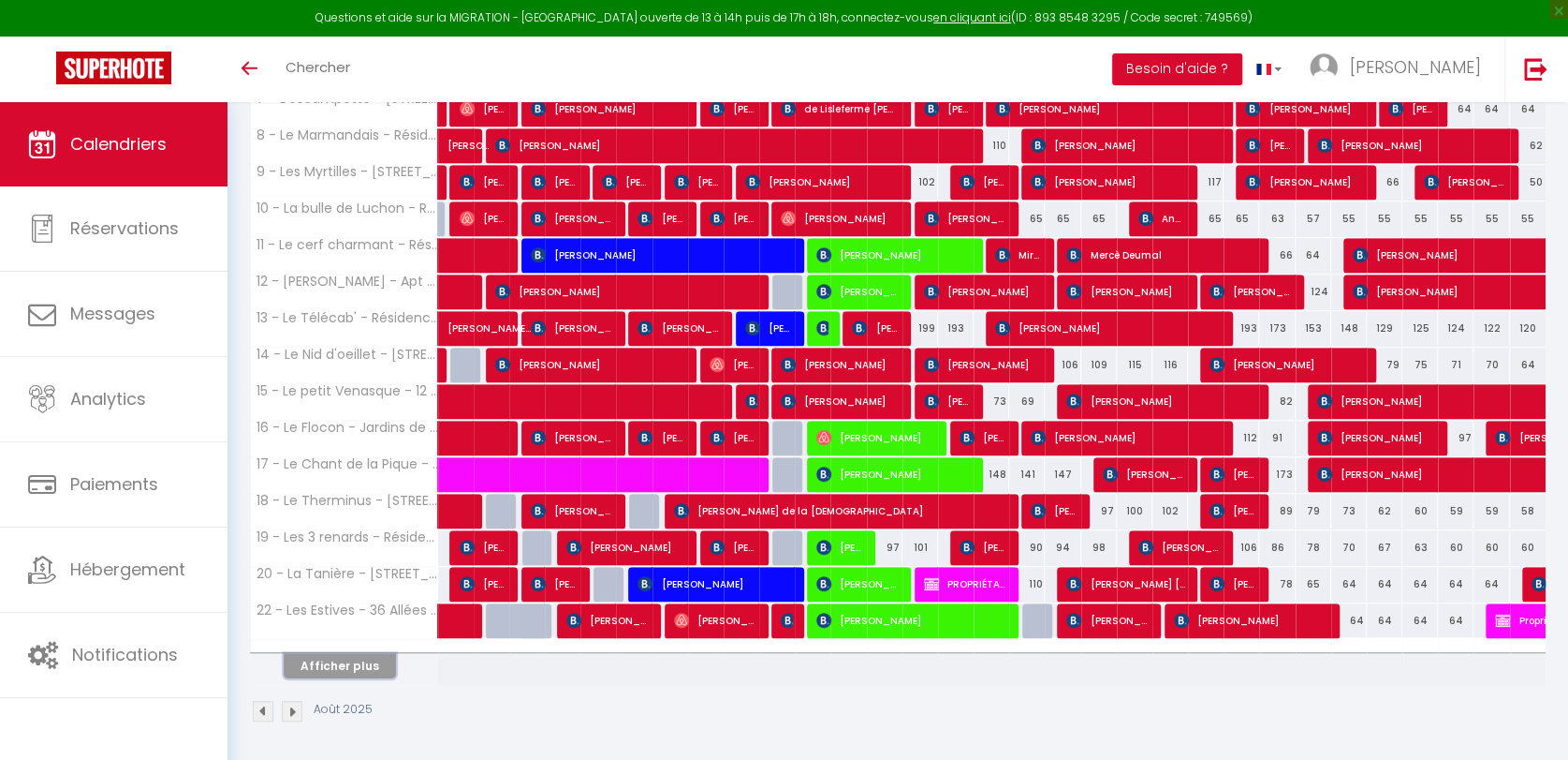
click at [367, 665] on button "Afficher plus" at bounding box center [339, 666] width 112 height 26
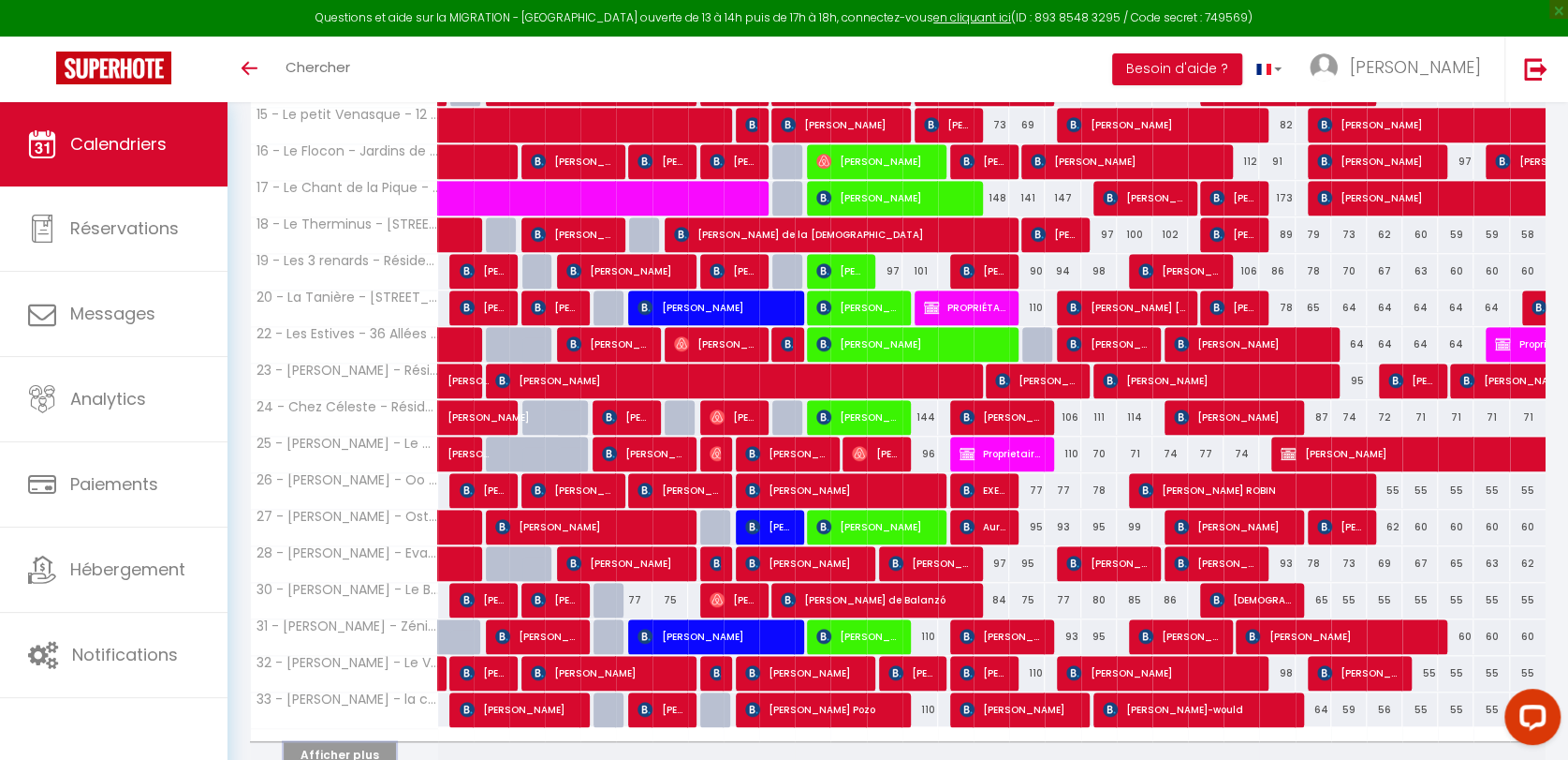
scroll to position [0, 0]
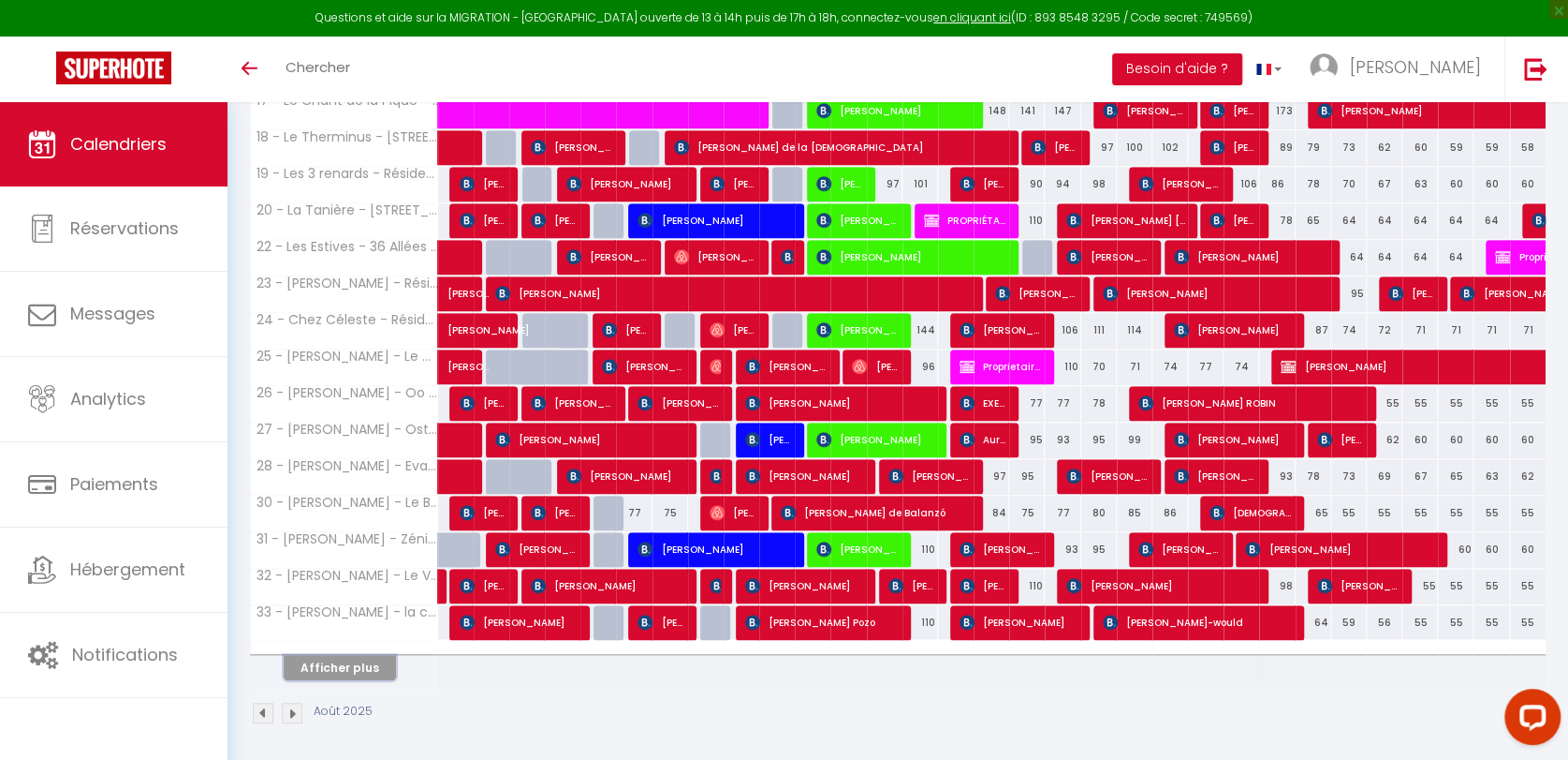
click at [366, 665] on button "Afficher plus" at bounding box center [339, 668] width 112 height 26
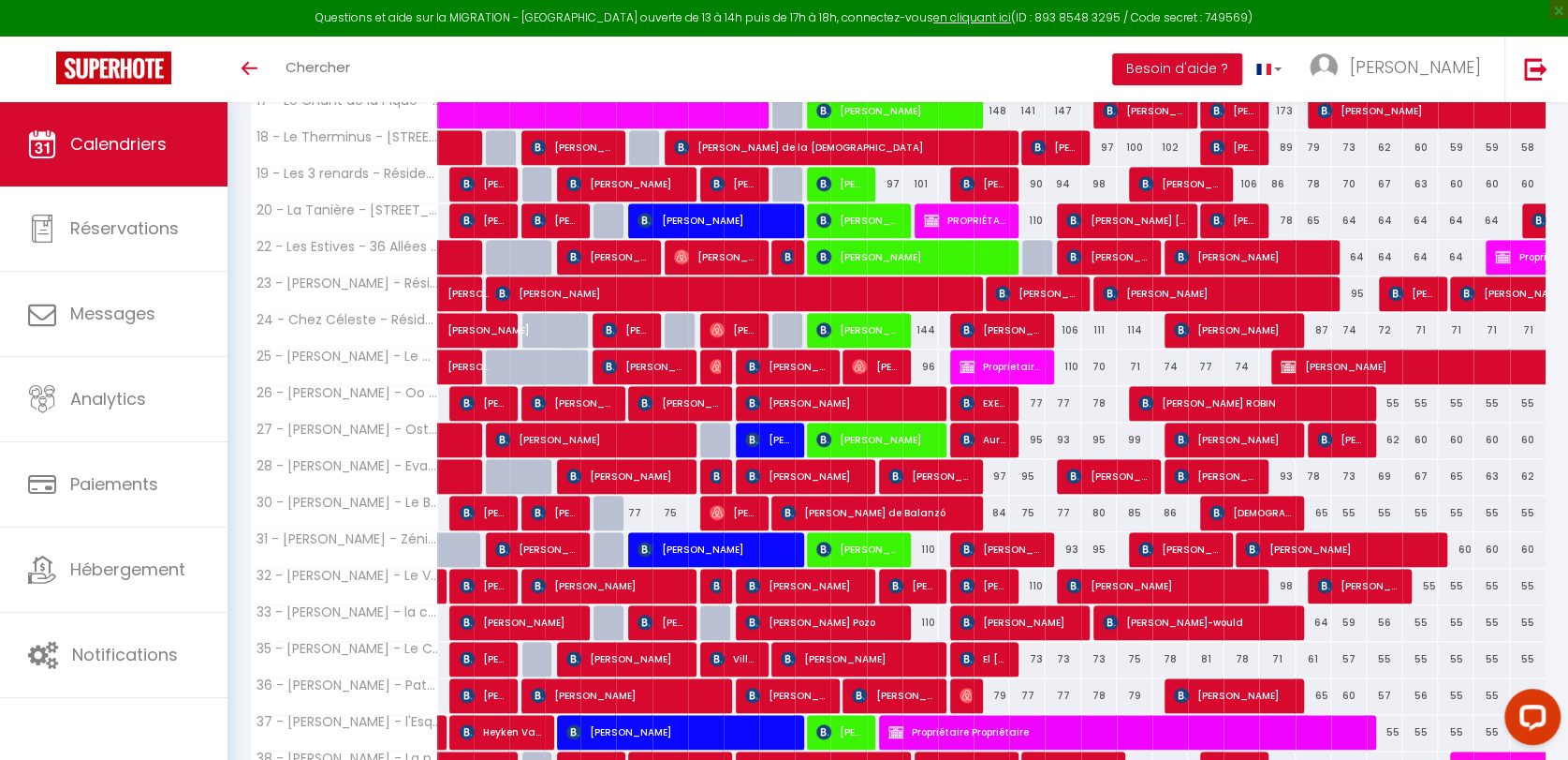
scroll to position [1274, 0]
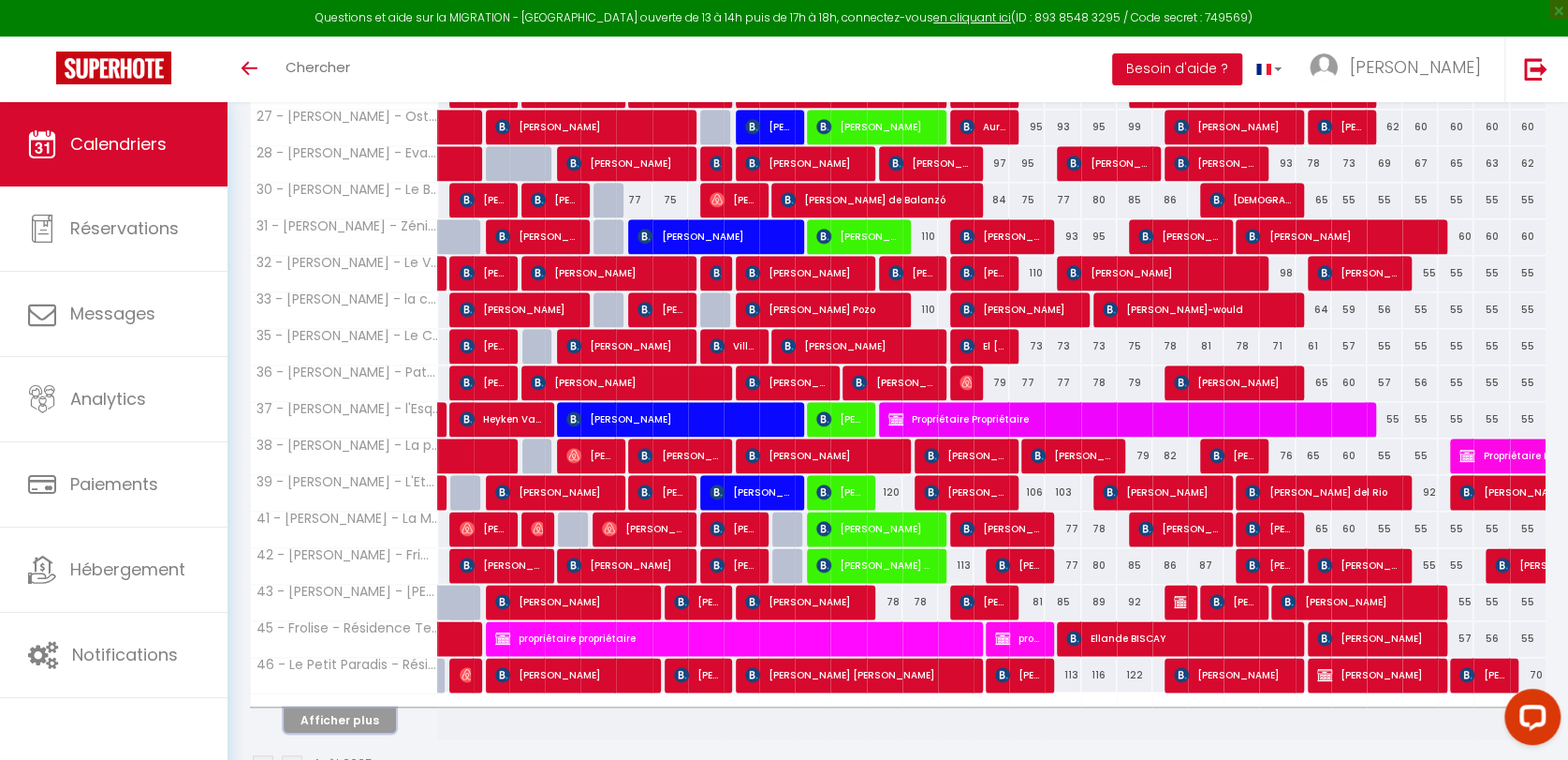
click at [364, 713] on button "Afficher plus" at bounding box center [339, 720] width 112 height 26
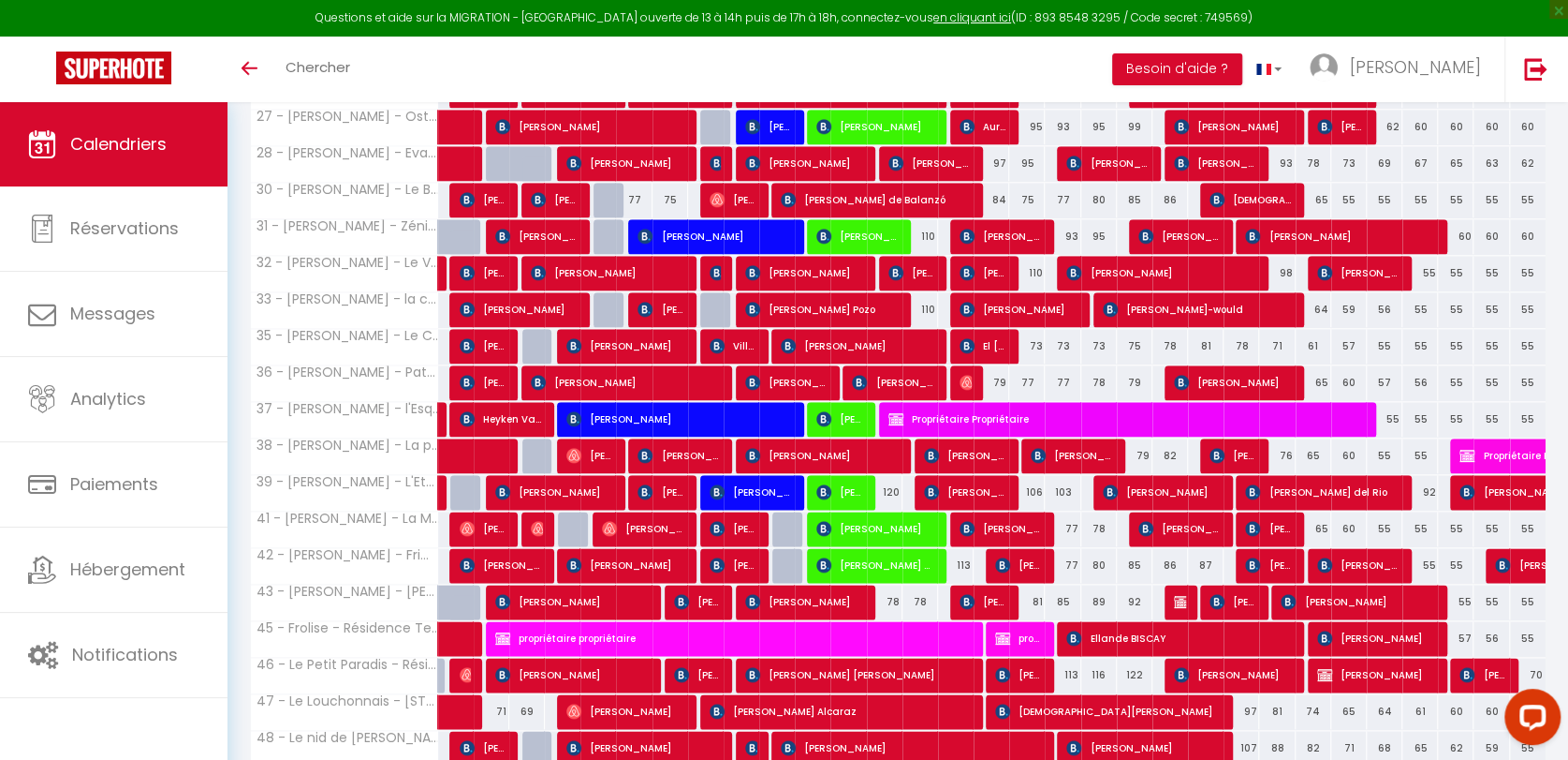
scroll to position [1689, 0]
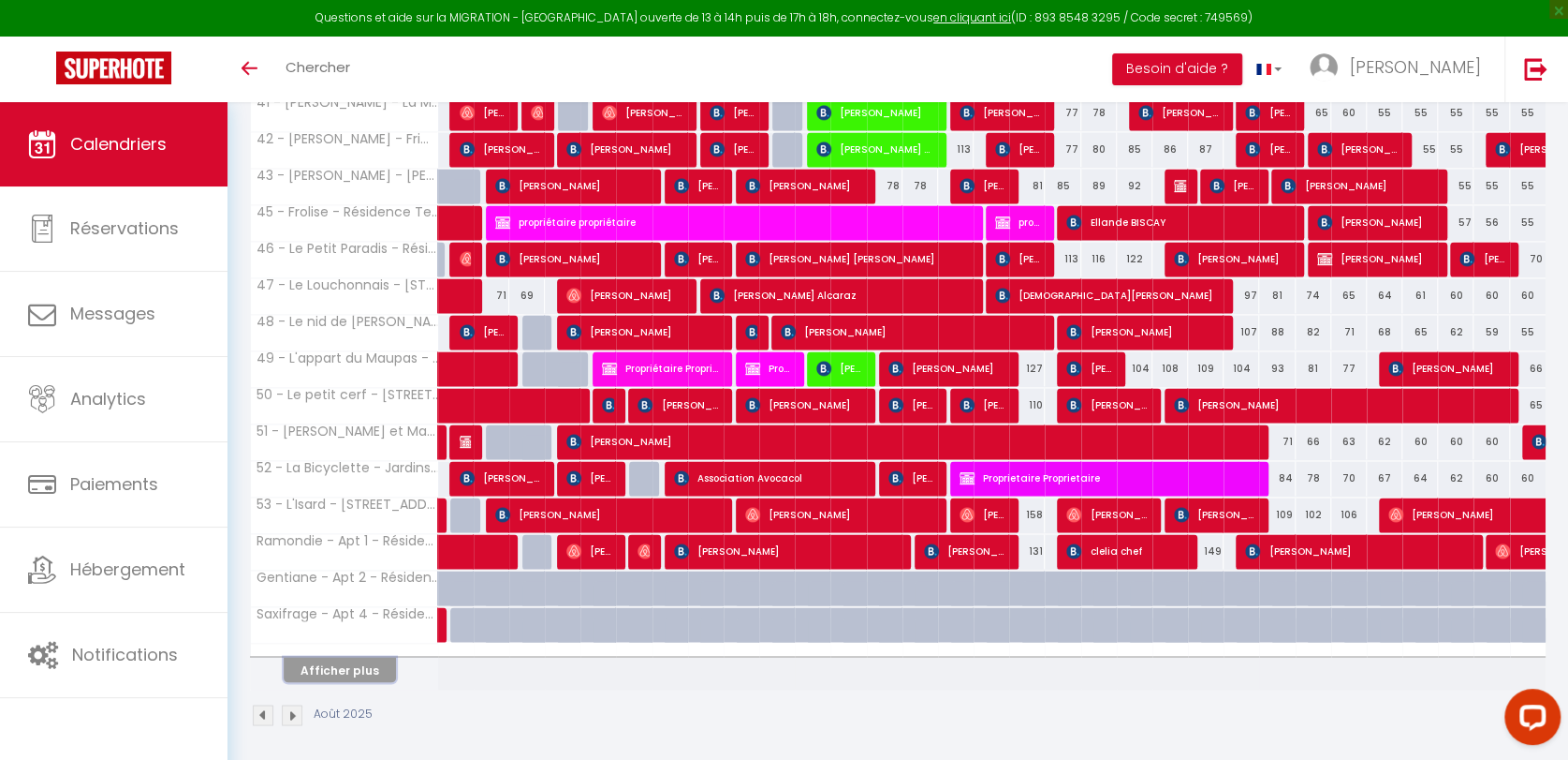
click at [377, 660] on button "Afficher plus" at bounding box center [339, 670] width 112 height 26
select select
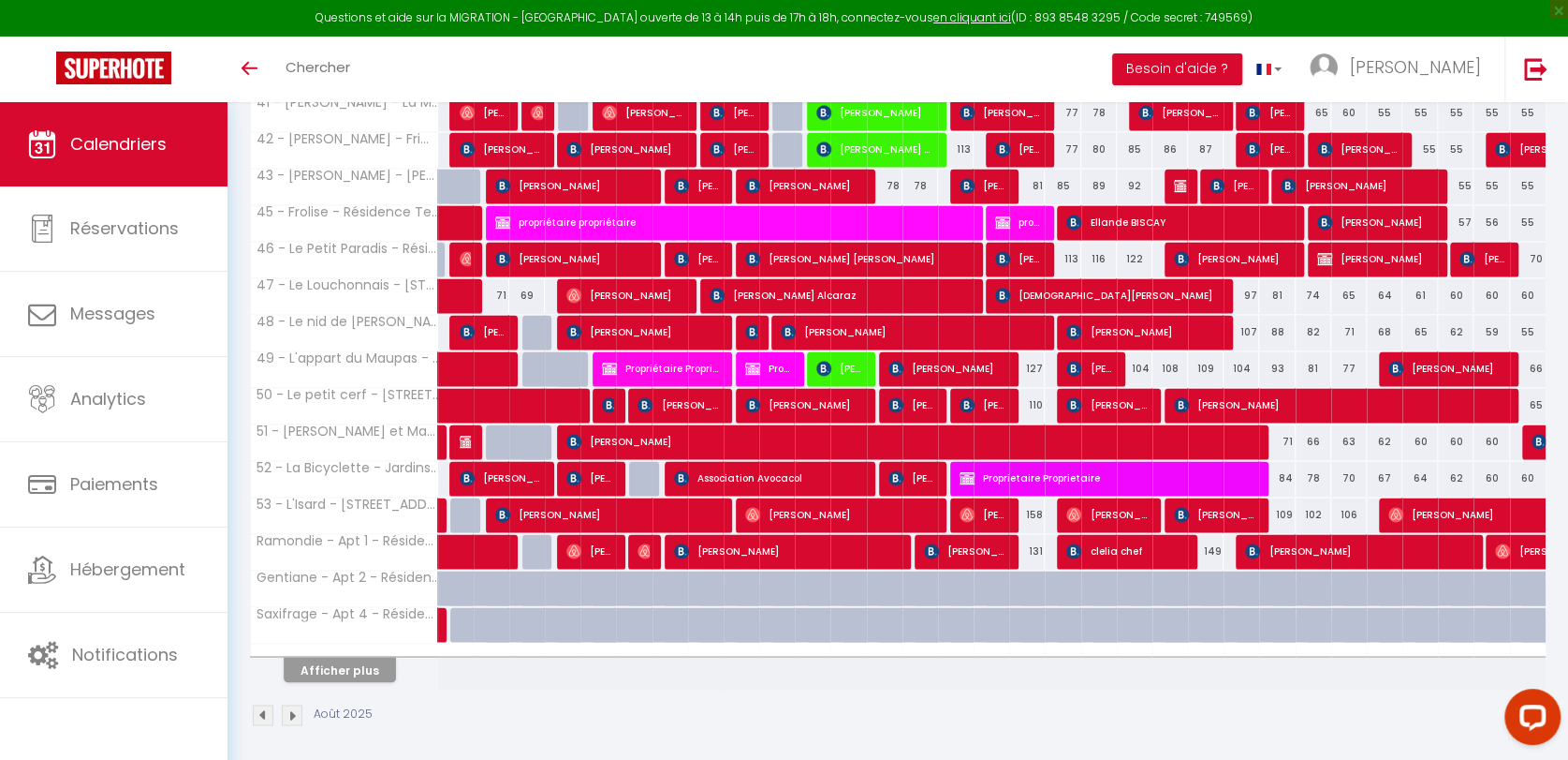
select select
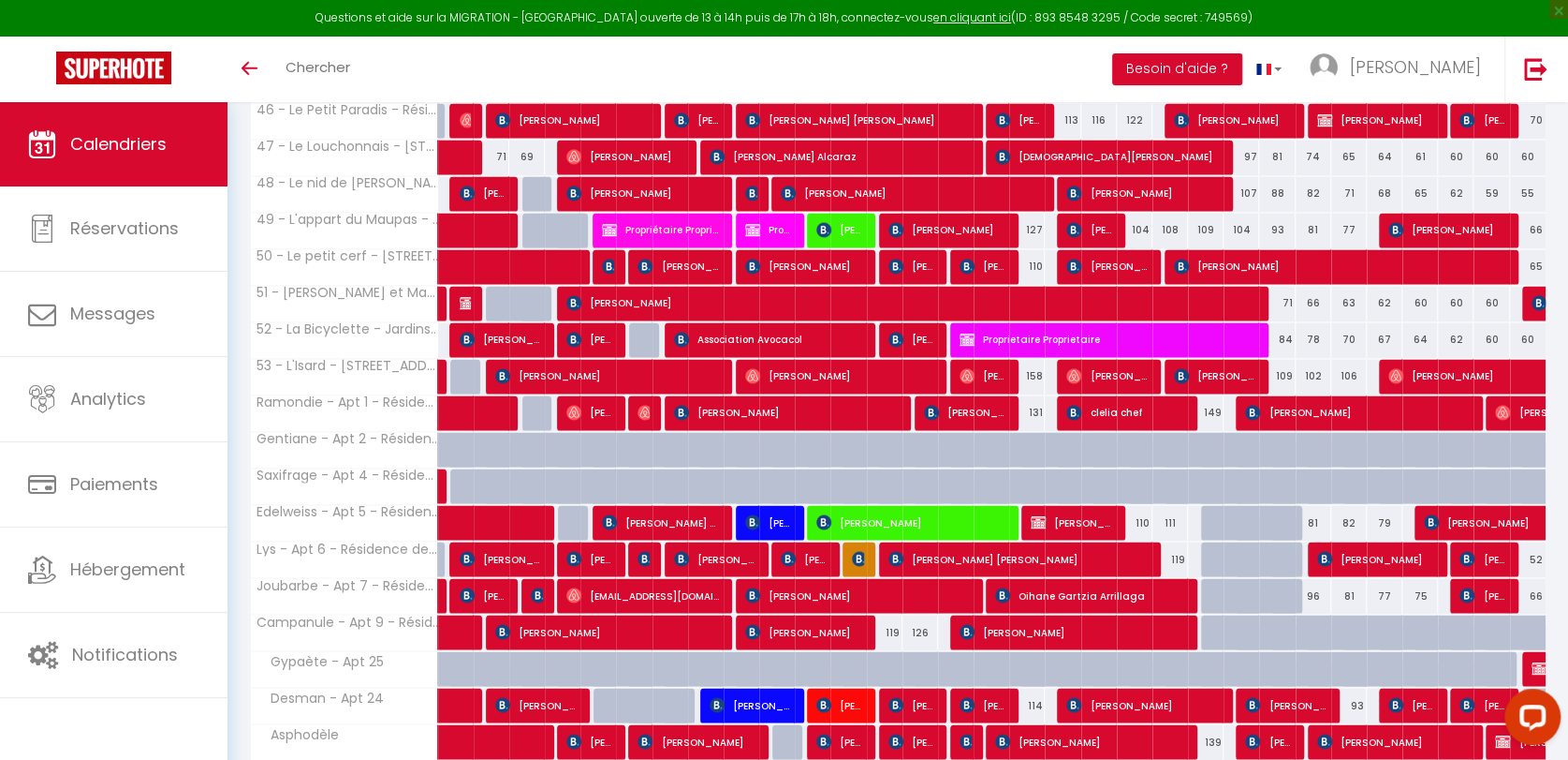
scroll to position [1900, 0]
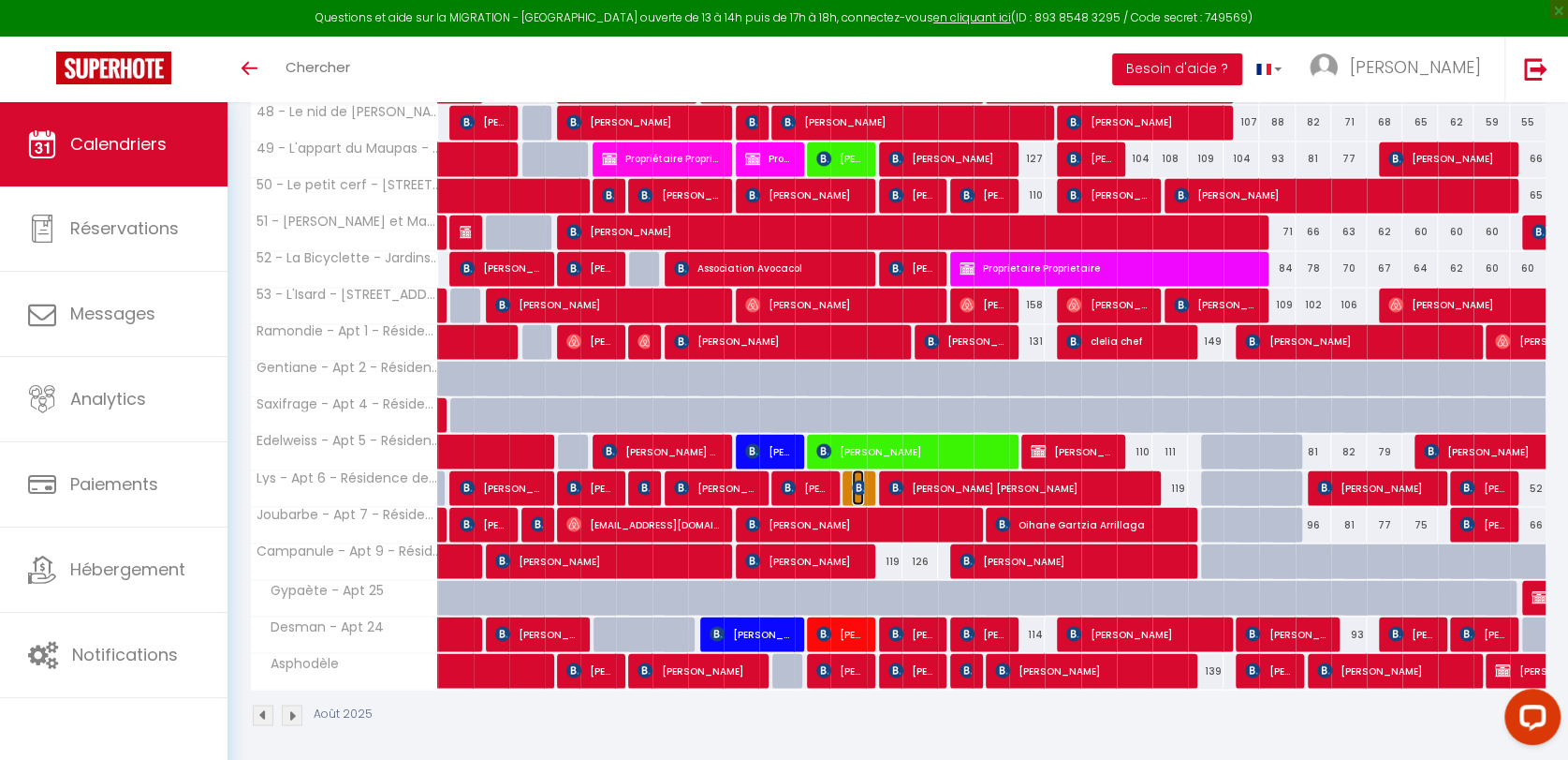
click at [860, 482] on img at bounding box center [859, 487] width 15 height 15
select select "OK"
select select "KO"
select select "0"
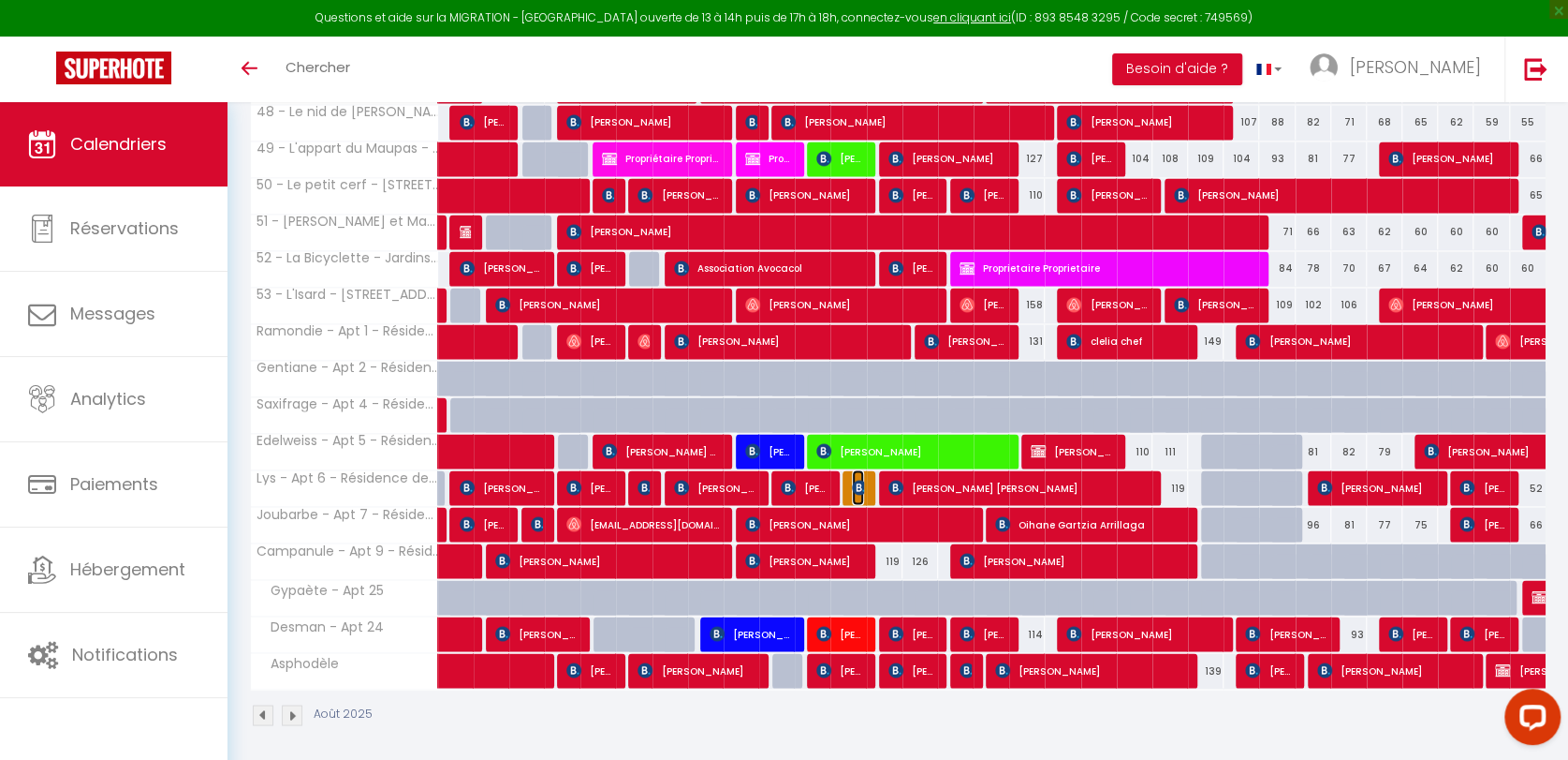
select select "1"
select select
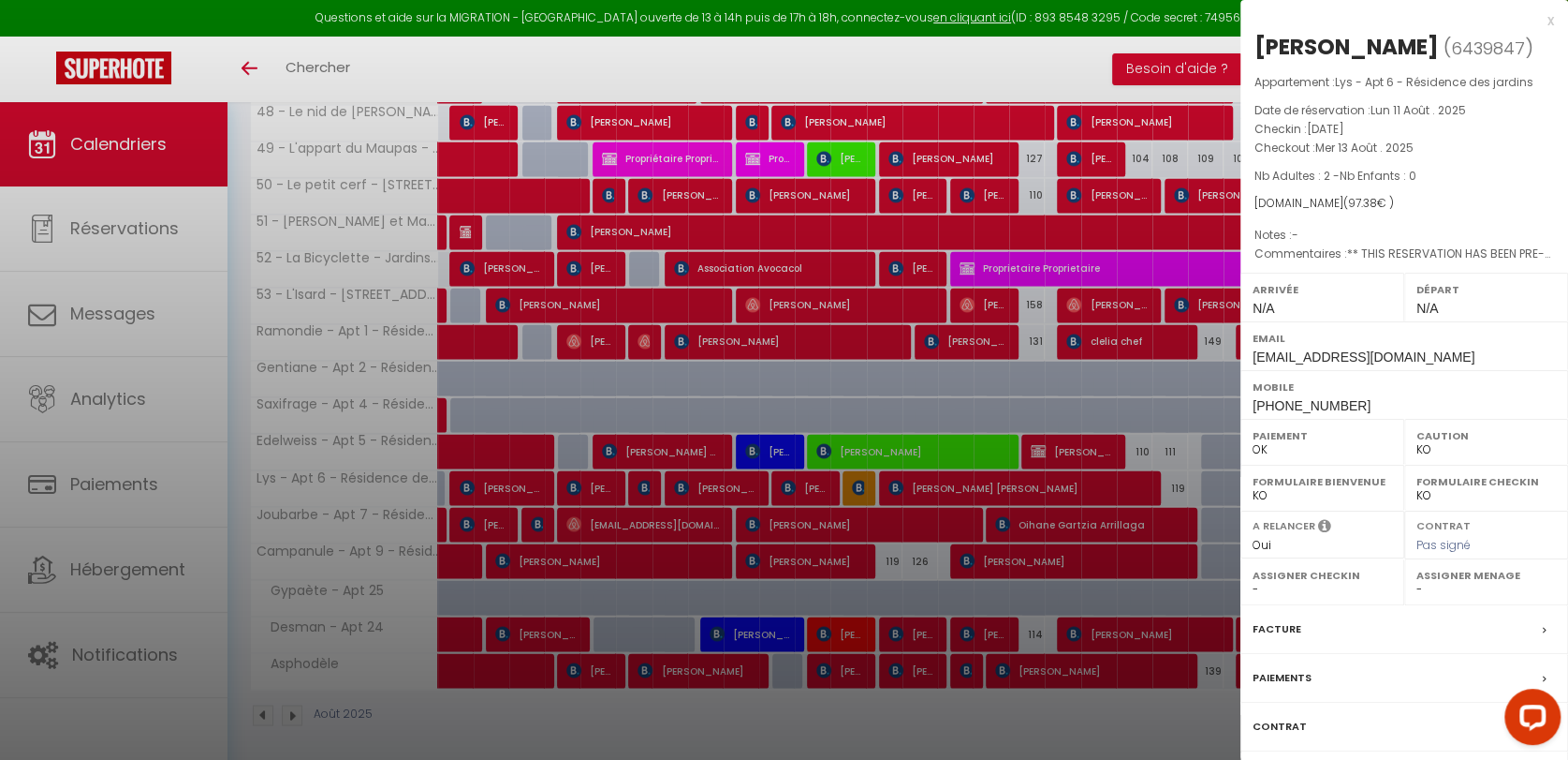
click at [1555, 25] on div "x Cecile LINCETTO ( 6439847 ) Appartement : Lys - Apt 6 - Résidence des jardins…" at bounding box center [1405, 436] width 328 height 873
select select "8072"
click at [1551, 17] on div "x" at bounding box center [1398, 20] width 314 height 23
